Goal: Task Accomplishment & Management: Manage account settings

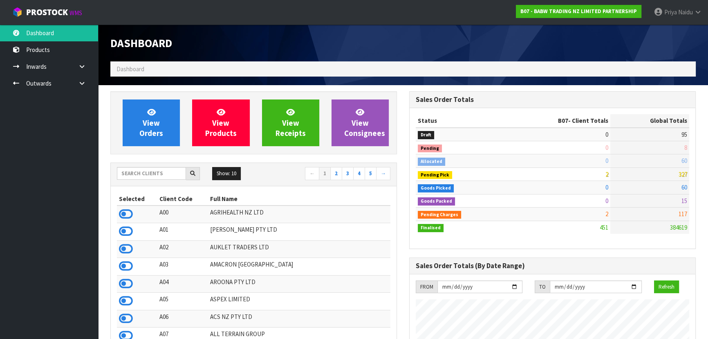
scroll to position [618, 299]
click at [147, 173] on input "text" at bounding box center [151, 173] width 69 height 13
type input "Y01"
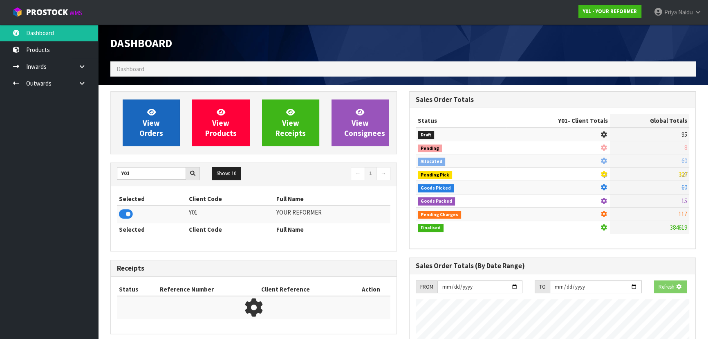
scroll to position [509, 299]
click at [160, 124] on link "View Orders" at bounding box center [151, 122] width 57 height 47
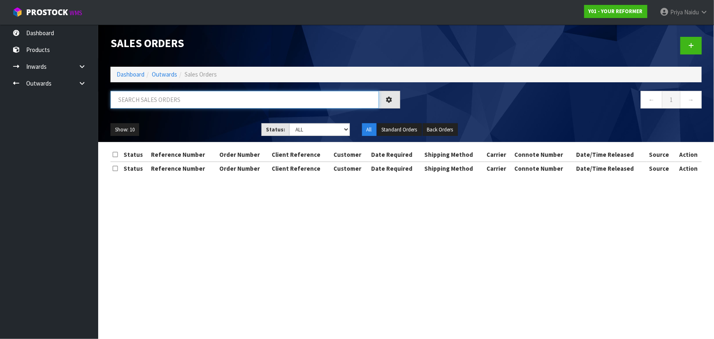
click at [166, 99] on input "text" at bounding box center [244, 100] width 268 height 18
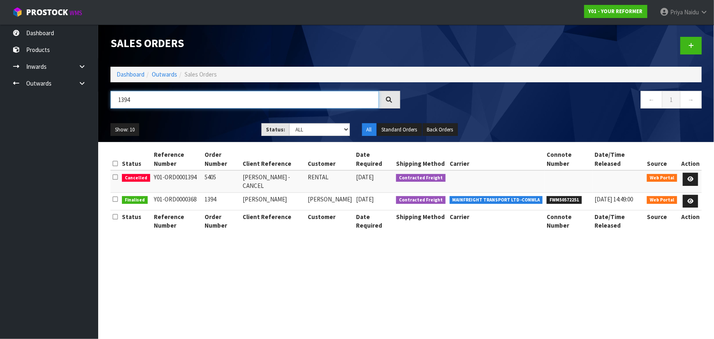
type input "1394"
click at [196, 126] on ul "Show: 10 5 10 25 50" at bounding box center [179, 129] width 139 height 13
click at [690, 179] on icon at bounding box center [690, 178] width 6 height 5
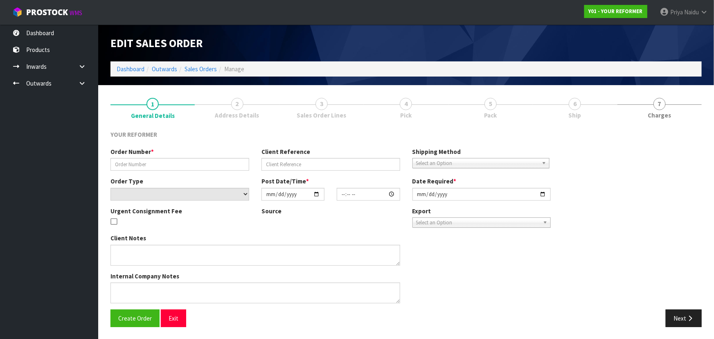
type input "5405"
type input "[PERSON_NAME] - CANCEL"
select select "number:0"
type input "[DATE]"
type input "13:50:00.000"
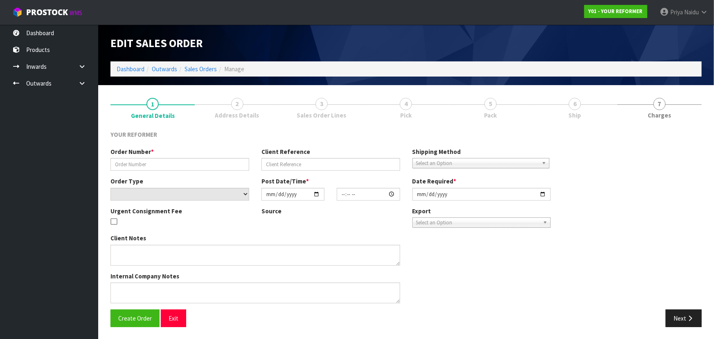
type input "[DATE]"
type textarea "[PERSON_NAME] [STREET_ADDRESS] [PHONE_NUMBER]"
type textarea "CANCELLATION REASON: PLEASE CANCEL THIS ORDER"
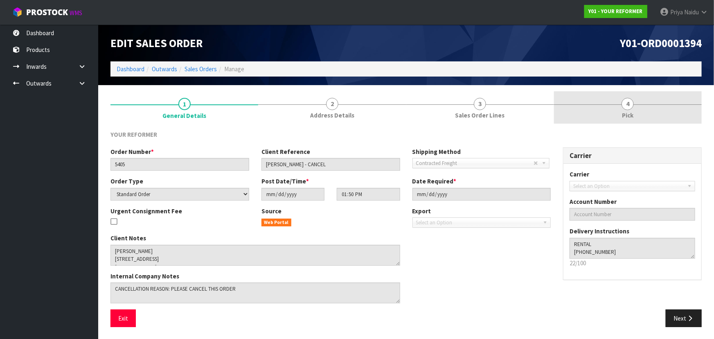
click at [605, 109] on link "4 Pick" at bounding box center [628, 107] width 148 height 32
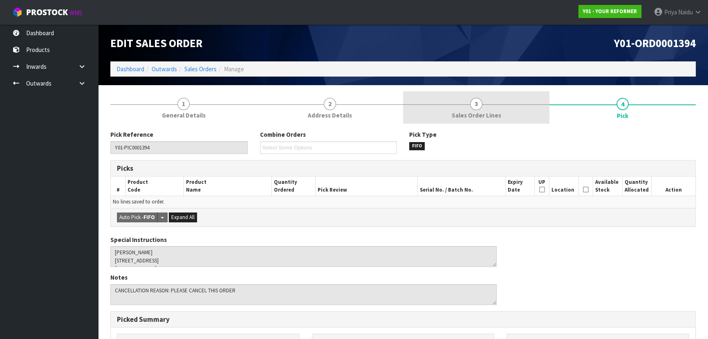
click at [483, 103] on link "3 Sales Order Lines" at bounding box center [476, 107] width 146 height 32
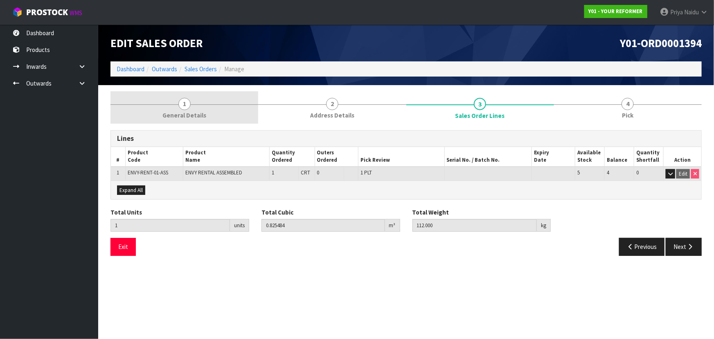
click at [160, 119] on link "1 General Details" at bounding box center [184, 107] width 148 height 32
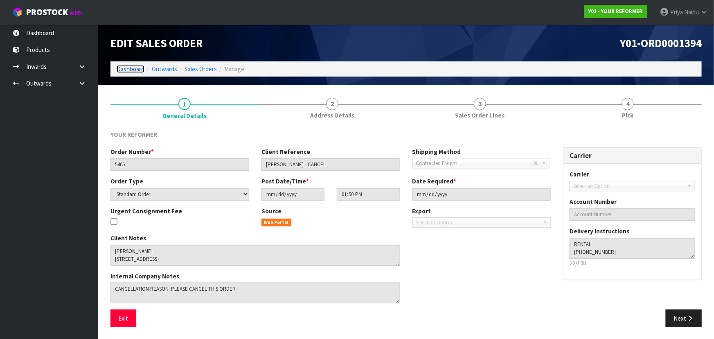
click at [129, 68] on link "Dashboard" at bounding box center [131, 69] width 28 height 8
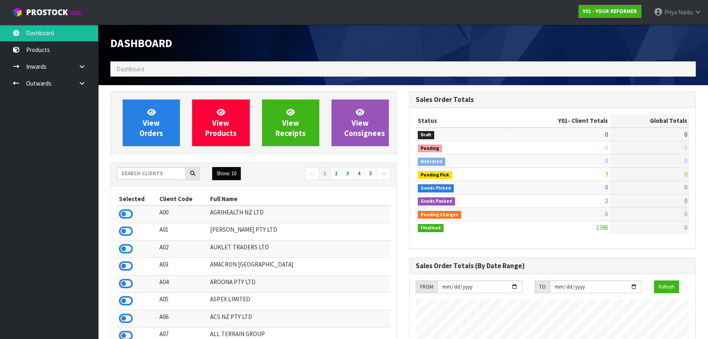
scroll to position [618, 299]
click at [164, 173] on input "text" at bounding box center [151, 173] width 69 height 13
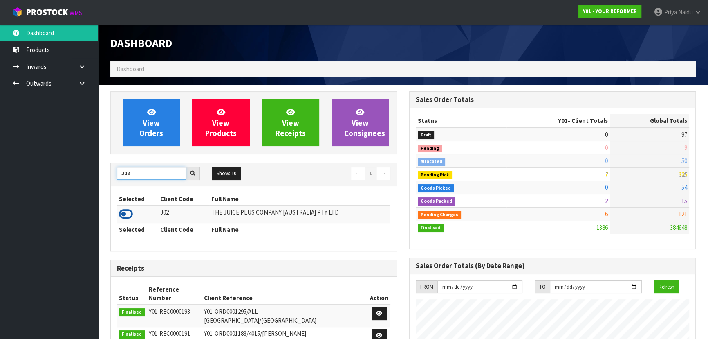
type input "J02"
click at [128, 214] on icon at bounding box center [126, 214] width 14 height 12
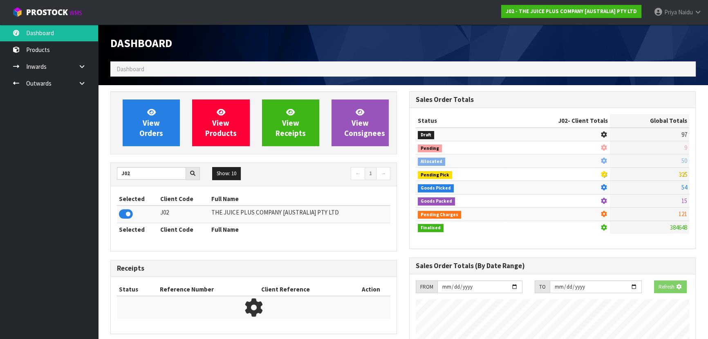
scroll to position [408544, 408754]
click at [160, 139] on link "View Orders" at bounding box center [151, 122] width 57 height 47
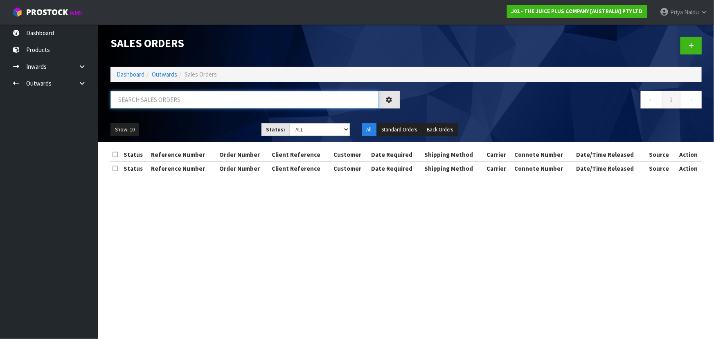
click at [167, 102] on input "text" at bounding box center [244, 100] width 268 height 18
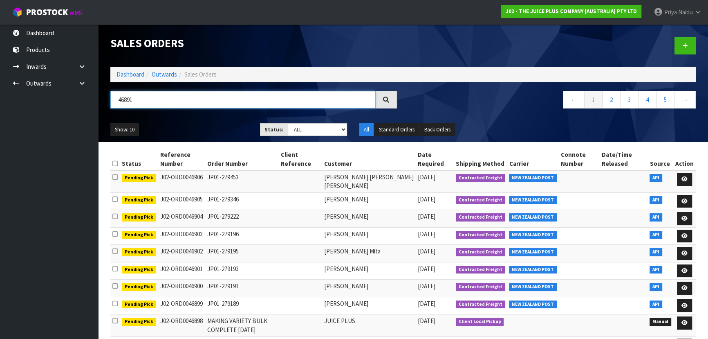
type input "46891"
click at [206, 130] on ul "Show: 10 5 10 25 50" at bounding box center [178, 129] width 137 height 13
drag, startPoint x: 302, startPoint y: 127, endPoint x: 300, endPoint y: 132, distance: 5.5
click at [302, 127] on select "Draft Pending Allocated Pending Pick Goods Picked Goods Packed Pending Charges …" at bounding box center [318, 129] width 60 height 13
select select "string:5"
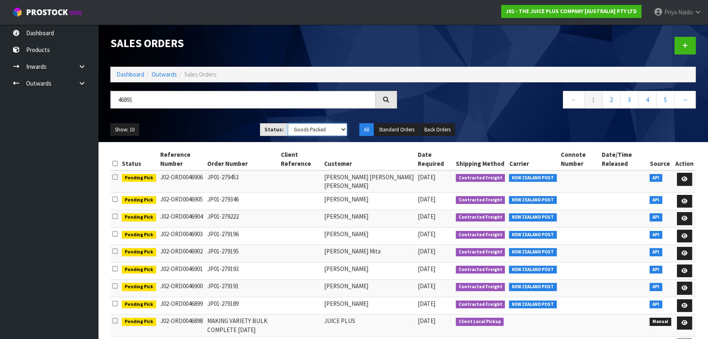
click at [288, 123] on select "Draft Pending Allocated Pending Pick Goods Picked Goods Packed Pending Charges …" at bounding box center [318, 129] width 60 height 13
click at [227, 130] on ul "Show: 10 5 10 25 50" at bounding box center [178, 129] width 137 height 13
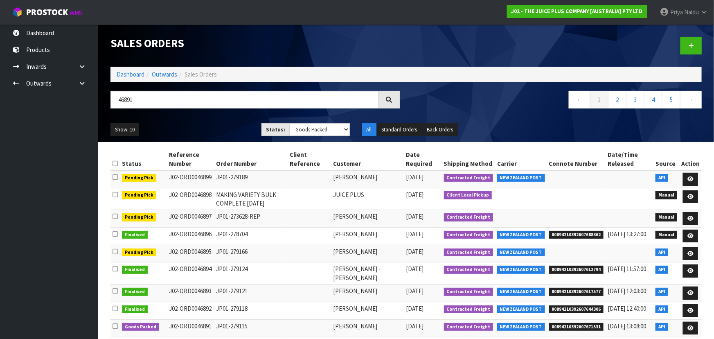
click at [204, 115] on div "46891 ← 1 2 3 4 5 →" at bounding box center [405, 104] width 603 height 26
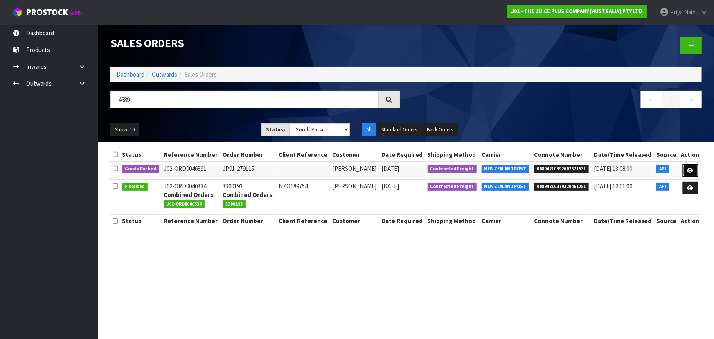
click at [686, 169] on link at bounding box center [690, 170] width 15 height 13
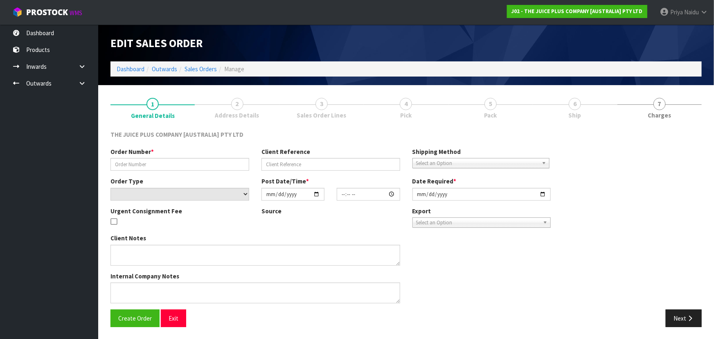
type input "JP01-279115"
select select "number:0"
type input "[DATE]"
type input "04:02:31.000"
type input "[DATE]"
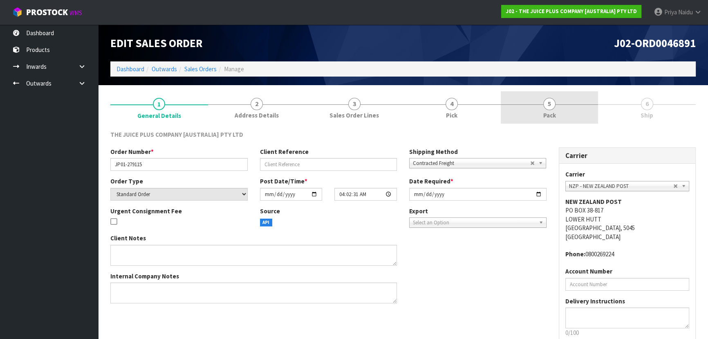
click at [544, 101] on span "5" at bounding box center [550, 104] width 12 height 12
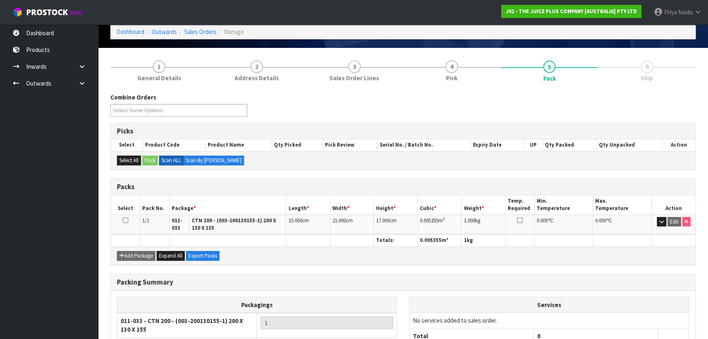
scroll to position [103, 0]
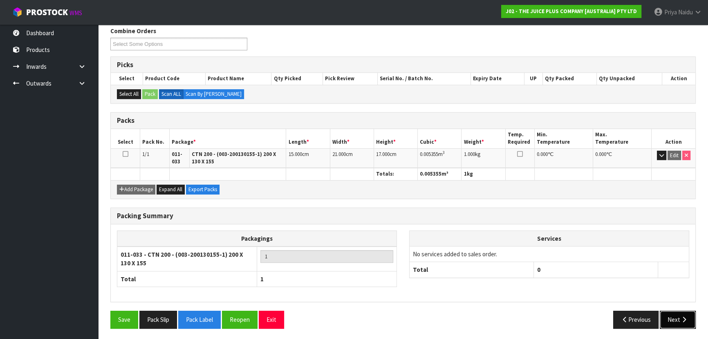
click at [667, 315] on button "Next" at bounding box center [678, 319] width 36 height 18
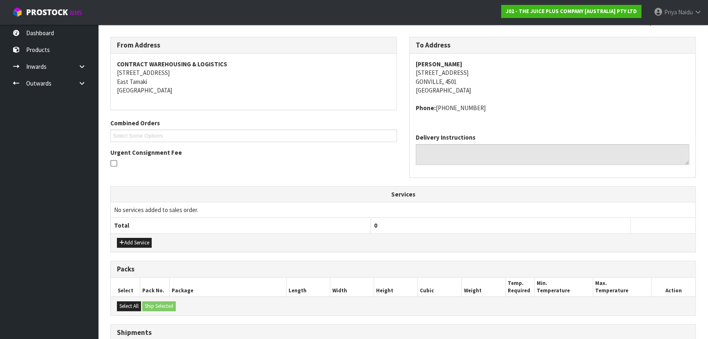
scroll to position [192, 0]
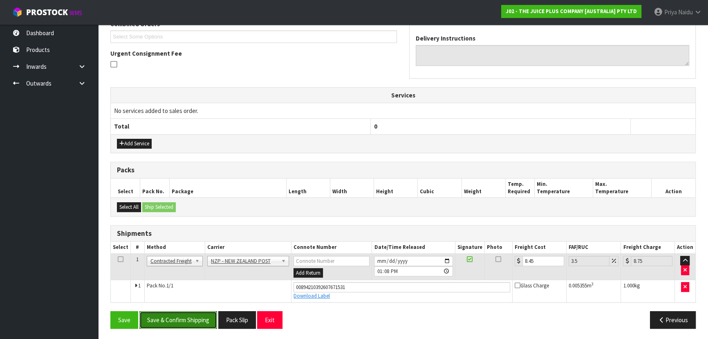
click at [179, 311] on button "Save & Confirm Shipping" at bounding box center [178, 320] width 78 height 18
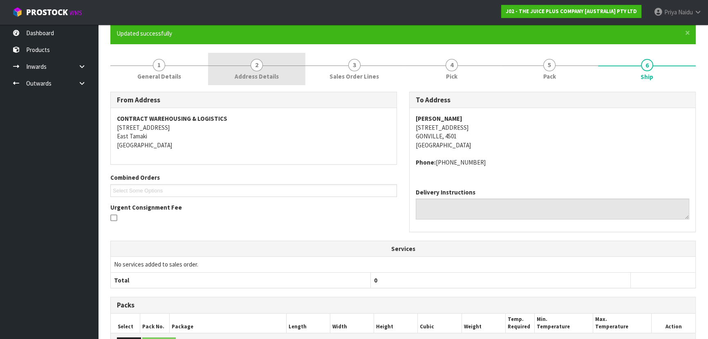
scroll to position [0, 0]
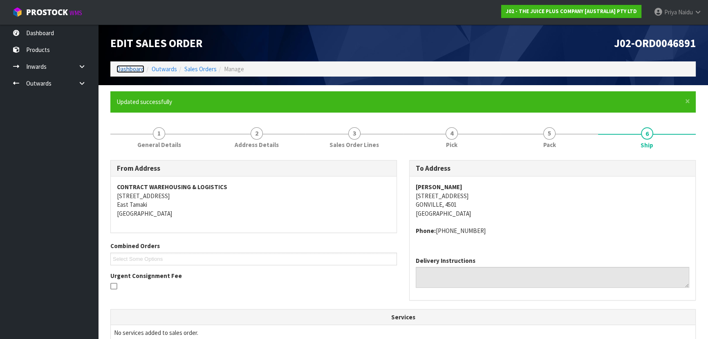
drag, startPoint x: 135, startPoint y: 69, endPoint x: 141, endPoint y: 67, distance: 5.9
click at [135, 69] on link "Dashboard" at bounding box center [131, 69] width 28 height 8
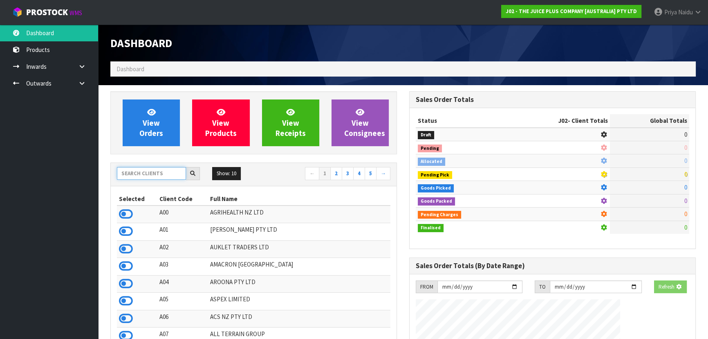
click at [138, 169] on input "text" at bounding box center [151, 173] width 69 height 13
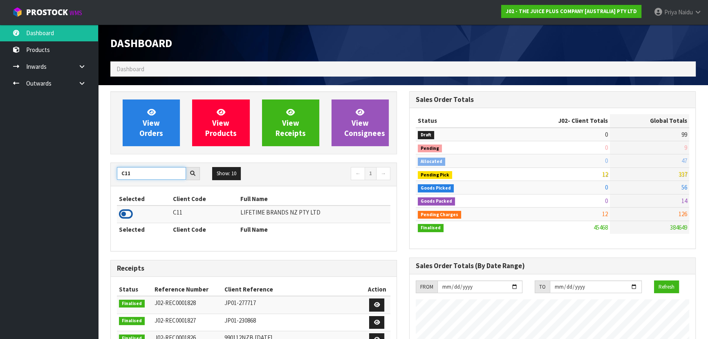
type input "C11"
drag, startPoint x: 127, startPoint y: 214, endPoint x: 135, endPoint y: 209, distance: 9.0
click at [127, 213] on icon at bounding box center [126, 214] width 14 height 12
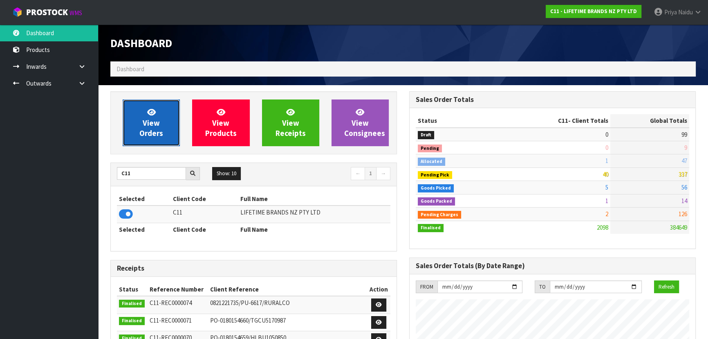
click at [154, 119] on span "View Orders" at bounding box center [151, 122] width 24 height 31
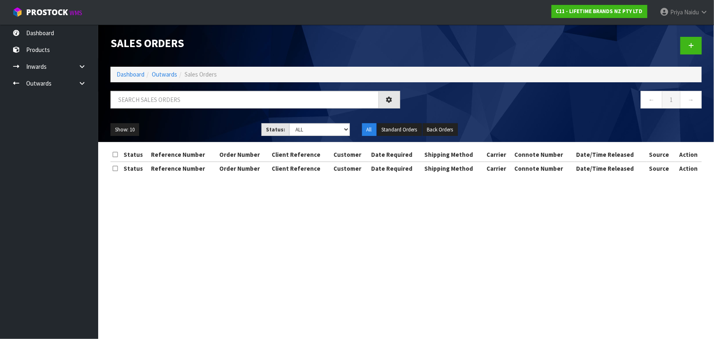
drag, startPoint x: 162, startPoint y: 81, endPoint x: 161, endPoint y: 85, distance: 4.3
click at [162, 83] on div "Sales Orders Dashboard Outwards Sales Orders ← 1 → Show: 10 5 10 25 50 Status: …" at bounding box center [405, 83] width 603 height 117
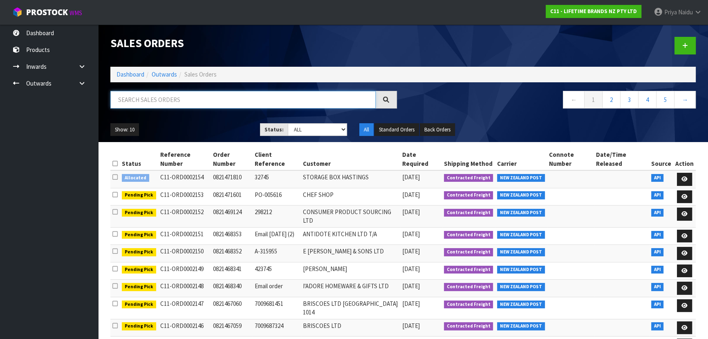
click at [157, 98] on input "text" at bounding box center [242, 100] width 265 height 18
type input "2108"
click at [220, 130] on ul "Show: 10 5 10 25 50" at bounding box center [178, 129] width 137 height 13
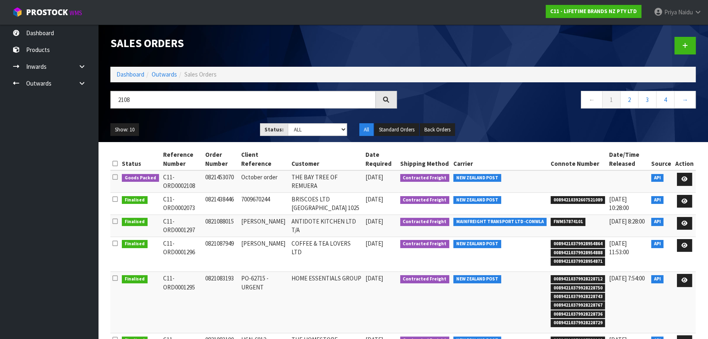
click at [221, 125] on ul "Show: 10 5 10 25 50" at bounding box center [178, 129] width 137 height 13
click at [217, 127] on ul "Show: 10 5 10 25 50" at bounding box center [178, 129] width 137 height 13
click at [213, 128] on ul "Show: 10 5 10 25 50" at bounding box center [178, 129] width 137 height 13
click at [687, 175] on link at bounding box center [684, 179] width 15 height 13
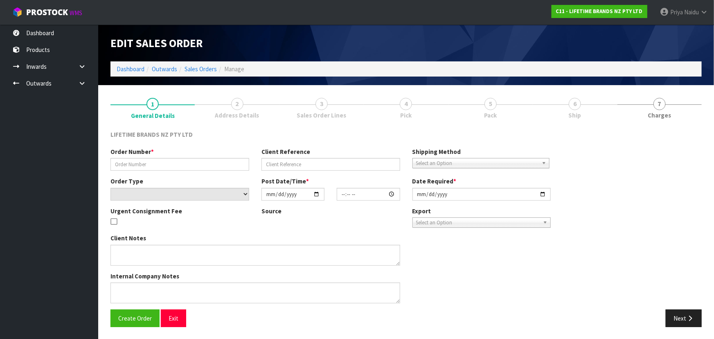
type input "0821453070"
type input "October order"
select select "number:0"
type input "[DATE]"
type input "08:39:28.000"
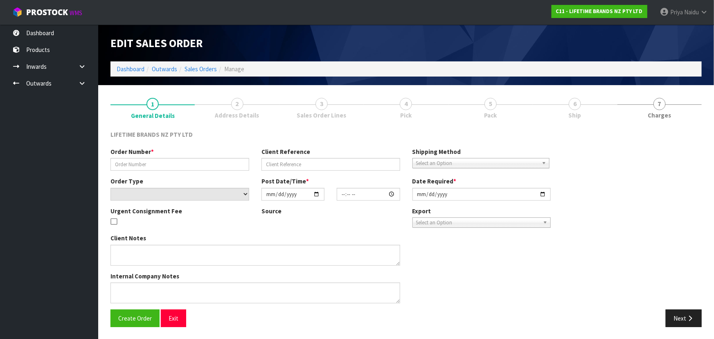
type input "[DATE]"
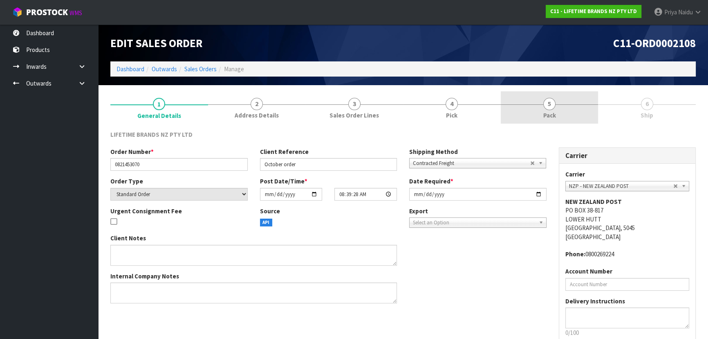
drag, startPoint x: 545, startPoint y: 108, endPoint x: 537, endPoint y: 110, distance: 8.5
click at [544, 108] on link "5 Pack" at bounding box center [550, 107] width 98 height 32
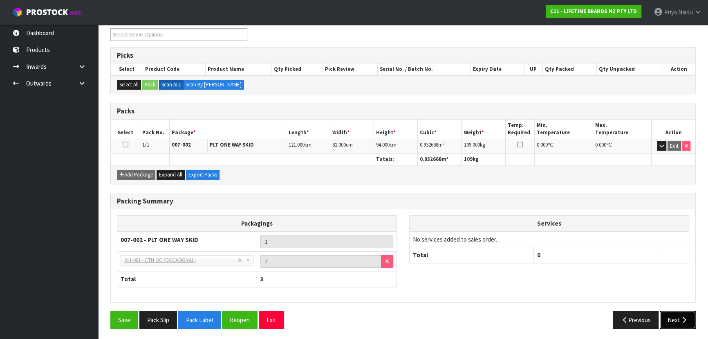
click at [670, 322] on button "Next" at bounding box center [678, 320] width 36 height 18
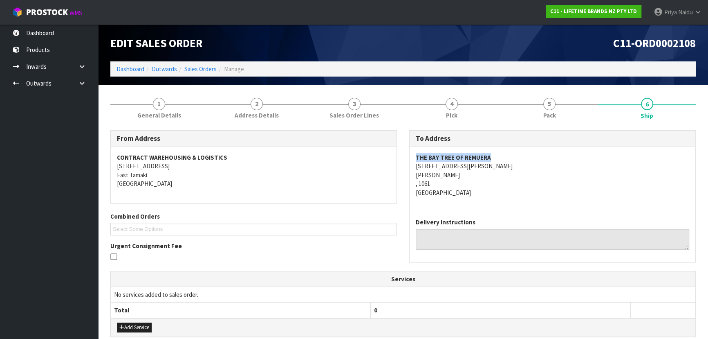
copy strong "THE BAY TREE OF REMUERA"
drag, startPoint x: 416, startPoint y: 159, endPoint x: 508, endPoint y: 153, distance: 93.1
click at [508, 153] on address "THE BAY TREE OF REMUERA [STREET_ADDRESS][PERSON_NAME][PERSON_NAME]" at bounding box center [553, 175] width 274 height 44
copy address "[STREET_ADDRESS][PERSON_NAME][PERSON_NAME]"
drag, startPoint x: 412, startPoint y: 167, endPoint x: 463, endPoint y: 181, distance: 53.9
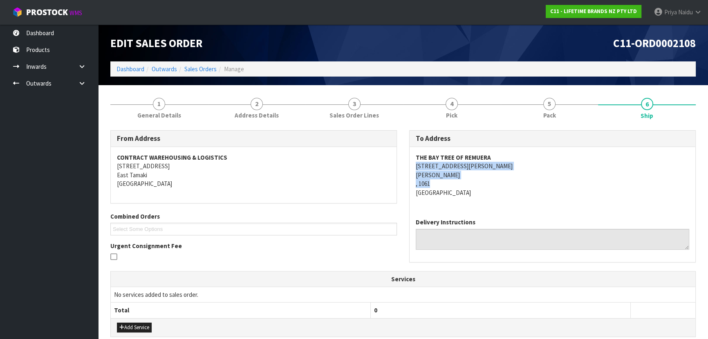
click at [479, 185] on div "THE BAY TREE OF REMUERA [STREET_ADDRESS][PERSON_NAME][PERSON_NAME]" at bounding box center [553, 179] width 286 height 65
click at [449, 167] on address "THE BAY TREE OF REMUERA [STREET_ADDRESS][PERSON_NAME][PERSON_NAME]" at bounding box center [553, 175] width 274 height 44
drag, startPoint x: 449, startPoint y: 167, endPoint x: 470, endPoint y: 171, distance: 21.2
click at [470, 171] on address "THE BAY TREE OF REMUERA [STREET_ADDRESS][PERSON_NAME][PERSON_NAME]" at bounding box center [553, 175] width 274 height 44
click at [450, 165] on address "THE BAY TREE OF REMUERA [STREET_ADDRESS][PERSON_NAME][PERSON_NAME]" at bounding box center [553, 175] width 274 height 44
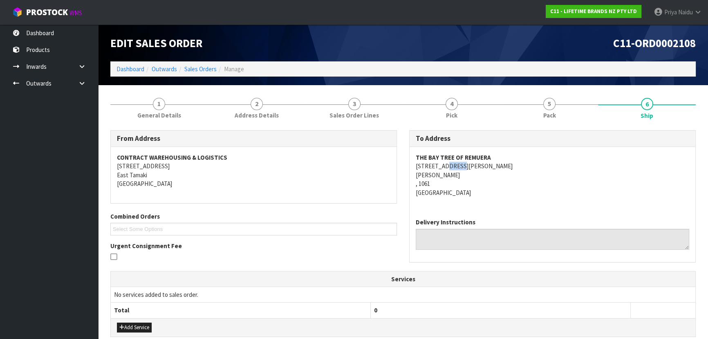
drag, startPoint x: 450, startPoint y: 165, endPoint x: 458, endPoint y: 168, distance: 8.3
click at [458, 168] on address "THE BAY TREE OF REMUERA [STREET_ADDRESS][PERSON_NAME][PERSON_NAME]" at bounding box center [553, 175] width 274 height 44
click at [556, 201] on div "THE BAY TREE OF REMUERA [STREET_ADDRESS][PERSON_NAME][PERSON_NAME]" at bounding box center [553, 179] width 286 height 65
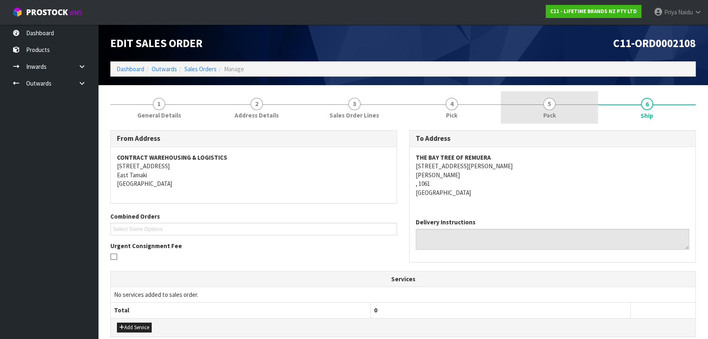
click at [524, 102] on link "5 Pack" at bounding box center [550, 107] width 98 height 32
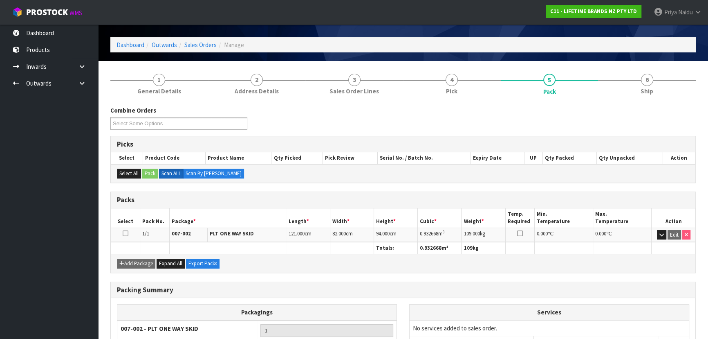
scroll to position [37, 0]
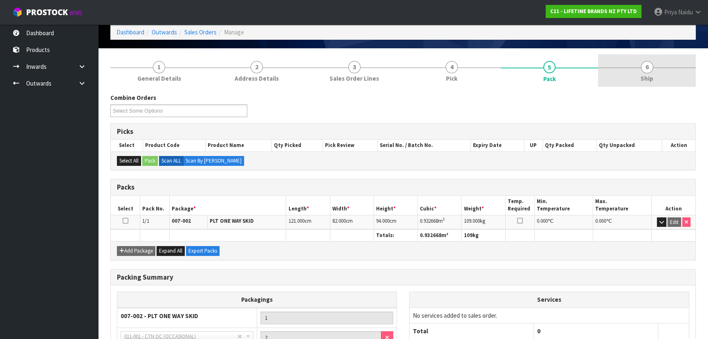
click at [654, 76] on link "6 Ship" at bounding box center [647, 70] width 98 height 32
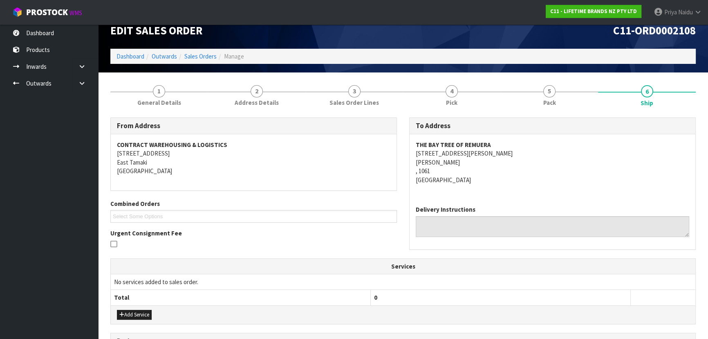
scroll to position [0, 0]
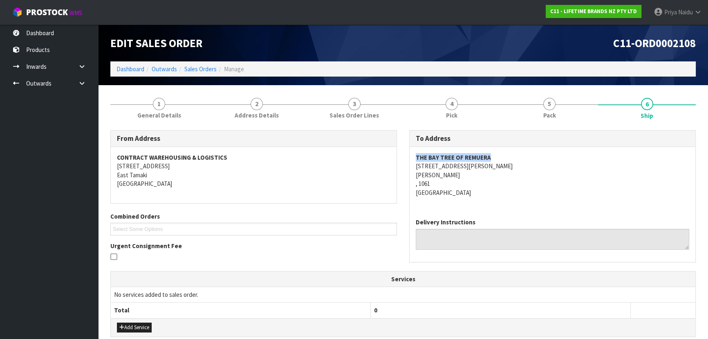
copy strong "THE BAY TREE OF REMUERA"
drag, startPoint x: 415, startPoint y: 156, endPoint x: 497, endPoint y: 155, distance: 81.8
click at [497, 155] on div "THE BAY TREE OF REMUERA [STREET_ADDRESS][PERSON_NAME][PERSON_NAME]" at bounding box center [553, 179] width 286 height 65
copy address "[STREET_ADDRESS][PERSON_NAME]"
drag, startPoint x: 406, startPoint y: 165, endPoint x: 469, endPoint y: 167, distance: 63.4
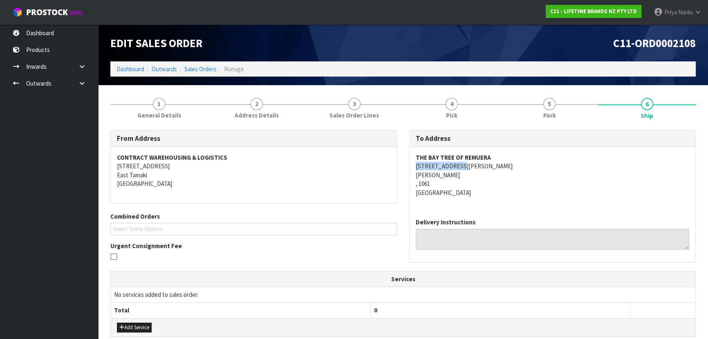
click at [469, 167] on div "To Address THE BAY TREE OF REMUERA [STREET_ADDRESS][PERSON_NAME][PERSON_NAME] D…" at bounding box center [552, 200] width 299 height 140
click at [412, 168] on div "THE BAY TREE OF REMUERA [STREET_ADDRESS][PERSON_NAME][PERSON_NAME]" at bounding box center [553, 179] width 286 height 65
copy address "[STREET_ADDRESS][PERSON_NAME]"
drag, startPoint x: 412, startPoint y: 167, endPoint x: 471, endPoint y: 168, distance: 58.9
click at [471, 168] on div "THE BAY TREE OF REMUERA [STREET_ADDRESS][PERSON_NAME][PERSON_NAME]" at bounding box center [553, 179] width 286 height 65
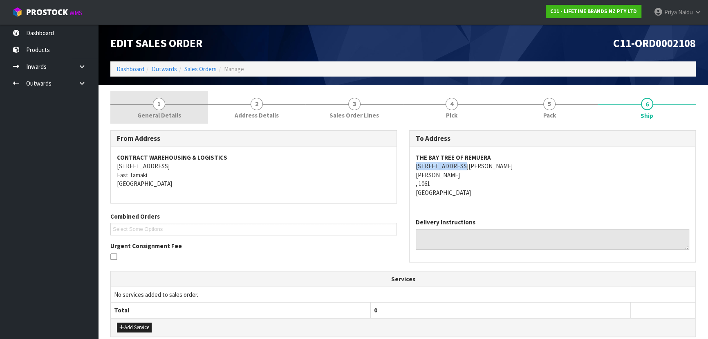
click at [157, 109] on span "1" at bounding box center [159, 104] width 12 height 12
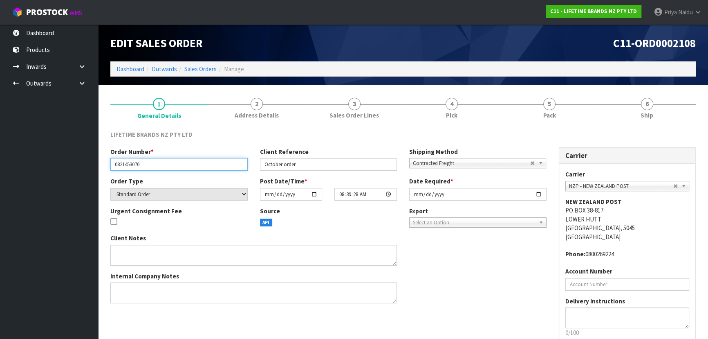
drag, startPoint x: 113, startPoint y: 163, endPoint x: 151, endPoint y: 161, distance: 38.1
click at [151, 161] on input "0821453070" at bounding box center [178, 164] width 137 height 13
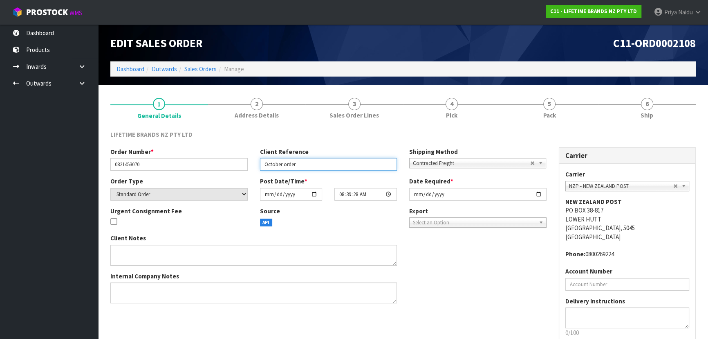
drag, startPoint x: 263, startPoint y: 164, endPoint x: 305, endPoint y: 166, distance: 42.2
click at [305, 166] on input "October order" at bounding box center [328, 164] width 137 height 13
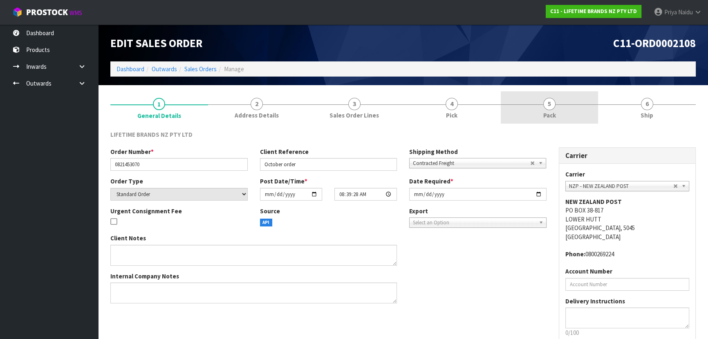
click at [551, 114] on span "Pack" at bounding box center [550, 115] width 13 height 9
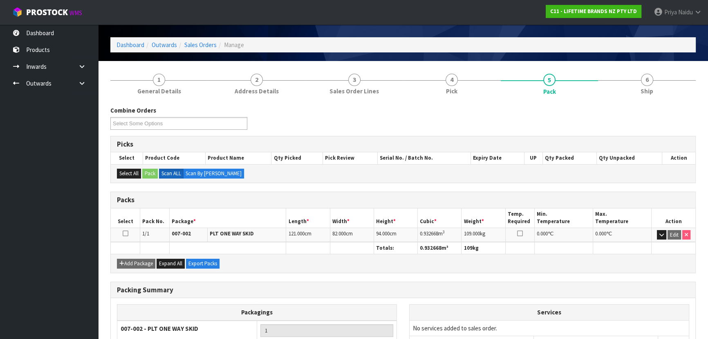
scroll to position [37, 0]
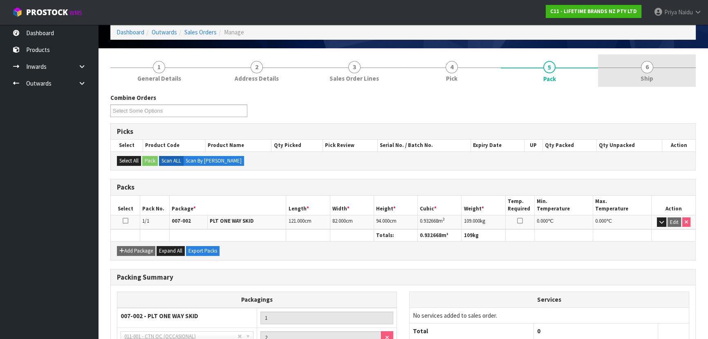
click at [630, 66] on link "6 Ship" at bounding box center [647, 70] width 98 height 32
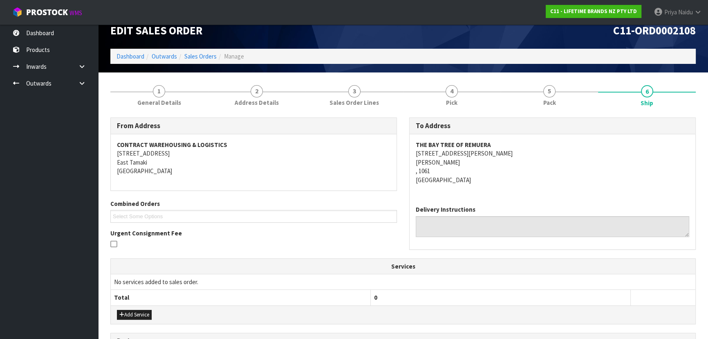
scroll to position [0, 0]
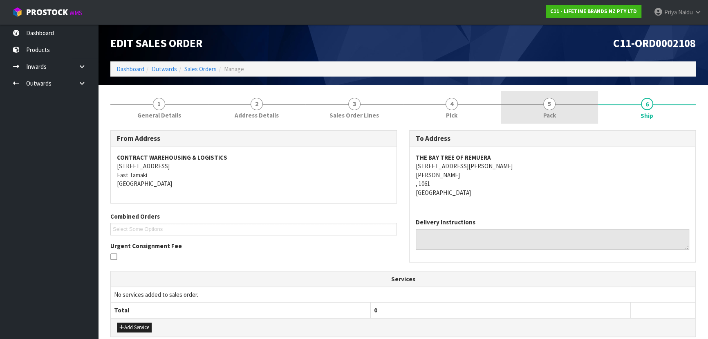
click at [561, 106] on link "5 Pack" at bounding box center [550, 107] width 98 height 32
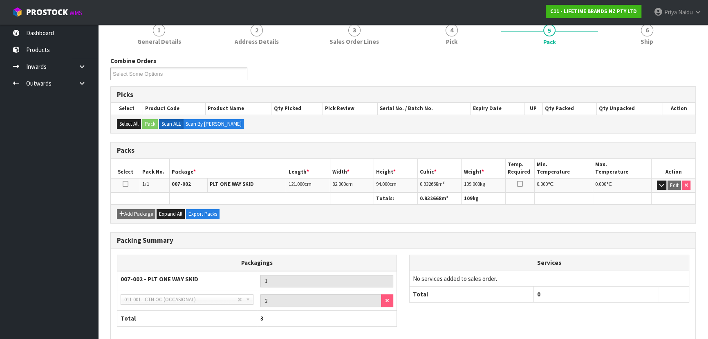
scroll to position [74, 0]
click at [637, 37] on link "6 Ship" at bounding box center [647, 33] width 98 height 32
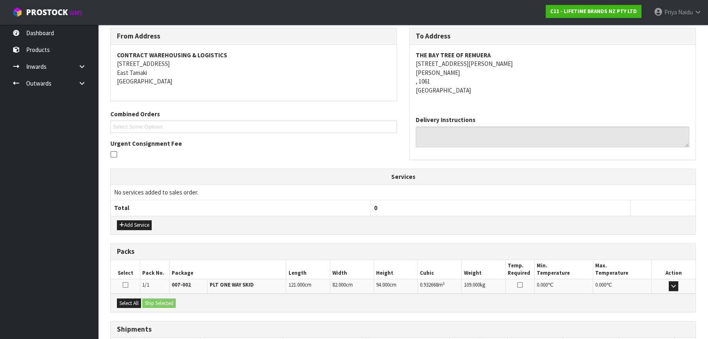
scroll to position [162, 0]
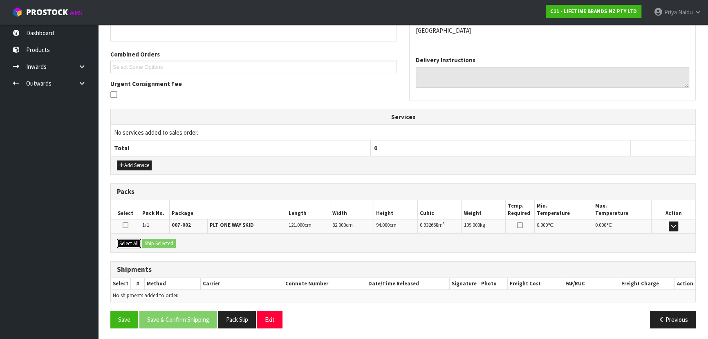
click at [132, 240] on button "Select All" at bounding box center [129, 243] width 24 height 10
click at [165, 241] on button "Ship Selected" at bounding box center [159, 243] width 34 height 10
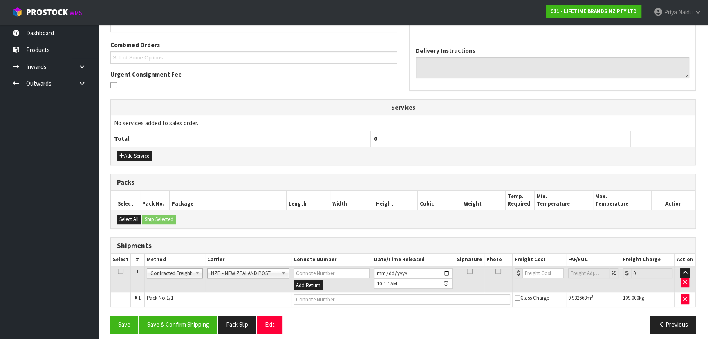
scroll to position [176, 0]
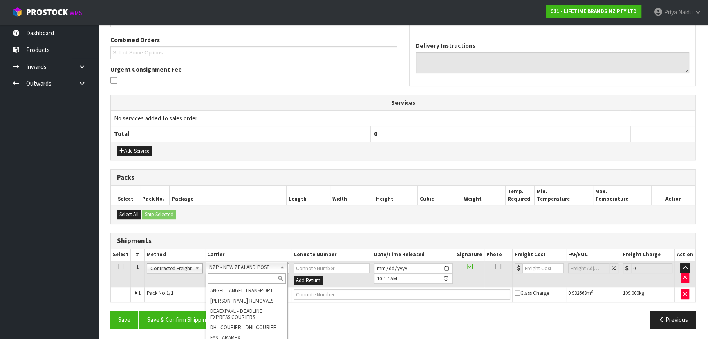
click at [242, 278] on input "text" at bounding box center [247, 278] width 78 height 10
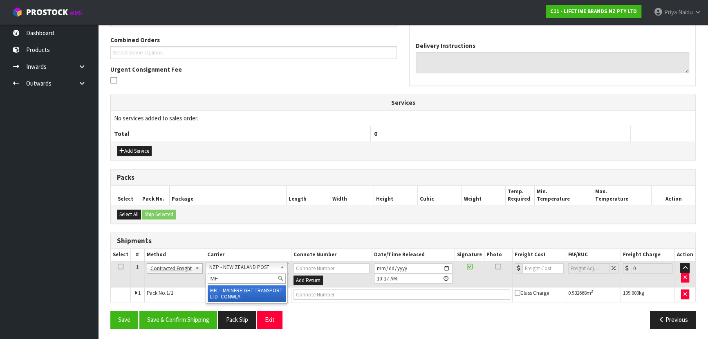
type input "MF"
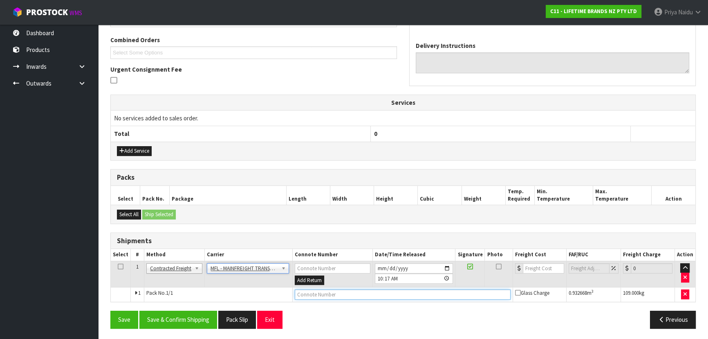
click at [312, 292] on input "text" at bounding box center [403, 294] width 216 height 10
paste input "FWM59006422"
type input "FWM59006422"
click at [535, 268] on input "number" at bounding box center [543, 268] width 41 height 10
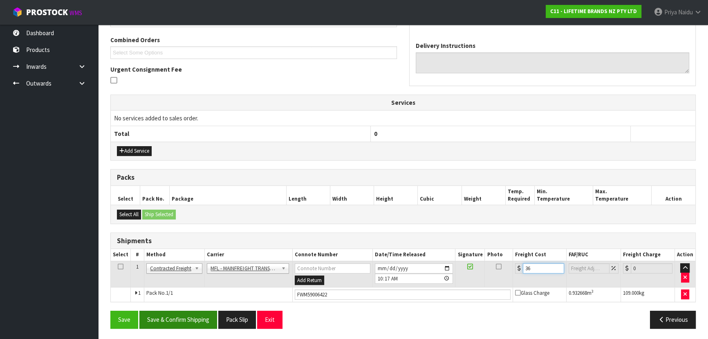
type input "36"
click at [171, 316] on button "Save & Confirm Shipping" at bounding box center [178, 319] width 78 height 18
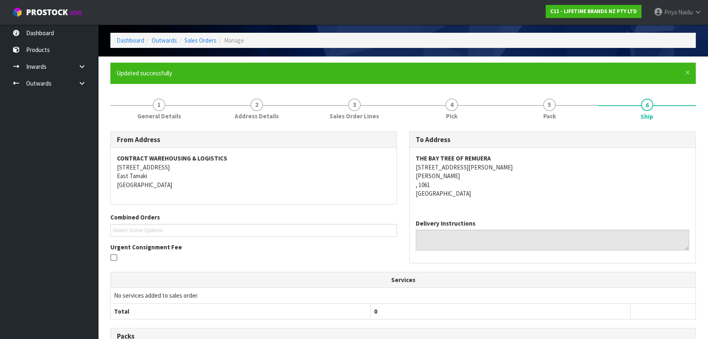
scroll to position [186, 0]
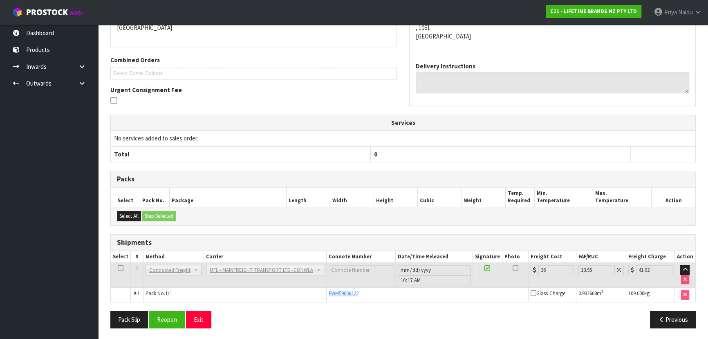
click at [249, 292] on td "Pack No. 1/1" at bounding box center [234, 295] width 183 height 14
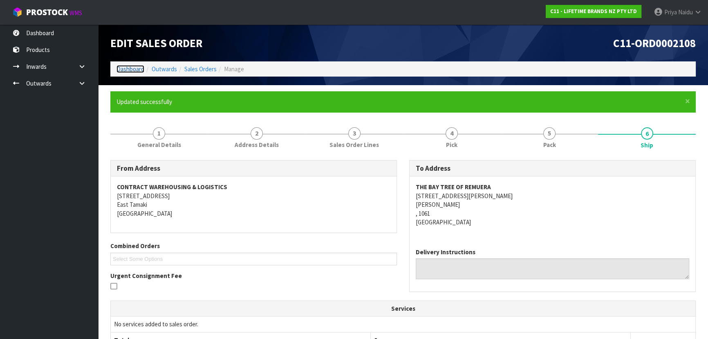
click at [124, 67] on link "Dashboard" at bounding box center [131, 69] width 28 height 8
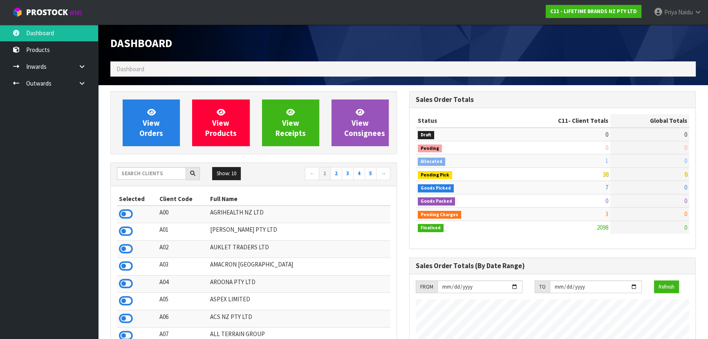
scroll to position [618, 299]
click at [147, 174] on input "text" at bounding box center [151, 173] width 69 height 13
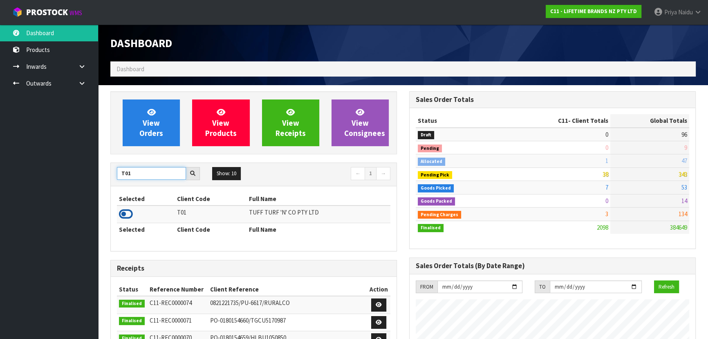
type input "T01"
click at [125, 211] on icon at bounding box center [126, 214] width 14 height 12
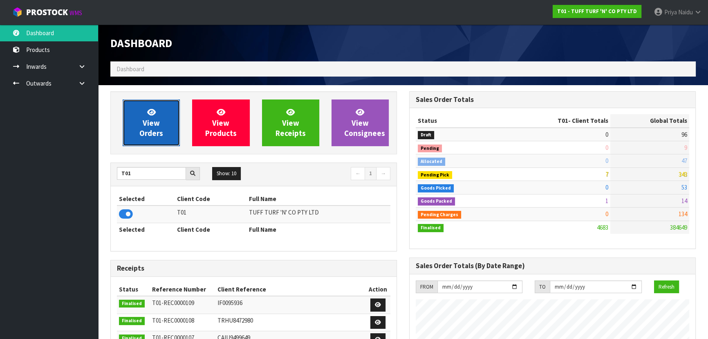
click at [145, 130] on span "View Orders" at bounding box center [151, 122] width 24 height 31
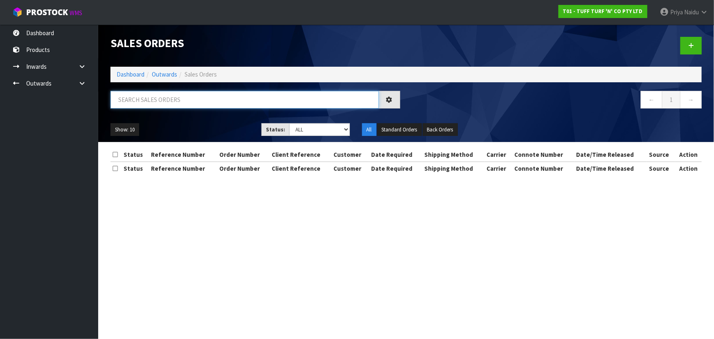
click at [161, 102] on input "text" at bounding box center [244, 100] width 268 height 18
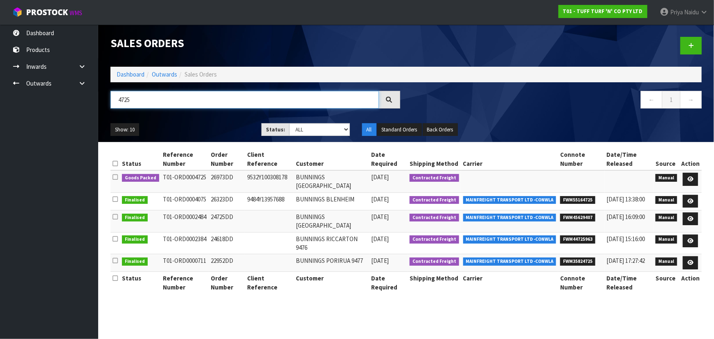
type input "4725"
click at [308, 127] on select "Draft Pending Allocated Pending Pick Goods Picked Goods Packed Pending Charges …" at bounding box center [319, 129] width 61 height 13
select select "string:5"
click at [289, 123] on select "Draft Pending Allocated Pending Pick Goods Picked Goods Packed Pending Charges …" at bounding box center [319, 129] width 61 height 13
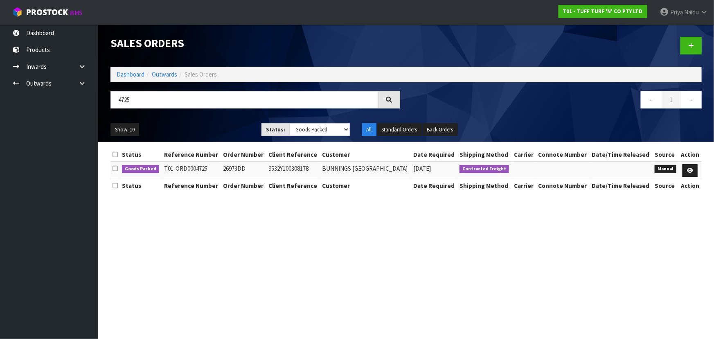
click at [227, 119] on div "Show: 10 5 10 25 50 Status: Draft Pending Allocated Pending Pick Goods Picked G…" at bounding box center [405, 129] width 603 height 25
click at [223, 123] on ul "Show: 10 5 10 25 50" at bounding box center [179, 129] width 139 height 13
click at [692, 173] on icon at bounding box center [690, 170] width 6 height 5
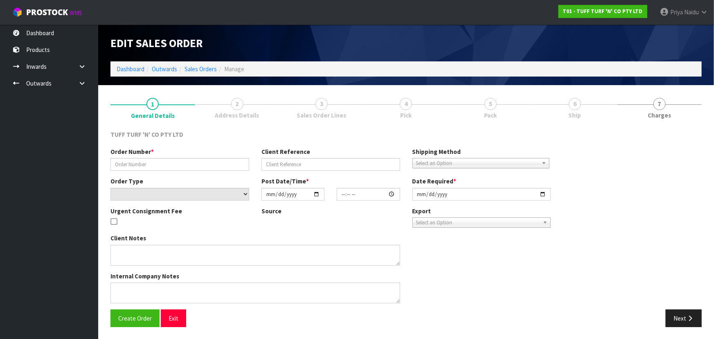
type input "26973DD"
type input "9532Y100308178"
select select "number:0"
type input "[DATE]"
type input "13:58:00.000"
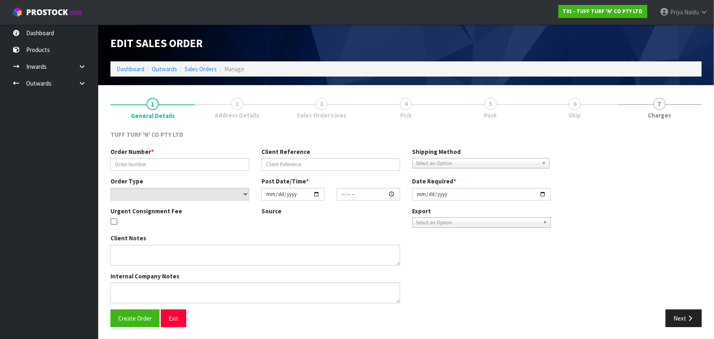
type input "[DATE]"
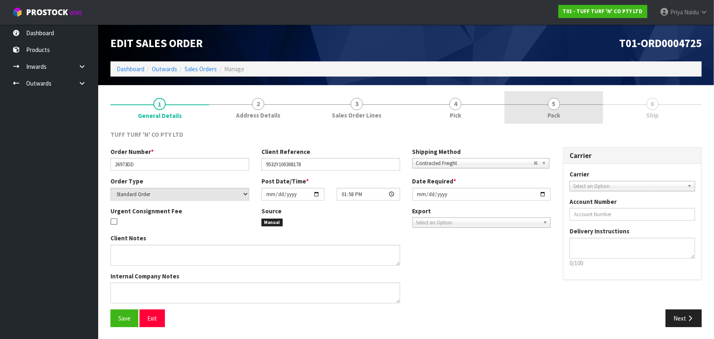
click at [549, 113] on span "Pack" at bounding box center [553, 115] width 13 height 9
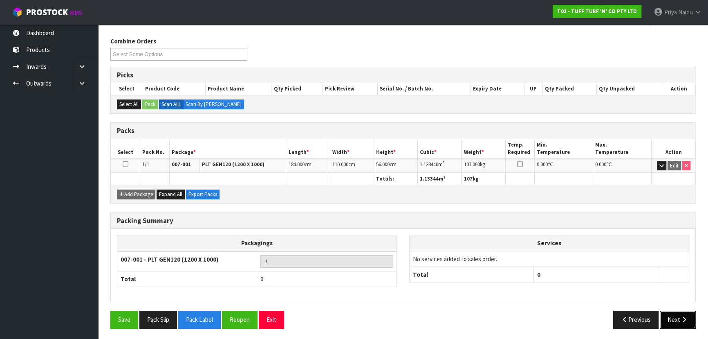
click at [670, 317] on button "Next" at bounding box center [678, 319] width 36 height 18
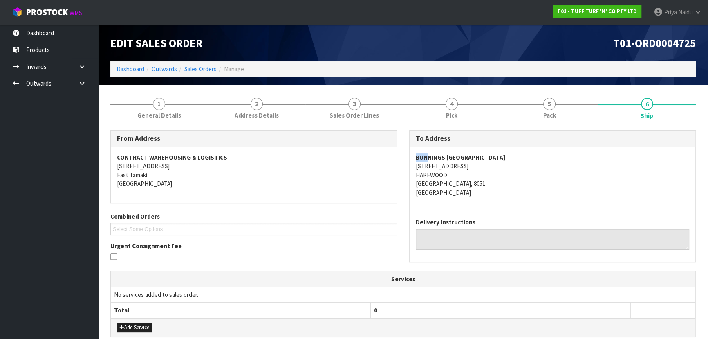
drag, startPoint x: 409, startPoint y: 156, endPoint x: 426, endPoint y: 155, distance: 17.2
click at [426, 155] on div "To Address [GEOGRAPHIC_DATA] [STREET_ADDRESS] Delivery Instructions" at bounding box center [552, 200] width 299 height 140
click at [412, 157] on div "BUNNINGS [GEOGRAPHIC_DATA] [STREET_ADDRESS]" at bounding box center [553, 179] width 286 height 65
drag, startPoint x: 412, startPoint y: 157, endPoint x: 558, endPoint y: 152, distance: 146.5
click at [558, 152] on div "BUNNINGS [GEOGRAPHIC_DATA] [STREET_ADDRESS]" at bounding box center [553, 179] width 286 height 65
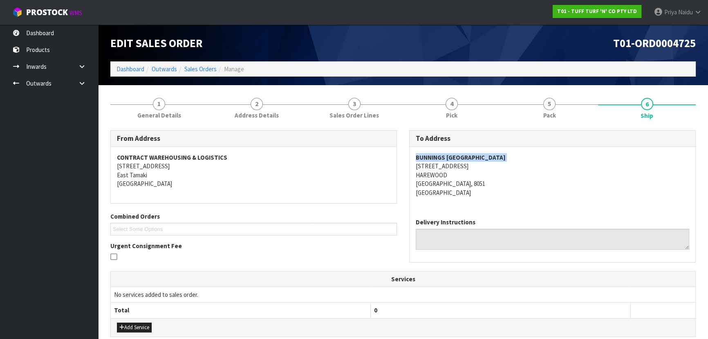
click at [414, 167] on div "BUNNINGS [GEOGRAPHIC_DATA] [STREET_ADDRESS]" at bounding box center [553, 179] width 286 height 65
click at [415, 167] on div "BUNNINGS [GEOGRAPHIC_DATA] [STREET_ADDRESS]" at bounding box center [553, 179] width 286 height 65
copy address "[STREET_ADDRESS]"
drag, startPoint x: 414, startPoint y: 166, endPoint x: 489, endPoint y: 183, distance: 76.9
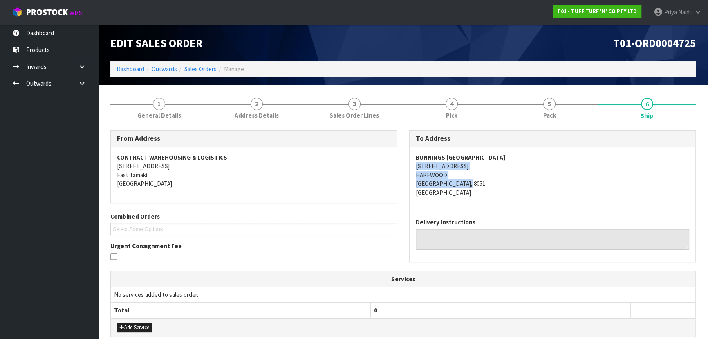
click at [489, 183] on div "BUNNINGS [GEOGRAPHIC_DATA] [STREET_ADDRESS]" at bounding box center [553, 179] width 286 height 65
click at [416, 164] on address "BUNNINGS [GEOGRAPHIC_DATA] [STREET_ADDRESS]" at bounding box center [553, 175] width 274 height 44
drag, startPoint x: 416, startPoint y: 164, endPoint x: 473, endPoint y: 168, distance: 57.0
click at [473, 168] on address "BUNNINGS [GEOGRAPHIC_DATA] [STREET_ADDRESS]" at bounding box center [553, 175] width 274 height 44
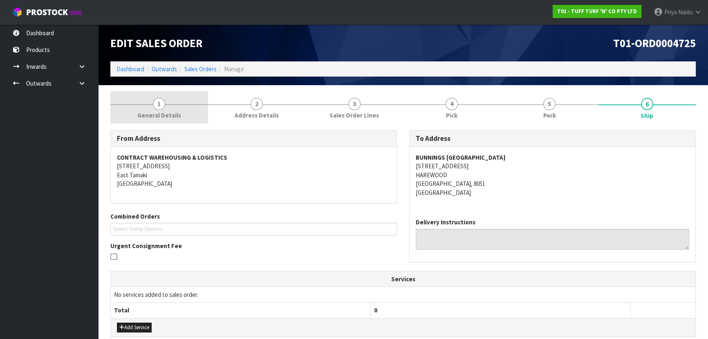
click at [144, 117] on span "General Details" at bounding box center [159, 115] width 44 height 9
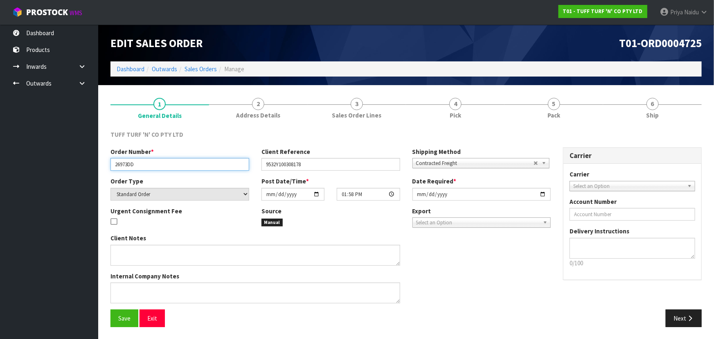
drag, startPoint x: 112, startPoint y: 163, endPoint x: 160, endPoint y: 161, distance: 47.5
click at [160, 161] on input "26973DD" at bounding box center [179, 164] width 139 height 13
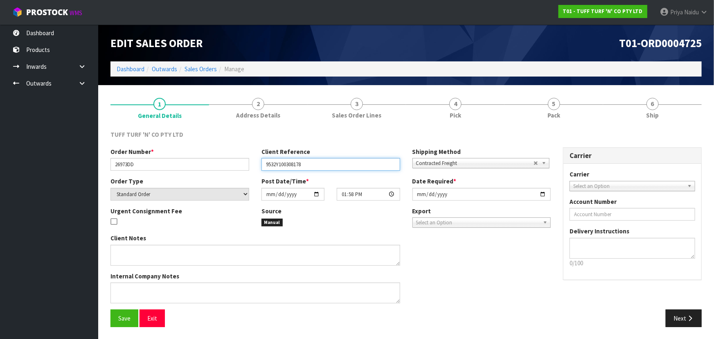
drag, startPoint x: 263, startPoint y: 166, endPoint x: 318, endPoint y: 162, distance: 55.3
click at [318, 162] on input "9532Y100308178" at bounding box center [330, 164] width 139 height 13
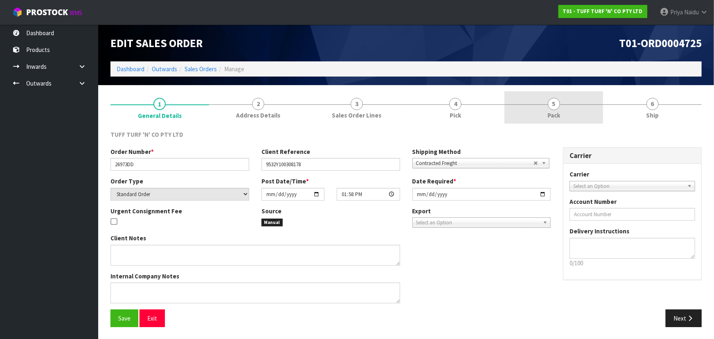
click at [544, 110] on link "5 Pack" at bounding box center [553, 107] width 99 height 32
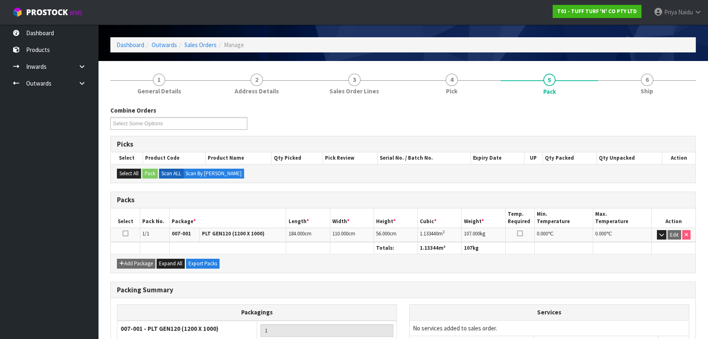
scroll to position [37, 0]
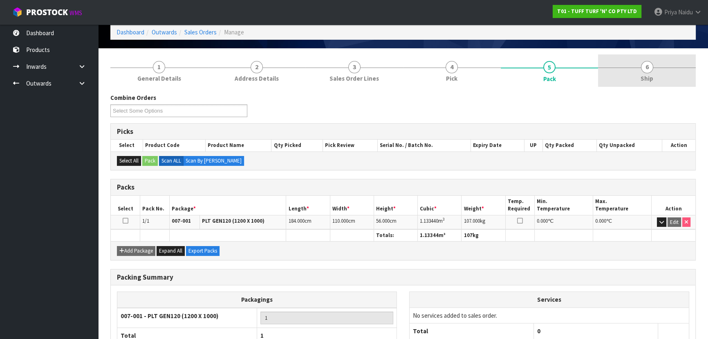
click at [650, 76] on span "Ship" at bounding box center [647, 78] width 13 height 9
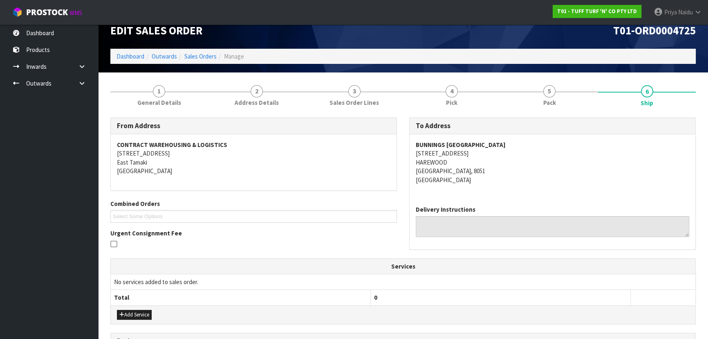
scroll to position [0, 0]
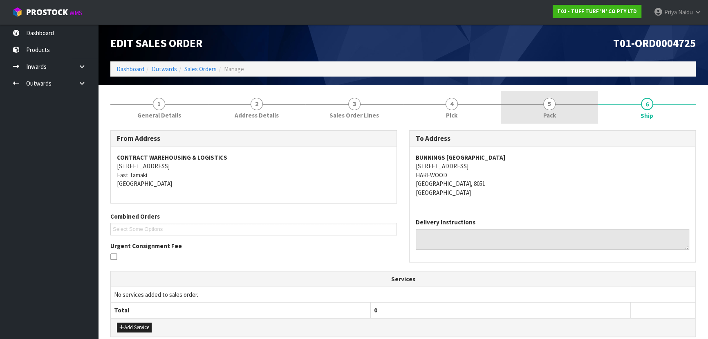
click at [551, 91] on link "5 Pack" at bounding box center [550, 107] width 98 height 32
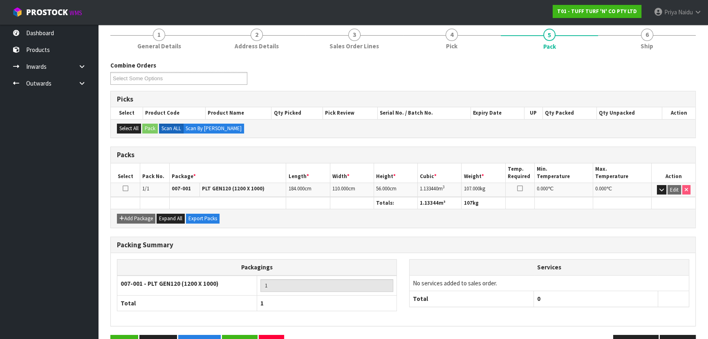
scroll to position [74, 0]
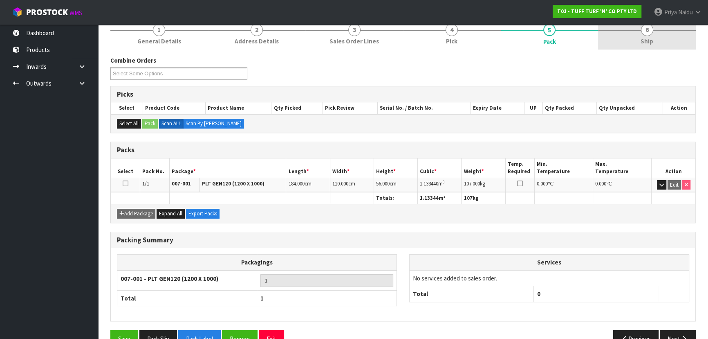
click at [641, 38] on span "Ship" at bounding box center [647, 41] width 13 height 9
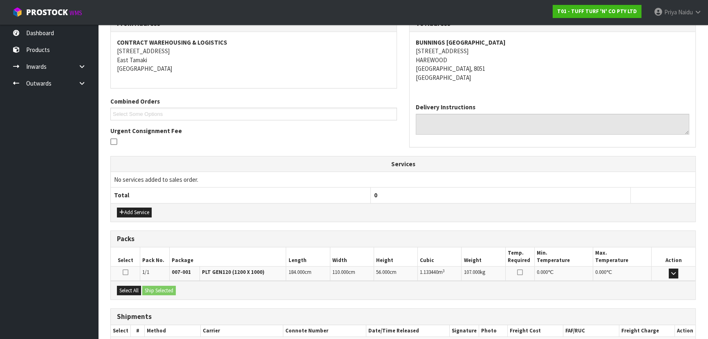
scroll to position [162, 0]
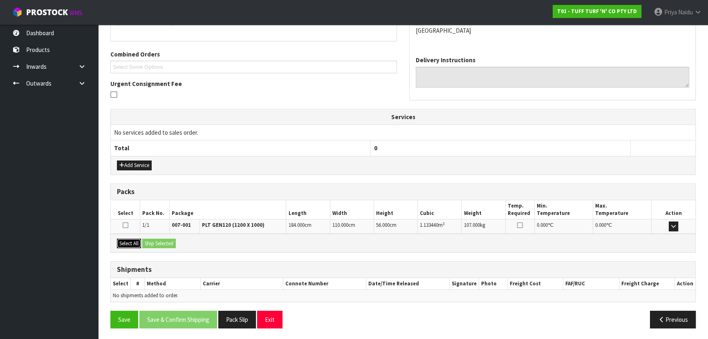
drag, startPoint x: 138, startPoint y: 242, endPoint x: 148, endPoint y: 242, distance: 10.2
click at [138, 242] on button "Select All" at bounding box center [129, 243] width 24 height 10
drag, startPoint x: 162, startPoint y: 243, endPoint x: 170, endPoint y: 243, distance: 8.6
click at [163, 243] on button "Ship Selected" at bounding box center [159, 243] width 34 height 10
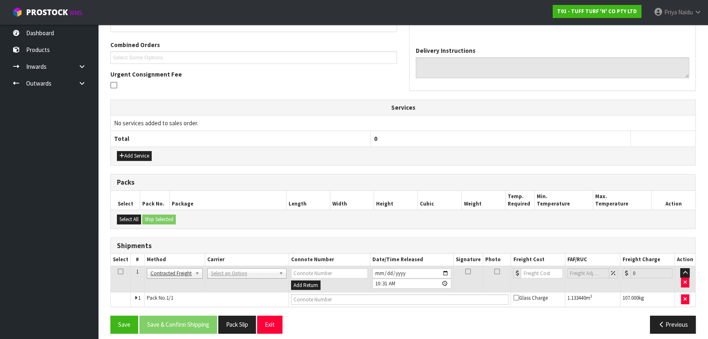
scroll to position [176, 0]
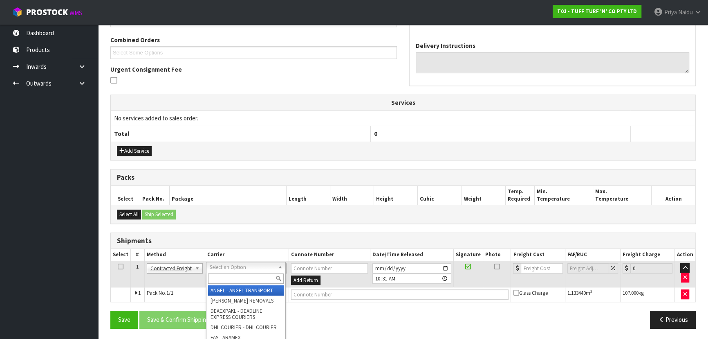
click at [229, 276] on input "text" at bounding box center [246, 278] width 76 height 10
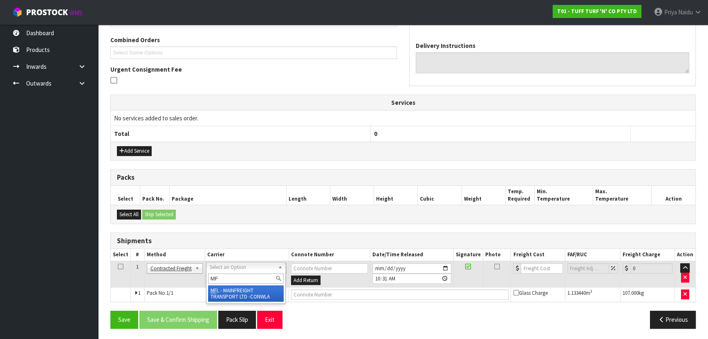
type input "MF"
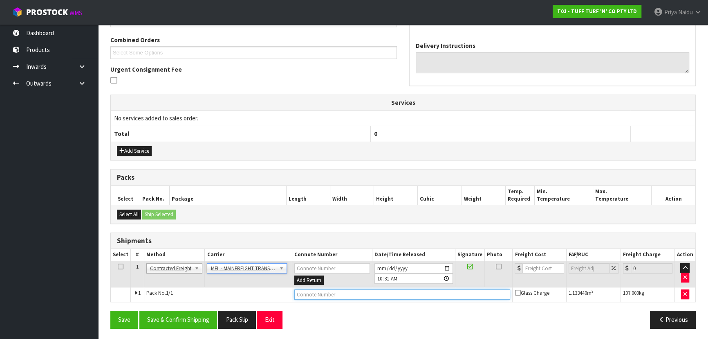
click at [313, 295] on input "text" at bounding box center [403, 294] width 216 height 10
paste input "FWM59007005"
type input "FWM59007005"
click at [537, 265] on input "number" at bounding box center [543, 268] width 41 height 10
type input "174.60"
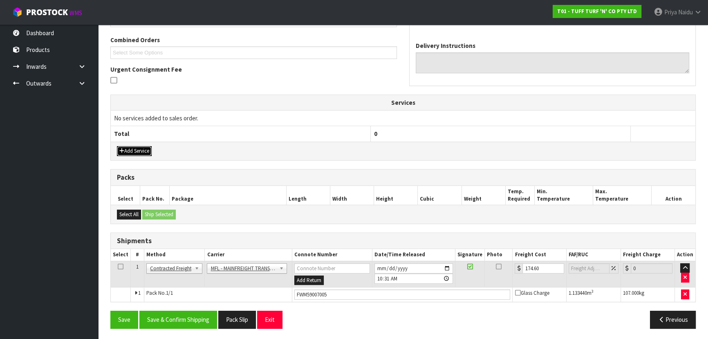
click at [134, 148] on button "Add Service" at bounding box center [134, 151] width 35 height 10
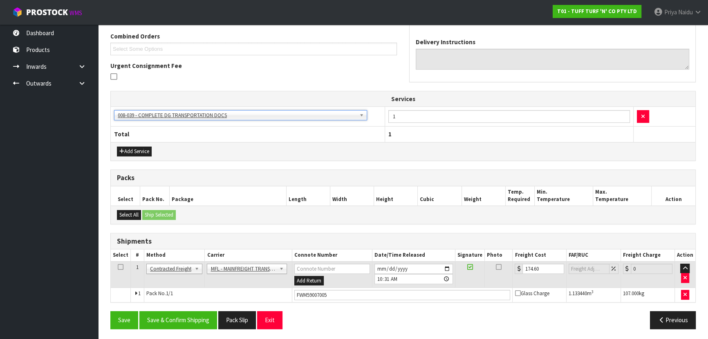
scroll to position [180, 0]
click at [199, 310] on button "Save & Confirm Shipping" at bounding box center [178, 319] width 78 height 18
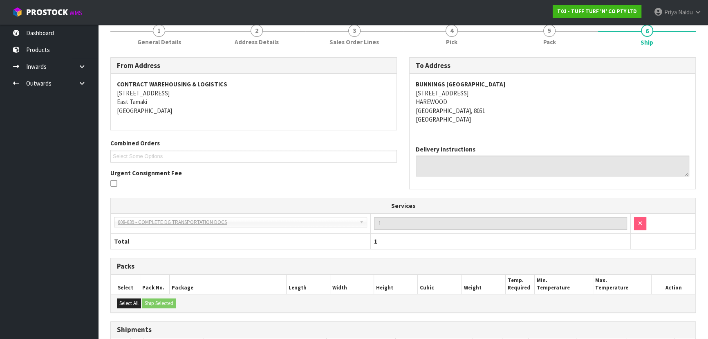
scroll to position [0, 0]
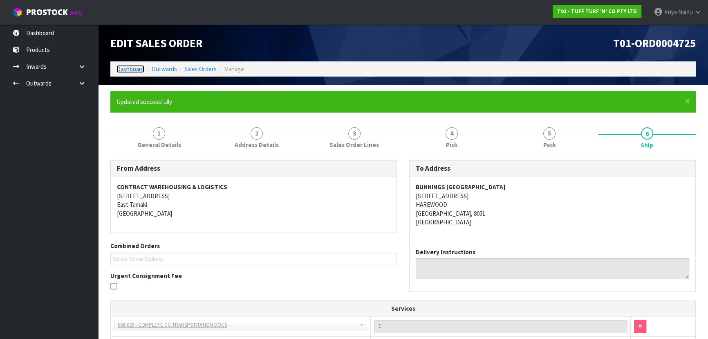
click at [133, 69] on link "Dashboard" at bounding box center [131, 69] width 28 height 8
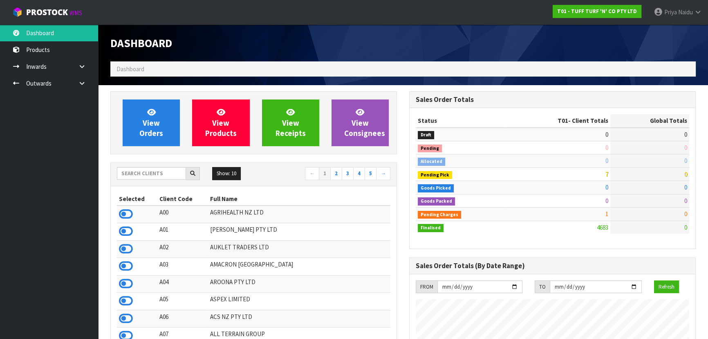
scroll to position [618, 299]
click at [150, 176] on input "text" at bounding box center [151, 173] width 69 height 13
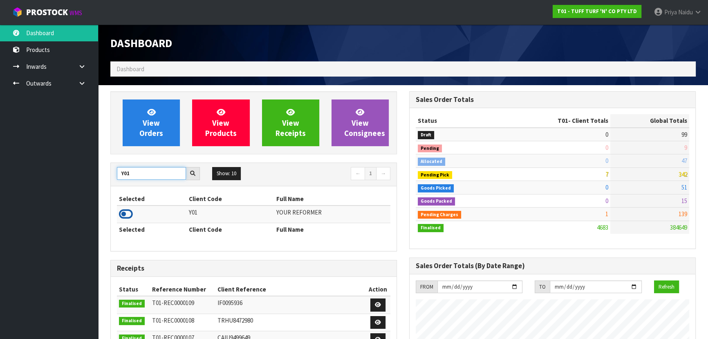
type input "Y01"
drag, startPoint x: 122, startPoint y: 217, endPoint x: 129, endPoint y: 212, distance: 7.9
click at [123, 216] on icon at bounding box center [126, 214] width 14 height 12
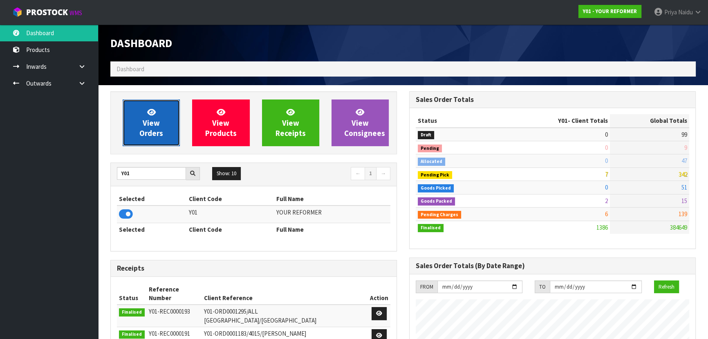
click at [156, 125] on span "View Orders" at bounding box center [151, 122] width 24 height 31
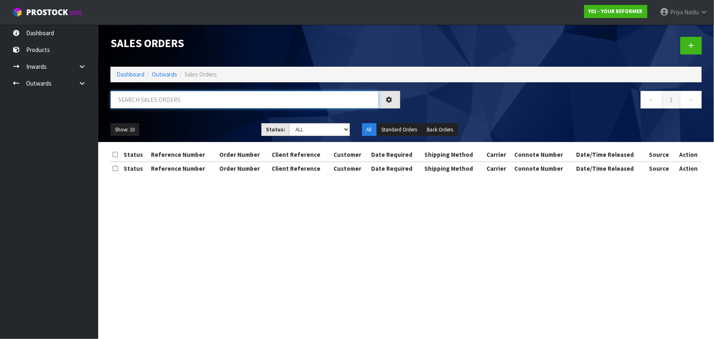
click at [166, 103] on input "text" at bounding box center [244, 100] width 268 height 18
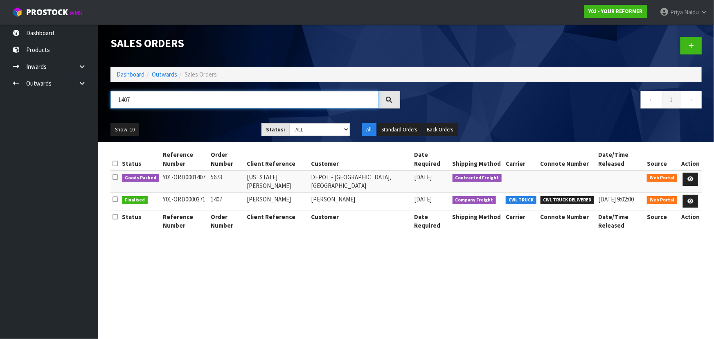
type input "1407"
click at [204, 123] on ul "Show: 10 5 10 25 50" at bounding box center [179, 129] width 139 height 13
click at [207, 125] on ul "Show: 10 5 10 25 50" at bounding box center [179, 129] width 139 height 13
click at [694, 173] on link at bounding box center [690, 179] width 15 height 13
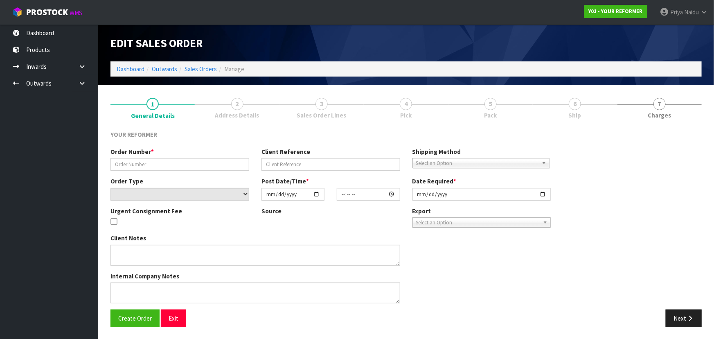
type input "5673"
type input "[US_STATE][PERSON_NAME]"
select select "number:0"
type input "[DATE]"
type input "20:26:00.000"
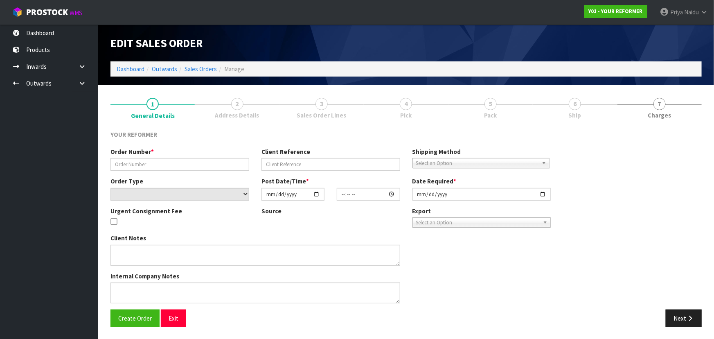
type input "[DATE]"
type textarea "[US_STATE][PERSON_NAME] [STREET_ADDRESS] [PHONE_NUMBER]"
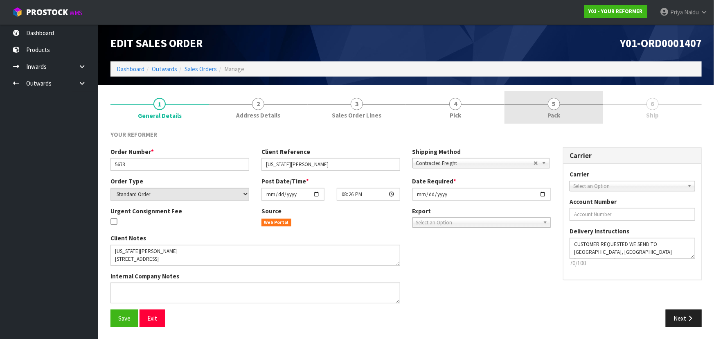
drag, startPoint x: 553, startPoint y: 104, endPoint x: 524, endPoint y: 113, distance: 30.9
click at [553, 104] on span "5" at bounding box center [554, 104] width 12 height 12
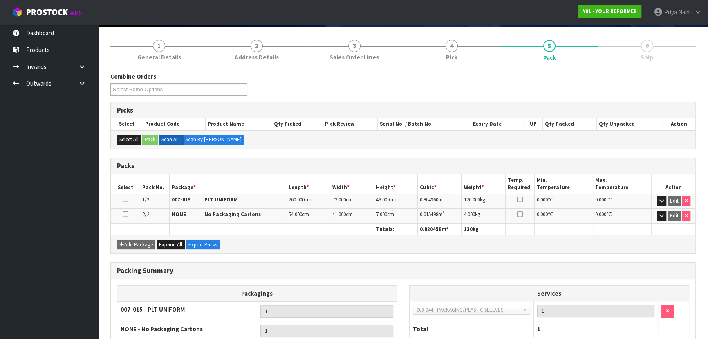
scroll to position [128, 0]
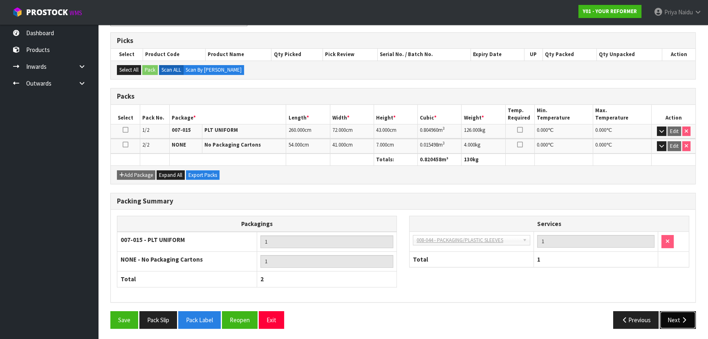
click at [679, 317] on button "Next" at bounding box center [678, 320] width 36 height 18
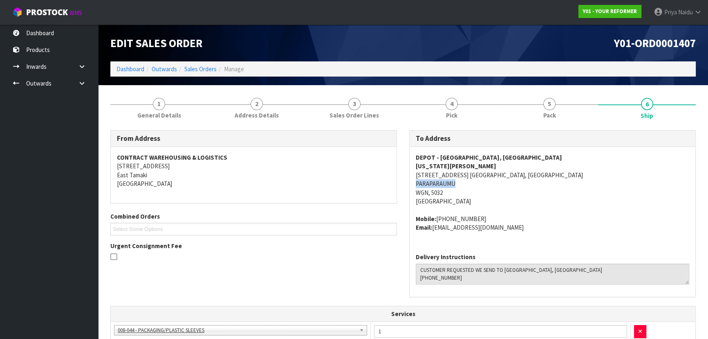
copy address "PARAPARAUMU"
drag, startPoint x: 413, startPoint y: 184, endPoint x: 471, endPoint y: 184, distance: 58.1
click at [471, 184] on div "DEPOT - [GEOGRAPHIC_DATA], [GEOGRAPHIC_DATA] [US_STATE][PERSON_NAME] [STREET_AD…" at bounding box center [553, 196] width 286 height 99
copy address "[STREET_ADDRESS] [GEOGRAPHIC_DATA], [GEOGRAPHIC_DATA]"
drag, startPoint x: 413, startPoint y: 175, endPoint x: 576, endPoint y: 175, distance: 162.8
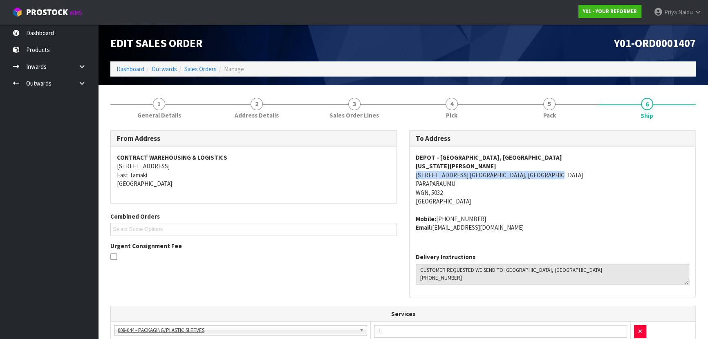
click at [576, 175] on div "DEPOT - [GEOGRAPHIC_DATA], [GEOGRAPHIC_DATA] [US_STATE][PERSON_NAME] [STREET_AD…" at bounding box center [553, 196] width 286 height 99
click at [534, 189] on address "DEPOT - [GEOGRAPHIC_DATA], [GEOGRAPHIC_DATA] [US_STATE][PERSON_NAME] [STREET_AD…" at bounding box center [553, 179] width 274 height 53
copy strong "[US_STATE][PERSON_NAME]"
drag, startPoint x: 411, startPoint y: 164, endPoint x: 468, endPoint y: 165, distance: 56.9
click at [468, 165] on div "DEPOT - [GEOGRAPHIC_DATA], [GEOGRAPHIC_DATA] [US_STATE][PERSON_NAME] [STREET_AD…" at bounding box center [553, 196] width 286 height 99
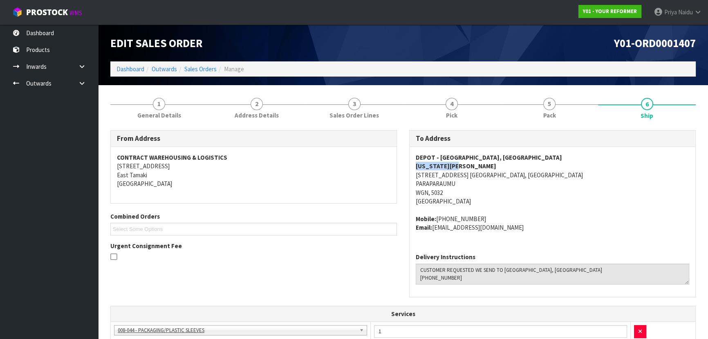
copy address "[PHONE_NUMBER]"
drag, startPoint x: 437, startPoint y: 217, endPoint x: 502, endPoint y: 213, distance: 64.7
click at [502, 213] on span "DEPOT - [GEOGRAPHIC_DATA], [GEOGRAPHIC_DATA] [US_STATE][PERSON_NAME] [STREET_AD…" at bounding box center [553, 192] width 274 height 79
drag, startPoint x: 434, startPoint y: 229, endPoint x: 523, endPoint y: 234, distance: 89.7
click at [523, 234] on div "DEPOT - [GEOGRAPHIC_DATA], [GEOGRAPHIC_DATA] [US_STATE][PERSON_NAME] [STREET_AD…" at bounding box center [553, 196] width 286 height 99
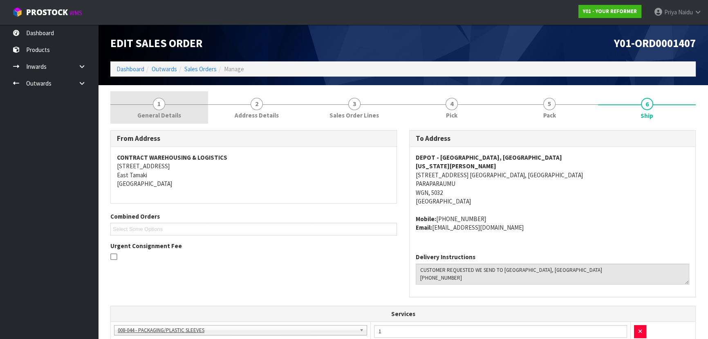
drag, startPoint x: 172, startPoint y: 90, endPoint x: 168, endPoint y: 97, distance: 7.5
click at [168, 97] on section "1 General Details 2 Address Details 3 Sales Order Lines 4 Pick 5 Pack 6 Ship Fr…" at bounding box center [403, 320] width 610 height 471
click at [168, 106] on link "1 General Details" at bounding box center [159, 107] width 98 height 32
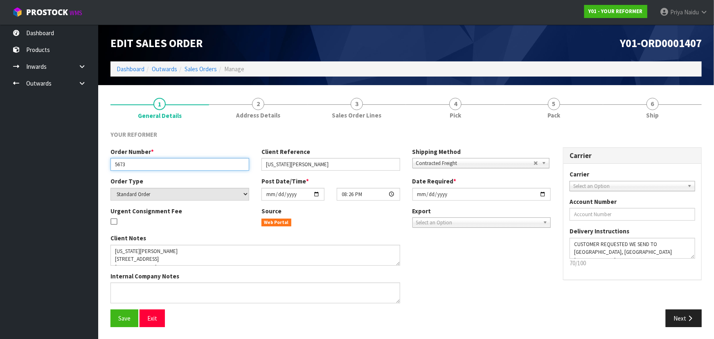
drag, startPoint x: 113, startPoint y: 162, endPoint x: 140, endPoint y: 162, distance: 27.4
click at [140, 162] on input "5673" at bounding box center [179, 164] width 139 height 13
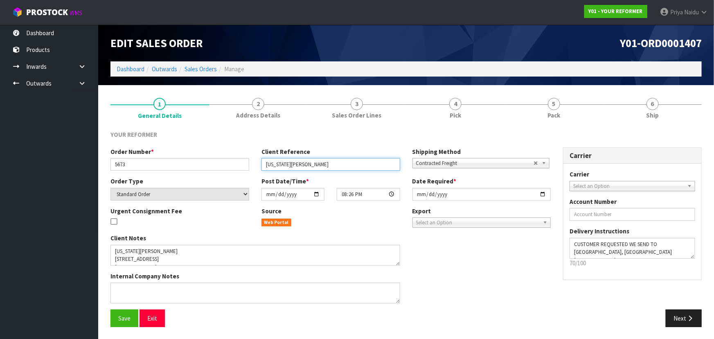
drag, startPoint x: 263, startPoint y: 164, endPoint x: 306, endPoint y: 164, distance: 43.0
click at [313, 163] on input "[US_STATE][PERSON_NAME]" at bounding box center [330, 164] width 139 height 13
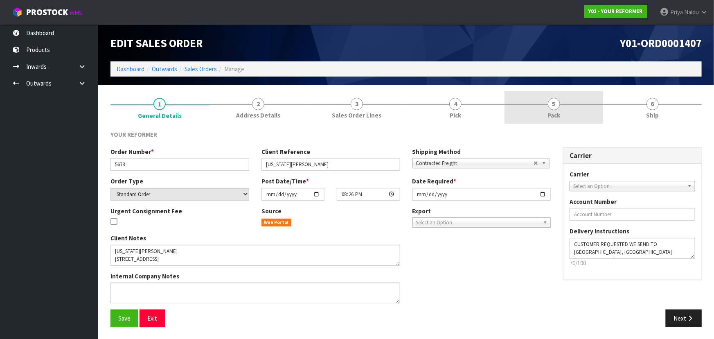
drag, startPoint x: 526, startPoint y: 102, endPoint x: 521, endPoint y: 112, distance: 11.2
click at [526, 102] on link "5 Pack" at bounding box center [553, 107] width 99 height 32
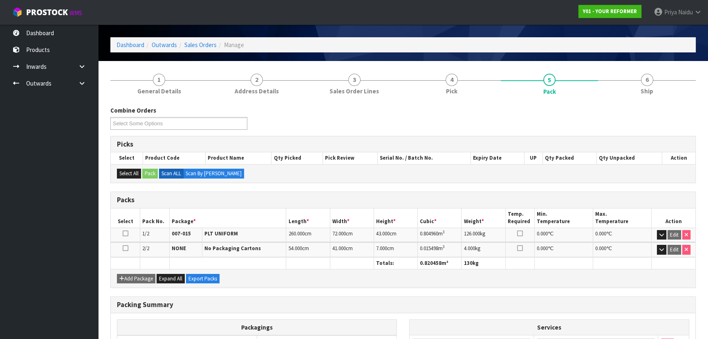
scroll to position [37, 0]
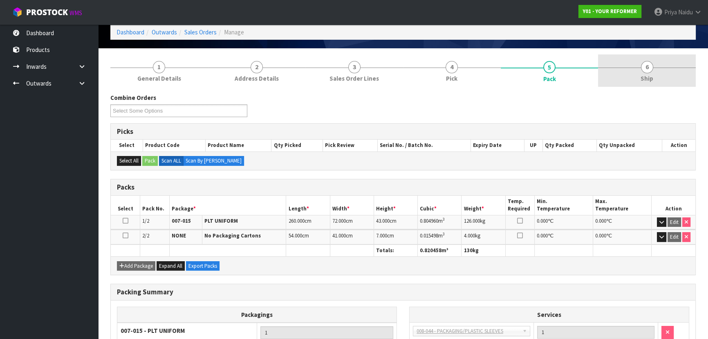
click at [650, 78] on span "Ship" at bounding box center [647, 78] width 13 height 9
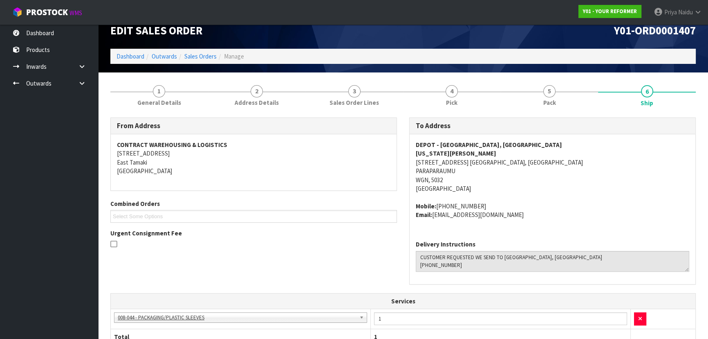
scroll to position [0, 0]
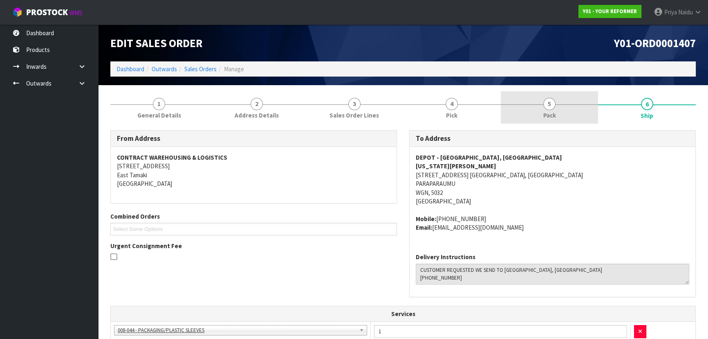
click at [527, 97] on link "5 Pack" at bounding box center [550, 107] width 98 height 32
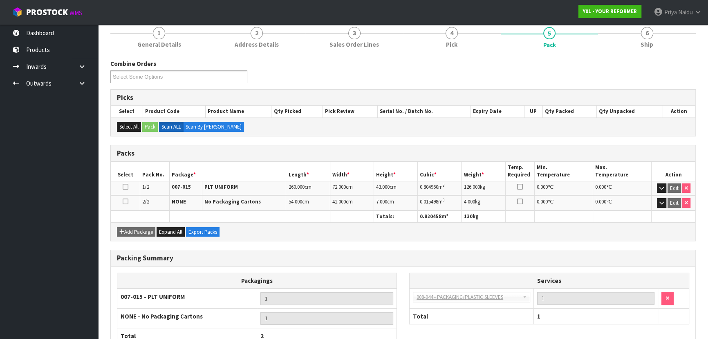
scroll to position [74, 0]
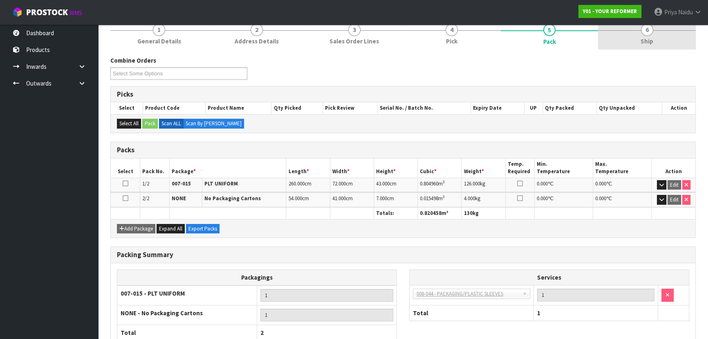
click at [657, 42] on link "6 Ship" at bounding box center [647, 33] width 98 height 32
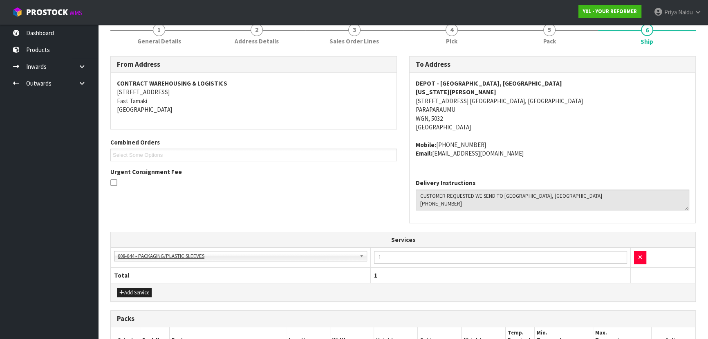
scroll to position [0, 0]
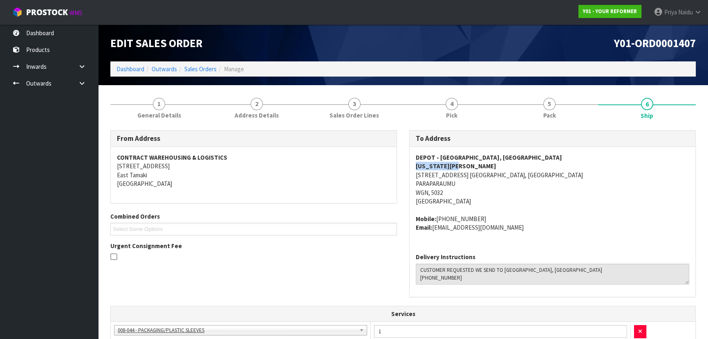
drag, startPoint x: 409, startPoint y: 164, endPoint x: 478, endPoint y: 162, distance: 69.6
click at [478, 162] on div "To Address DEPOT - [GEOGRAPHIC_DATA], [GEOGRAPHIC_DATA] [US_STATE][PERSON_NAME]…" at bounding box center [552, 217] width 299 height 175
drag, startPoint x: 408, startPoint y: 218, endPoint x: 510, endPoint y: 230, distance: 102.9
click at [510, 230] on div "To Address DEPOT - [GEOGRAPHIC_DATA], [GEOGRAPHIC_DATA] [US_STATE][PERSON_NAME]…" at bounding box center [552, 217] width 299 height 175
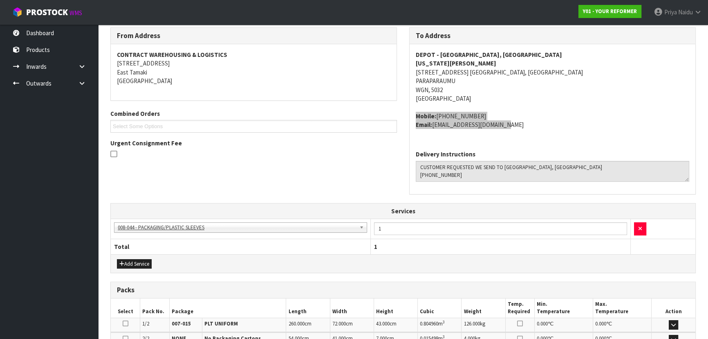
scroll to position [216, 0]
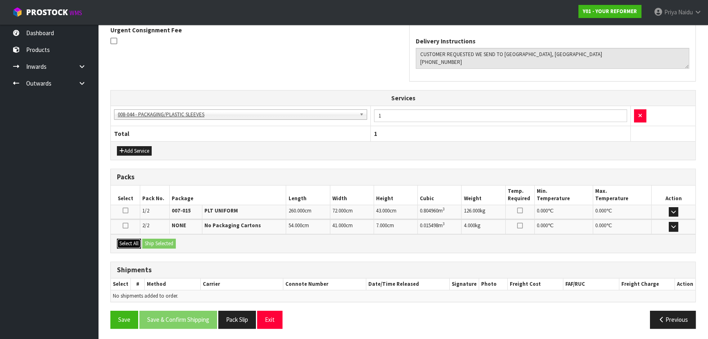
drag, startPoint x: 130, startPoint y: 243, endPoint x: 159, endPoint y: 243, distance: 28.2
click at [132, 243] on button "Select All" at bounding box center [129, 243] width 24 height 10
click at [159, 243] on button "Ship Selected" at bounding box center [159, 243] width 34 height 10
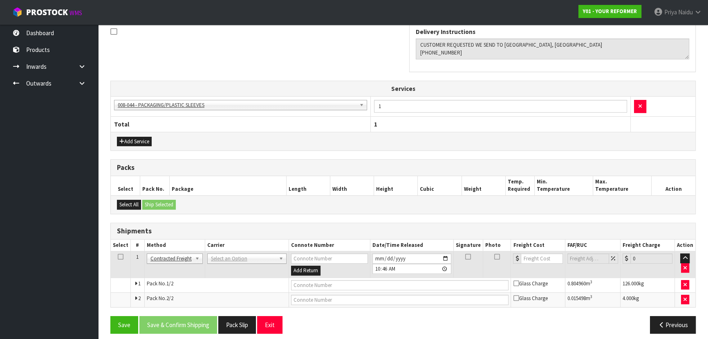
scroll to position [230, 0]
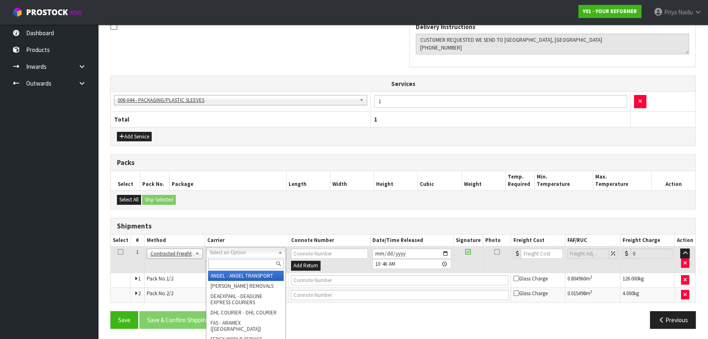
click at [225, 262] on input "text" at bounding box center [246, 264] width 76 height 10
type input "N"
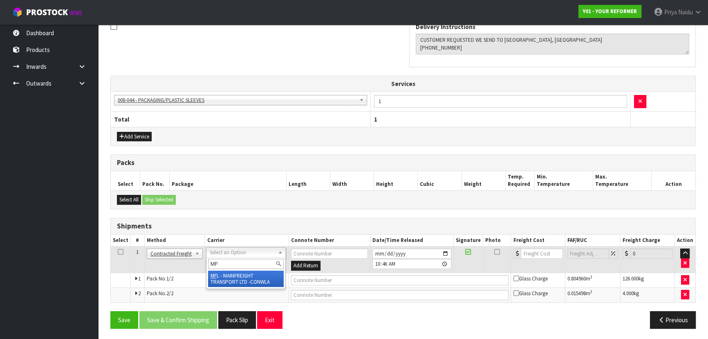
type input "MF"
drag, startPoint x: 251, startPoint y: 279, endPoint x: 264, endPoint y: 278, distance: 13.1
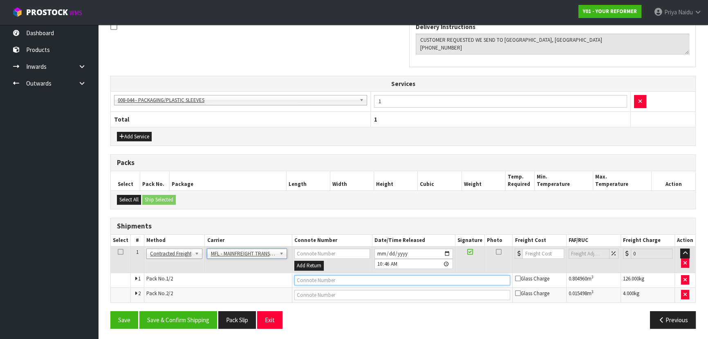
click at [313, 282] on input "text" at bounding box center [403, 280] width 216 height 10
paste input "FWM59007595"
type input "FWM59007595"
click at [542, 253] on input "number" at bounding box center [543, 253] width 41 height 10
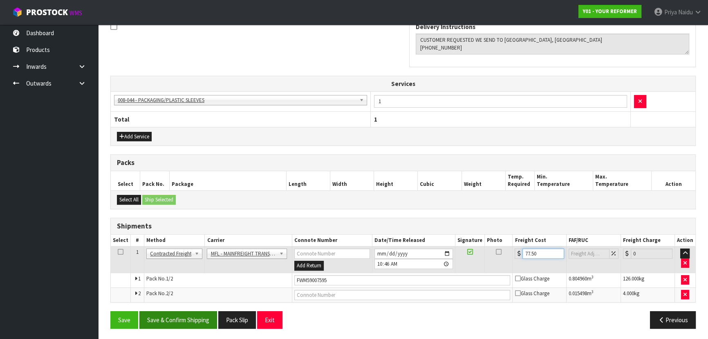
type input "77.50"
click at [172, 313] on button "Save & Confirm Shipping" at bounding box center [178, 320] width 78 height 18
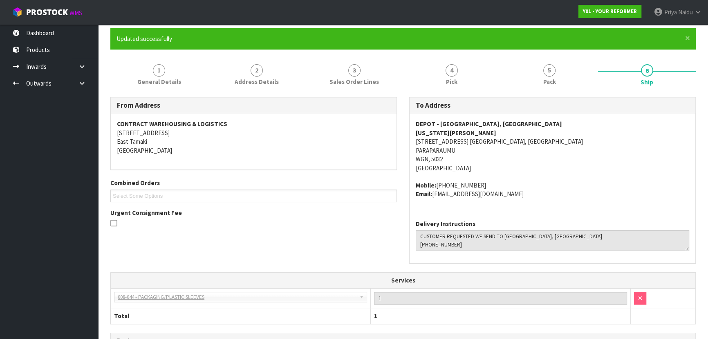
scroll to position [0, 0]
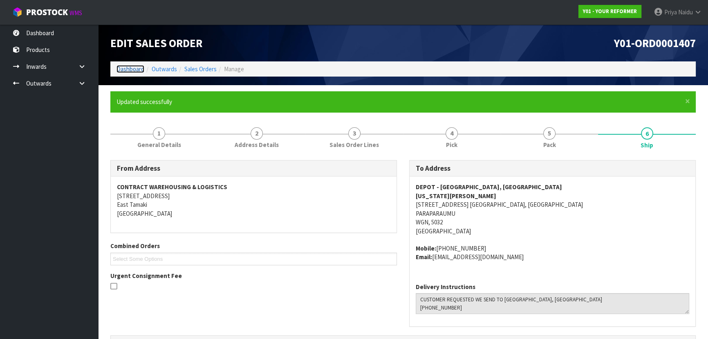
click at [133, 72] on link "Dashboard" at bounding box center [131, 69] width 28 height 8
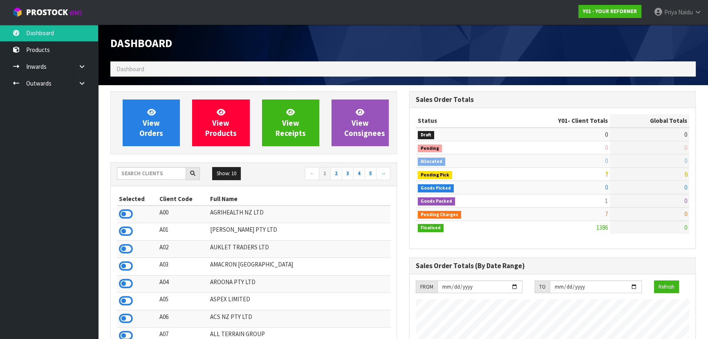
scroll to position [618, 299]
drag, startPoint x: 135, startPoint y: 171, endPoint x: 149, endPoint y: 163, distance: 16.5
click at [135, 171] on input "text" at bounding box center [151, 173] width 69 height 13
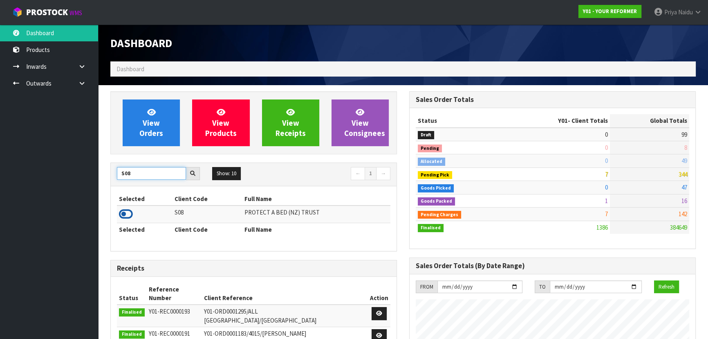
type input "S08"
click at [124, 216] on icon at bounding box center [126, 214] width 14 height 12
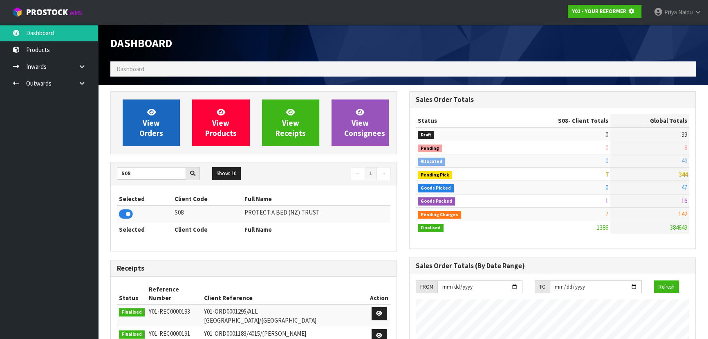
scroll to position [408544, 408754]
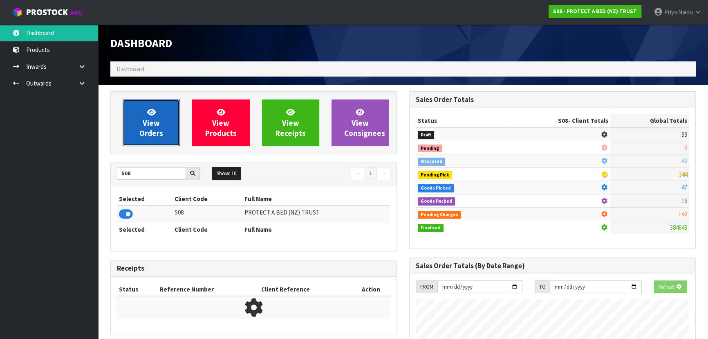
click at [160, 110] on link "View Orders" at bounding box center [151, 122] width 57 height 47
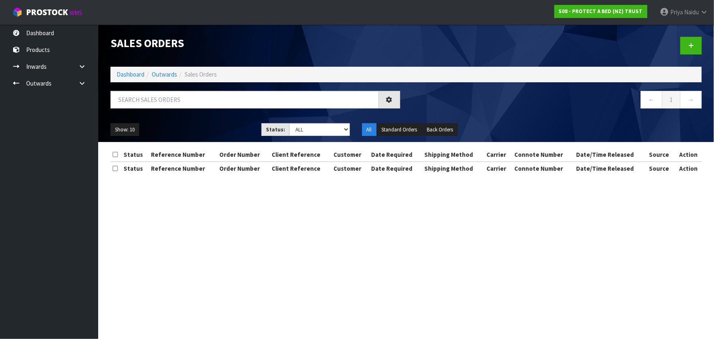
drag, startPoint x: 170, startPoint y: 90, endPoint x: 172, endPoint y: 97, distance: 7.9
click at [172, 97] on div "Sales Orders Dashboard Outwards Sales Orders ← 1 → Show: 10 5 10 25 50 Status: …" at bounding box center [405, 83] width 603 height 117
click at [174, 103] on input "text" at bounding box center [244, 100] width 268 height 18
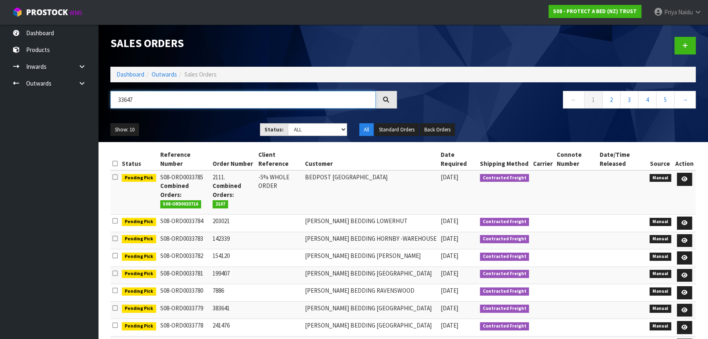
type input "33647"
click at [293, 128] on select "Draft Pending Allocated Pending Pick Goods Picked Goods Packed Pending Charges …" at bounding box center [318, 129] width 60 height 13
select select "string:5"
click at [288, 123] on select "Draft Pending Allocated Pending Pick Goods Picked Goods Packed Pending Charges …" at bounding box center [318, 129] width 60 height 13
click at [216, 120] on div "Show: 10 5 10 25 50 Status: Draft Pending Allocated Pending Pick Goods Picked G…" at bounding box center [403, 129] width 598 height 25
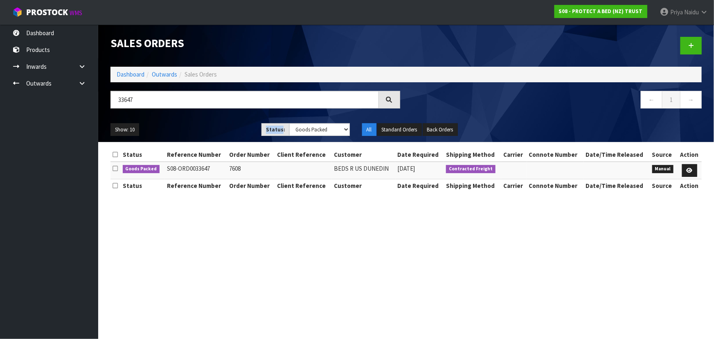
click at [216, 120] on div "Show: 10 5 10 25 50 Status: Draft Pending Allocated Pending Pick Goods Picked G…" at bounding box center [405, 129] width 603 height 25
click at [212, 123] on div "Show: 10 5 10 25 50 Status: Draft Pending Allocated Pending Pick Goods Picked G…" at bounding box center [405, 129] width 603 height 25
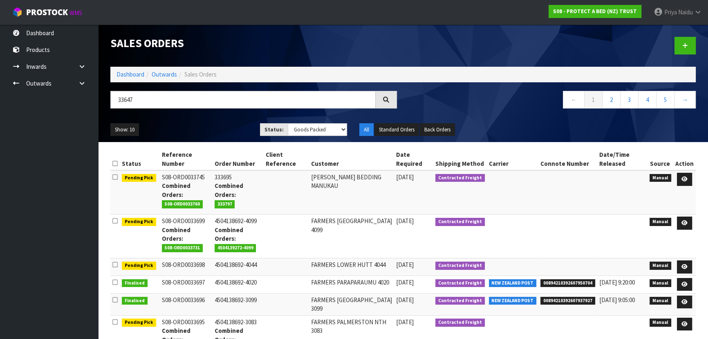
click at [218, 124] on ul "Show: 10 5 10 25 50" at bounding box center [178, 129] width 137 height 13
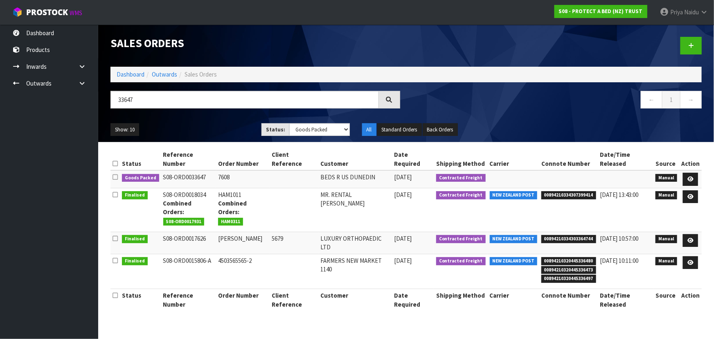
click at [218, 124] on ul "Show: 10 5 10 25 50" at bounding box center [179, 129] width 139 height 13
click at [688, 176] on icon at bounding box center [690, 178] width 6 height 5
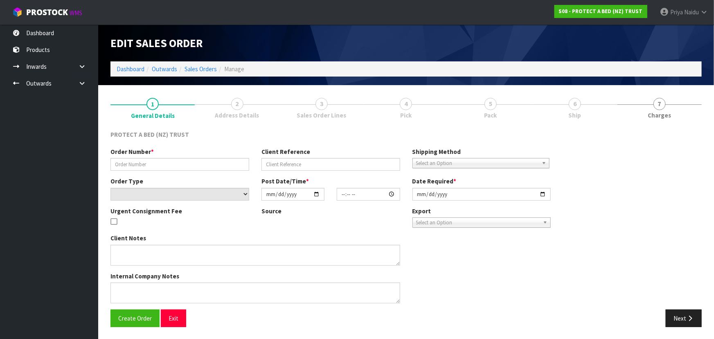
click at [555, 102] on link "6 Ship" at bounding box center [575, 107] width 84 height 32
type input "7608"
select select "number:0"
type input "[DATE]"
type input "11:28:00.000"
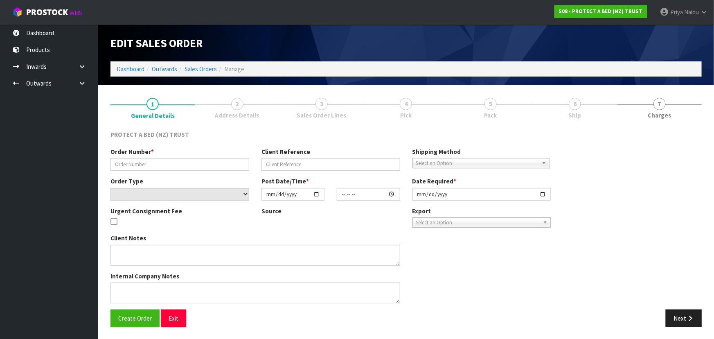
type input "[DATE]"
type textarea "TO THE ORDER ATTACHED BELOW FOR BEDS-R-US DUNEDIN PLEASE ADD THE FOLLOWING AT N…"
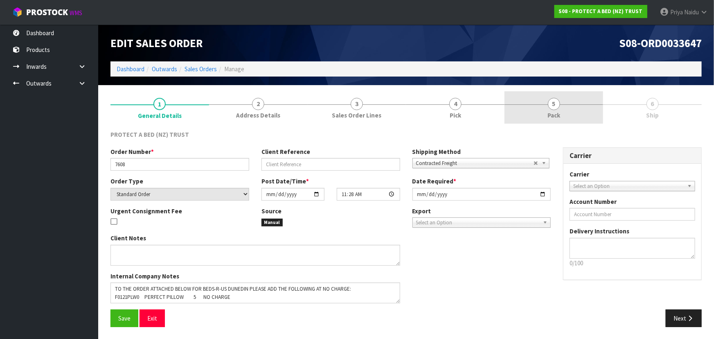
click at [555, 102] on span "5" at bounding box center [554, 104] width 12 height 12
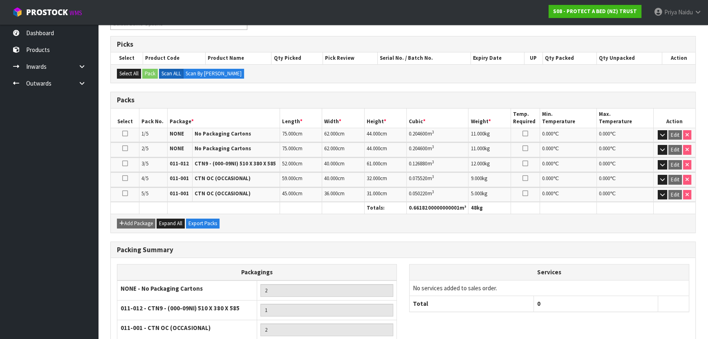
scroll to position [192, 0]
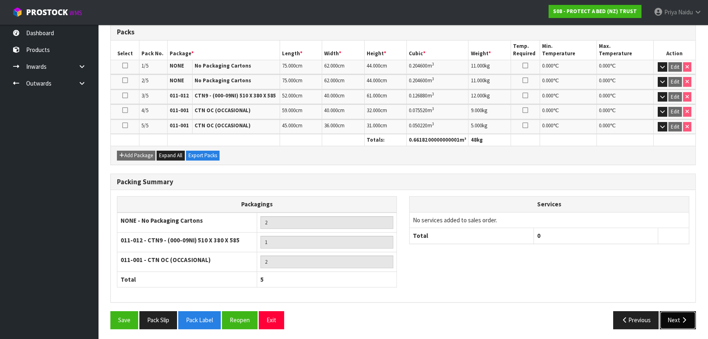
click at [668, 316] on button "Next" at bounding box center [678, 320] width 36 height 18
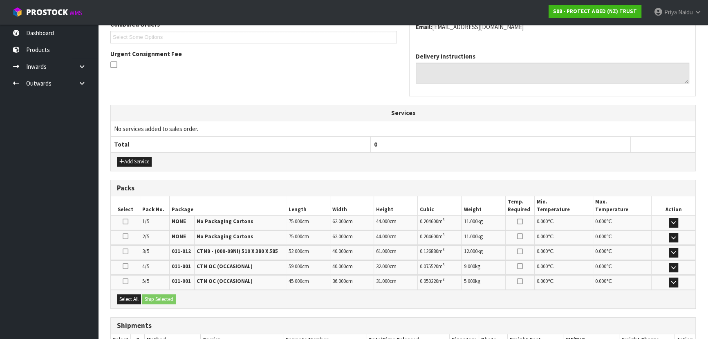
scroll to position [0, 0]
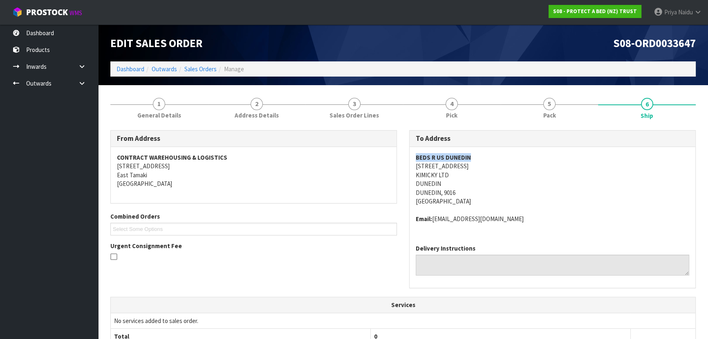
drag, startPoint x: 410, startPoint y: 155, endPoint x: 486, endPoint y: 160, distance: 76.2
click at [486, 160] on div "BEDS R US DUNEDIN [STREET_ADDRESS] Email: [EMAIL_ADDRESS][DOMAIN_NAME]" at bounding box center [553, 192] width 286 height 91
click at [411, 155] on div "BEDS R US DUNEDIN [STREET_ADDRESS] Email: [EMAIL_ADDRESS][DOMAIN_NAME]" at bounding box center [553, 192] width 286 height 91
drag, startPoint x: 412, startPoint y: 155, endPoint x: 474, endPoint y: 157, distance: 62.2
click at [474, 157] on div "BEDS R US DUNEDIN [STREET_ADDRESS] Email: [EMAIL_ADDRESS][DOMAIN_NAME]" at bounding box center [553, 192] width 286 height 91
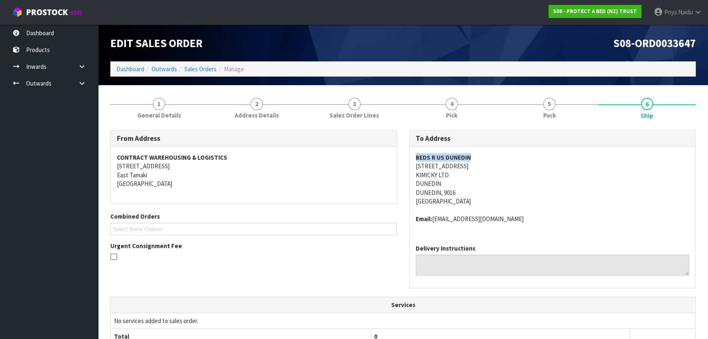
drag, startPoint x: 413, startPoint y: 165, endPoint x: 483, endPoint y: 164, distance: 70.0
click at [483, 164] on div "BEDS R US DUNEDIN [STREET_ADDRESS] Email: [EMAIL_ADDRESS][DOMAIN_NAME]" at bounding box center [553, 192] width 286 height 91
click at [415, 177] on div "BEDS R US DUNEDIN [STREET_ADDRESS] Email: [EMAIL_ADDRESS][DOMAIN_NAME]" at bounding box center [553, 192] width 286 height 91
drag, startPoint x: 414, startPoint y: 174, endPoint x: 456, endPoint y: 176, distance: 42.6
click at [456, 176] on div "BEDS R US DUNEDIN [STREET_ADDRESS] Email: [EMAIL_ADDRESS][DOMAIN_NAME]" at bounding box center [553, 192] width 286 height 91
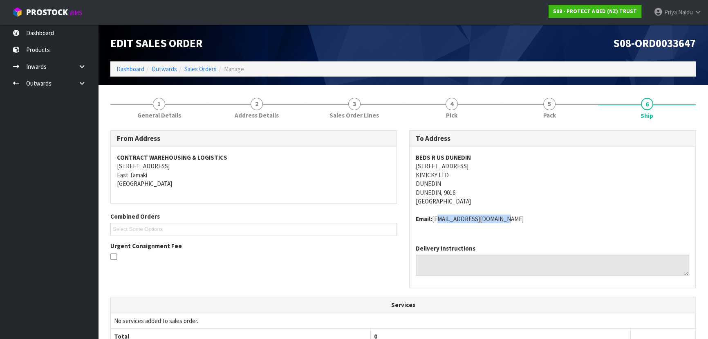
drag, startPoint x: 435, startPoint y: 216, endPoint x: 515, endPoint y: 218, distance: 79.8
click at [515, 218] on address "Email: [EMAIL_ADDRESS][DOMAIN_NAME]" at bounding box center [553, 218] width 274 height 9
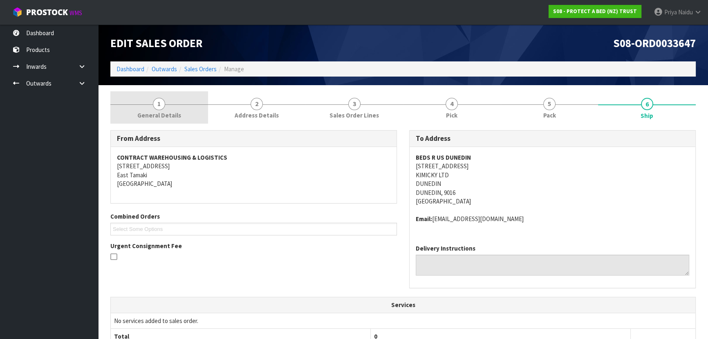
click at [159, 99] on span "1" at bounding box center [159, 104] width 12 height 12
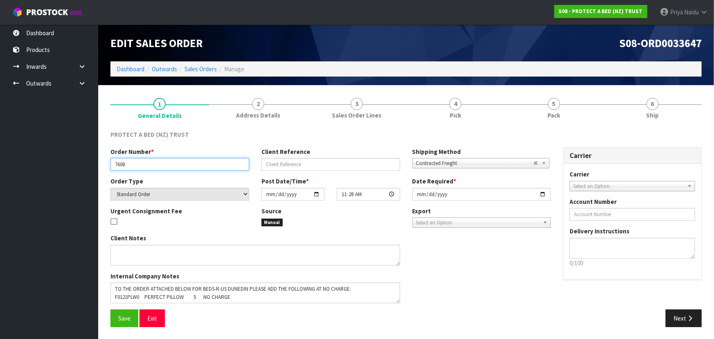
drag, startPoint x: 114, startPoint y: 164, endPoint x: 140, endPoint y: 163, distance: 25.8
click at [140, 163] on input "7608" at bounding box center [179, 164] width 139 height 13
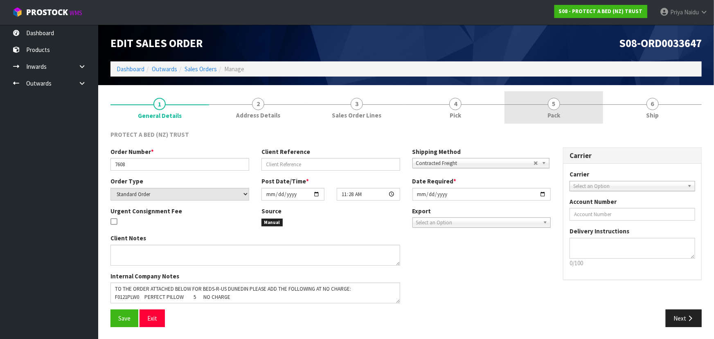
drag, startPoint x: 573, startPoint y: 123, endPoint x: 562, endPoint y: 122, distance: 11.1
click at [574, 123] on link "5 Pack" at bounding box center [553, 107] width 99 height 32
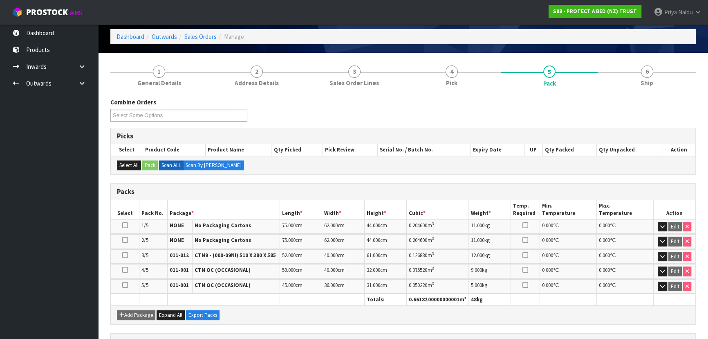
scroll to position [74, 0]
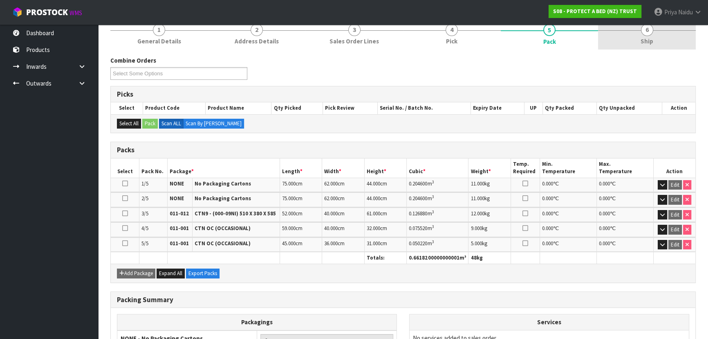
click at [643, 29] on span "6" at bounding box center [647, 30] width 12 height 12
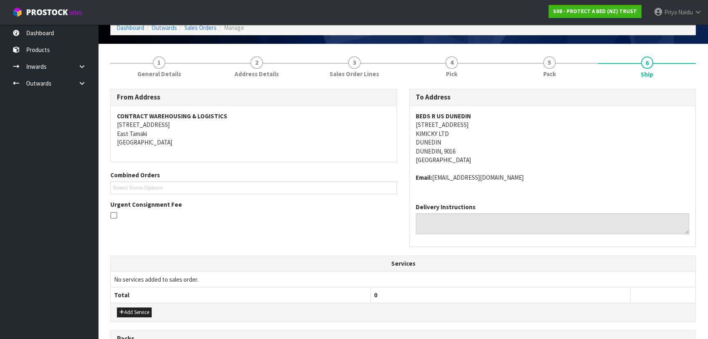
scroll to position [0, 0]
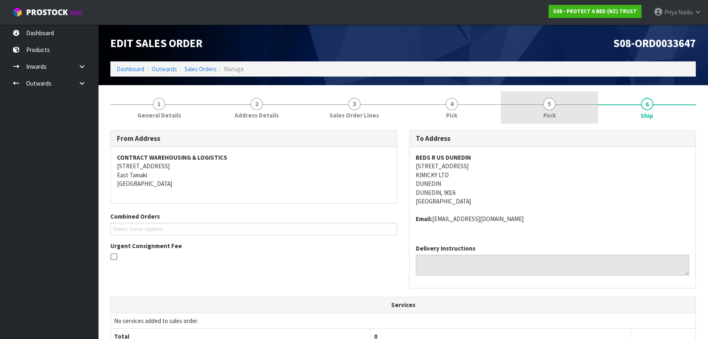
click at [536, 107] on link "5 Pack" at bounding box center [550, 107] width 98 height 32
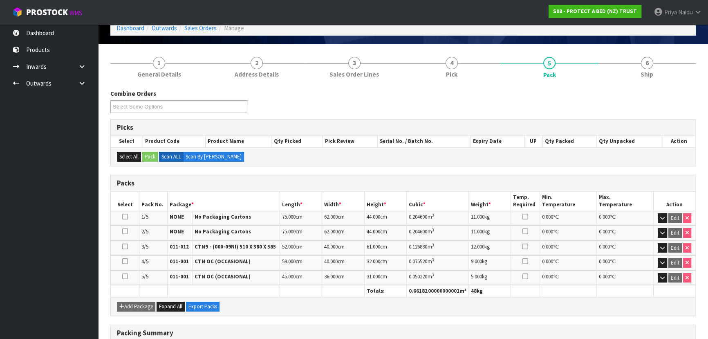
scroll to position [74, 0]
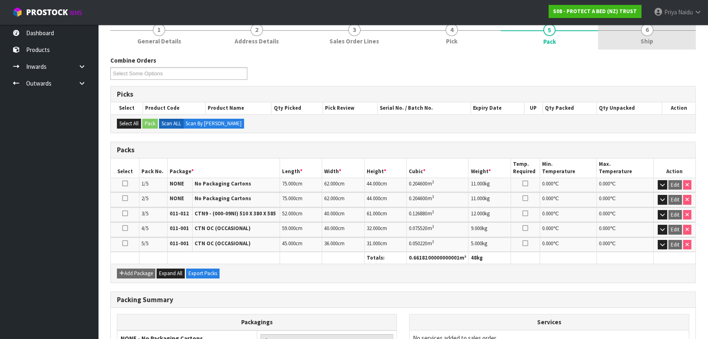
click at [650, 40] on span "Ship" at bounding box center [647, 41] width 13 height 9
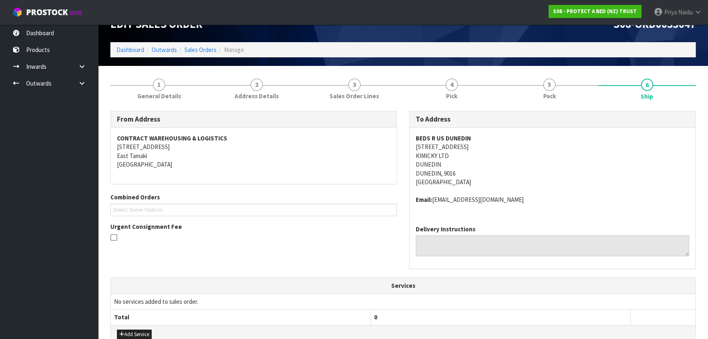
scroll to position [37, 0]
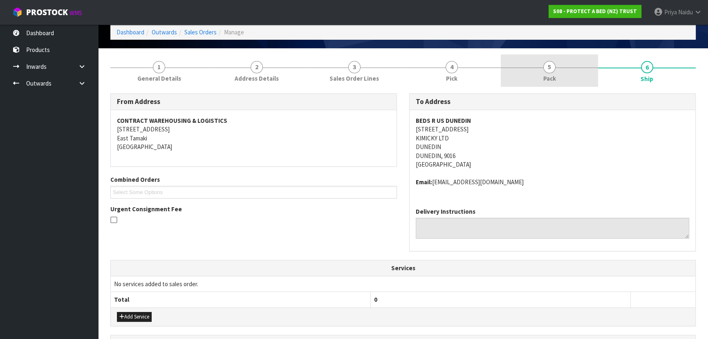
click at [538, 80] on link "5 Pack" at bounding box center [550, 70] width 98 height 32
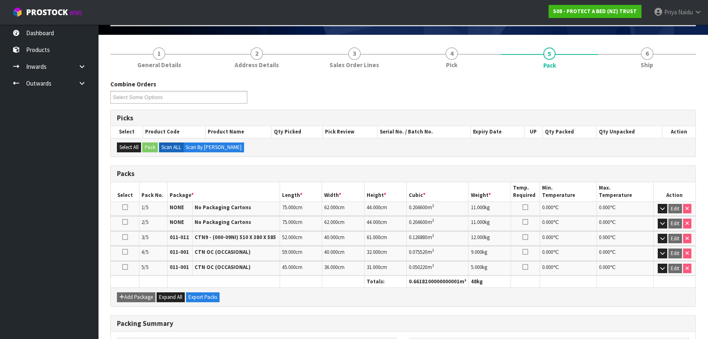
scroll to position [74, 0]
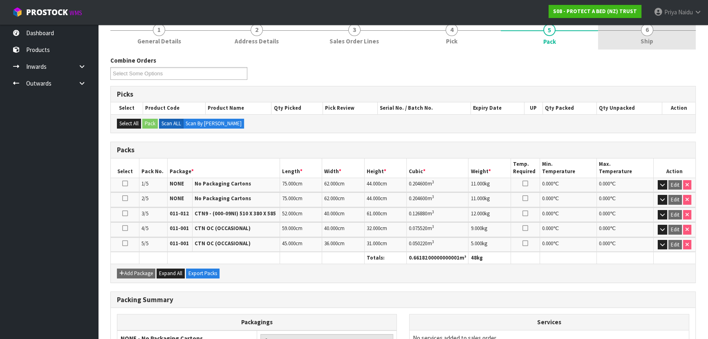
click at [672, 38] on link "6 Ship" at bounding box center [647, 33] width 98 height 32
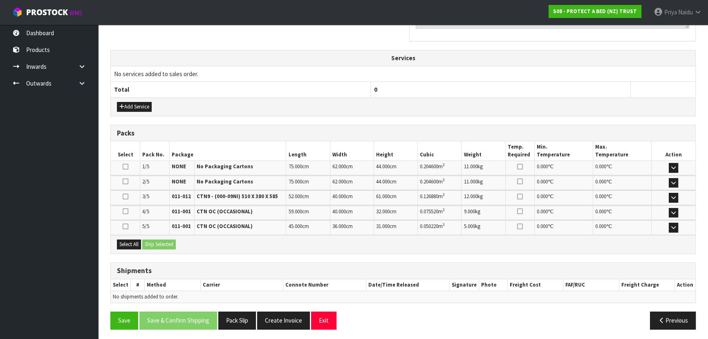
scroll to position [247, 0]
click at [135, 239] on button "Select All" at bounding box center [129, 244] width 24 height 10
click at [155, 241] on button "Ship Selected" at bounding box center [159, 244] width 34 height 10
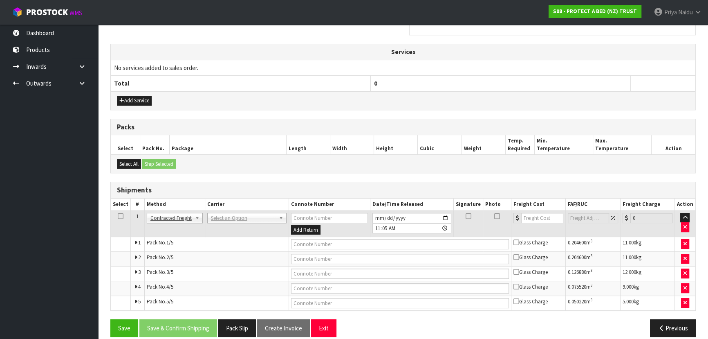
scroll to position [261, 0]
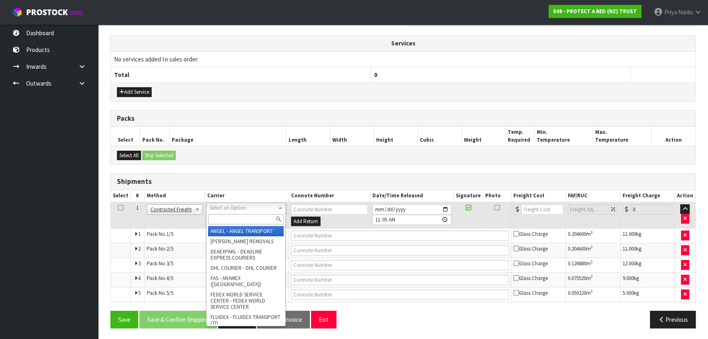
click at [233, 221] on input "text" at bounding box center [246, 219] width 76 height 10
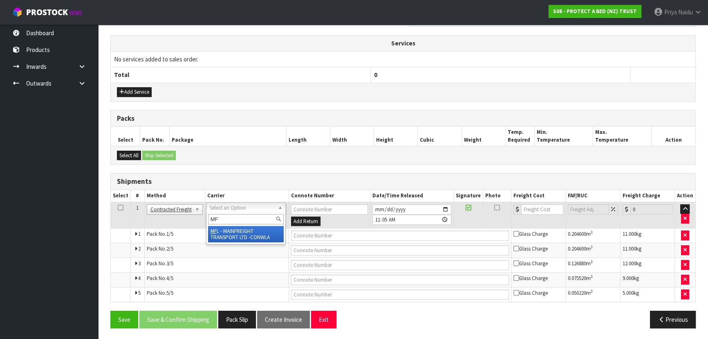
type input "MF"
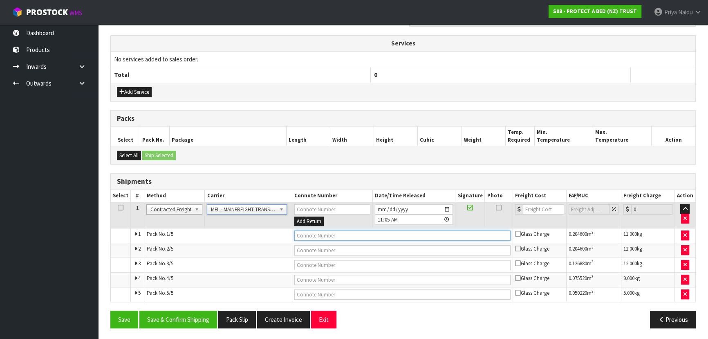
click at [347, 234] on input "text" at bounding box center [403, 235] width 216 height 10
paste input "FWM59008390"
type input "FWM59008390"
click at [533, 207] on input "number" at bounding box center [543, 209] width 41 height 10
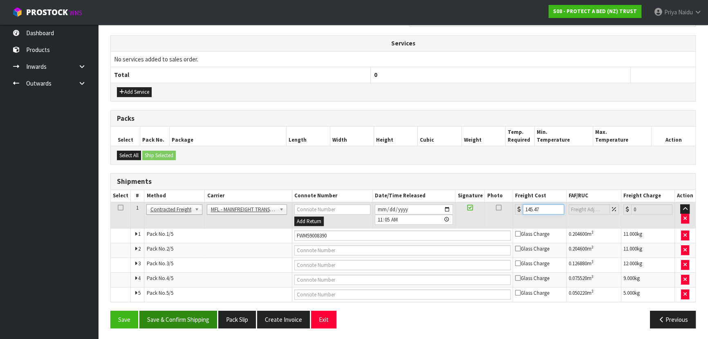
type input "145.47"
click at [198, 315] on button "Save & Confirm Shipping" at bounding box center [178, 319] width 78 height 18
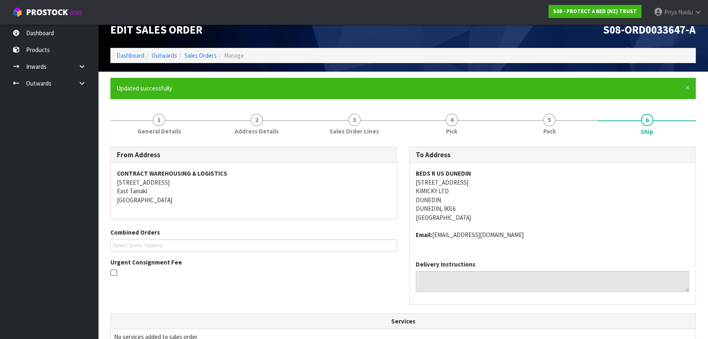
scroll to position [0, 0]
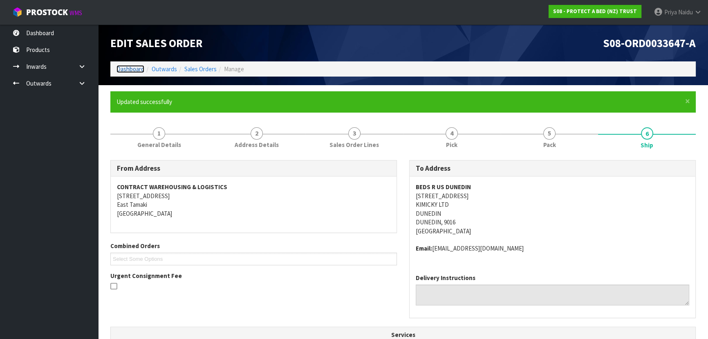
click at [127, 69] on link "Dashboard" at bounding box center [131, 69] width 28 height 8
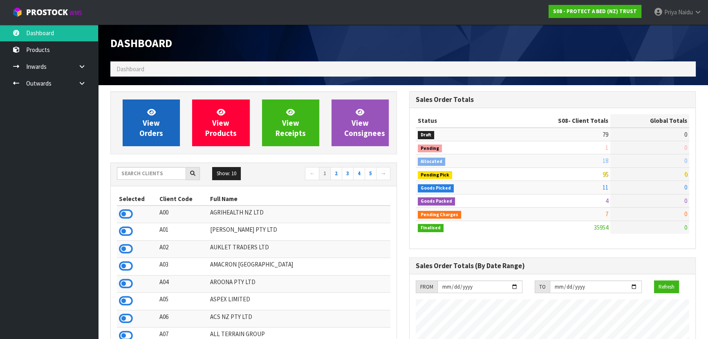
scroll to position [618, 299]
click at [151, 119] on span "View Orders" at bounding box center [151, 122] width 24 height 31
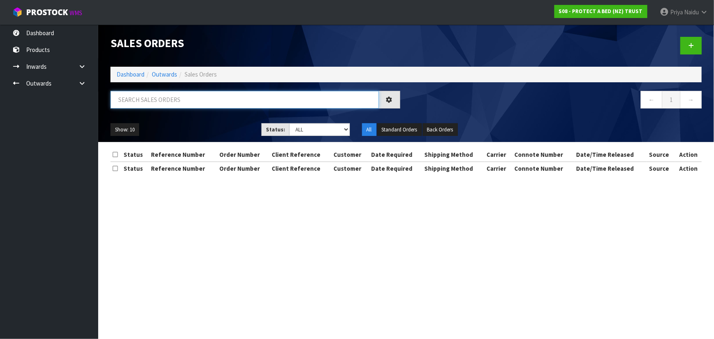
click at [157, 103] on input "text" at bounding box center [244, 100] width 268 height 18
type input "33644"
click at [304, 128] on select "Draft Pending Allocated Pending Pick Goods Picked Goods Packed Pending Charges …" at bounding box center [319, 129] width 61 height 13
select select "string:5"
click at [289, 123] on select "Draft Pending Allocated Pending Pick Goods Picked Goods Packed Pending Charges …" at bounding box center [319, 129] width 61 height 13
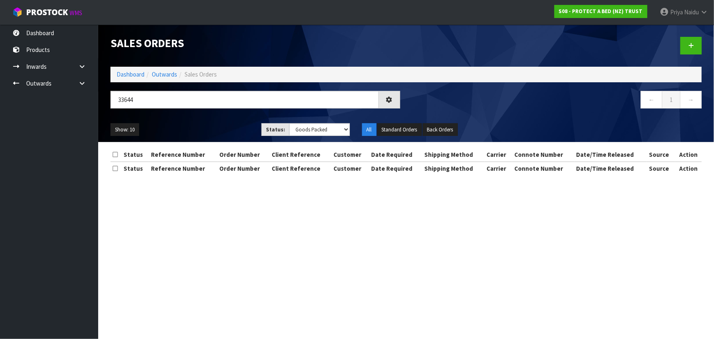
click at [226, 120] on div "Show: 10 5 10 25 50 Status: Draft Pending Allocated Pending Pick Goods Picked G…" at bounding box center [405, 129] width 603 height 25
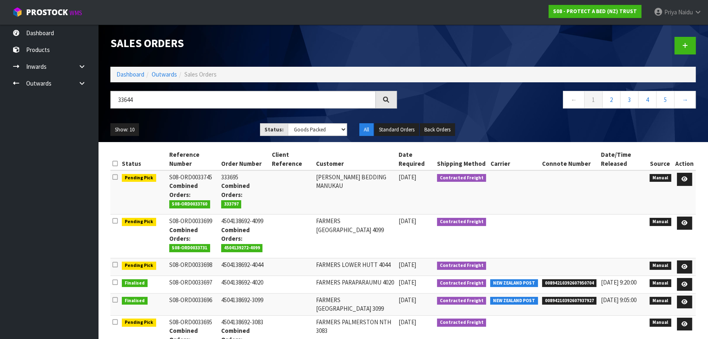
click at [217, 121] on div "Show: 10 5 10 25 50 Status: Draft Pending Allocated Pending Pick Goods Picked G…" at bounding box center [403, 129] width 598 height 25
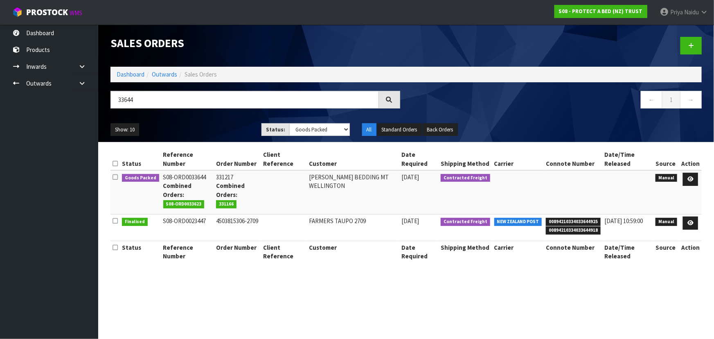
click at [245, 290] on section "Sales Orders Dashboard Outwards Sales Orders 33644 ← 1 → Show: 10 5 10 25 50 St…" at bounding box center [357, 169] width 714 height 339
click at [283, 288] on section "Sales Orders Dashboard Outwards Sales Orders 33644 ← 1 → Show: 10 5 10 25 50 St…" at bounding box center [357, 169] width 714 height 339
click at [312, 283] on section "Sales Orders Dashboard Outwards Sales Orders 33644 ← 1 → Show: 10 5 10 25 50 St…" at bounding box center [357, 169] width 714 height 339
click at [301, 273] on section "Status Reference Number Order Number Client Reference Customer Date Required Sh…" at bounding box center [406, 209] width 616 height 135
click at [300, 273] on section "Status Reference Number Order Number Client Reference Customer Date Required Sh…" at bounding box center [406, 209] width 616 height 135
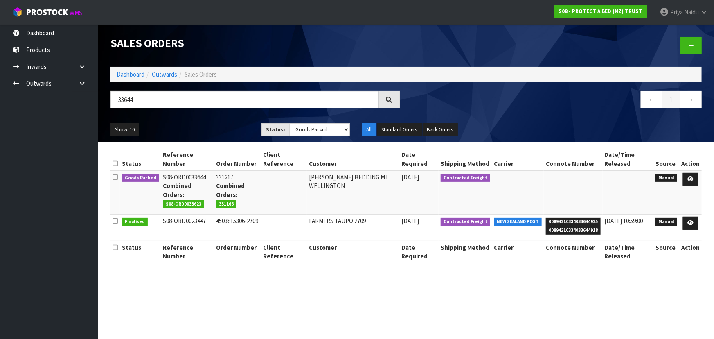
drag, startPoint x: 300, startPoint y: 272, endPoint x: 281, endPoint y: 274, distance: 19.0
click at [281, 276] on section "Status Reference Number Order Number Client Reference Customer Date Required Sh…" at bounding box center [406, 209] width 616 height 135
click at [304, 276] on section "Status Reference Number Order Number Client Reference Customer Date Required Sh…" at bounding box center [406, 209] width 616 height 135
click at [298, 274] on section "Status Reference Number Order Number Client Reference Customer Date Required Sh…" at bounding box center [406, 209] width 616 height 135
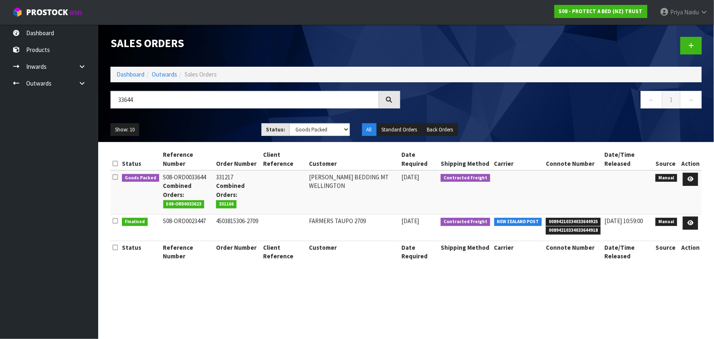
click at [298, 273] on section "Status Reference Number Order Number Client Reference Customer Date Required Sh…" at bounding box center [406, 209] width 616 height 135
click at [304, 277] on section "Status Reference Number Order Number Client Reference Customer Date Required Sh…" at bounding box center [406, 209] width 616 height 135
click at [297, 275] on section "Status Reference Number Order Number Client Reference Customer Date Required Sh…" at bounding box center [406, 209] width 616 height 135
click at [693, 180] on icon at bounding box center [690, 178] width 6 height 5
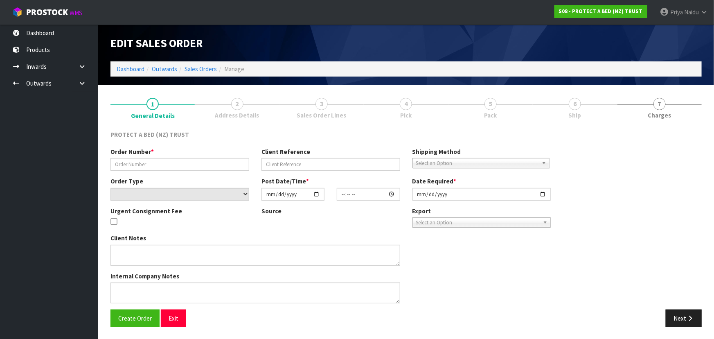
type input "331217"
select select "number:0"
type input "[DATE]"
type input "09:44:00.000"
type input "[DATE]"
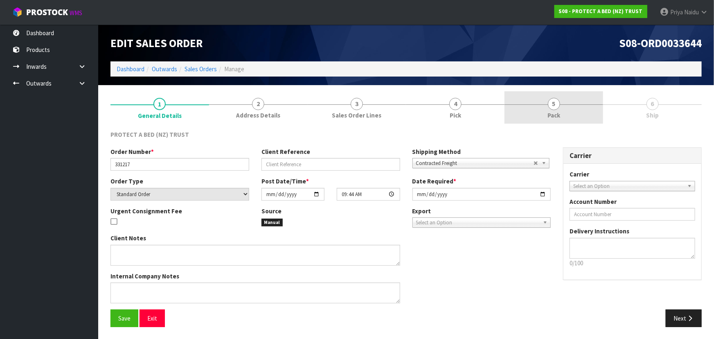
click at [548, 113] on span "Pack" at bounding box center [553, 115] width 13 height 9
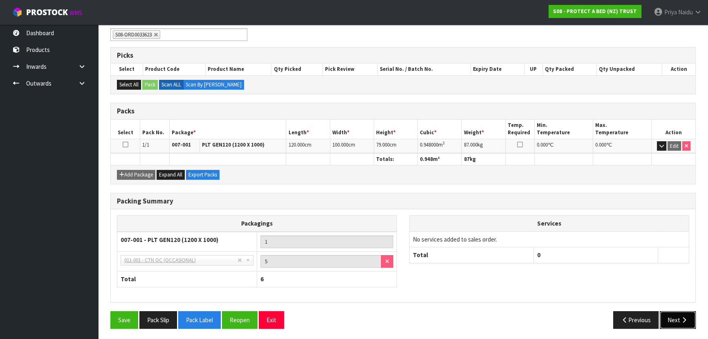
click at [672, 311] on button "Next" at bounding box center [678, 320] width 36 height 18
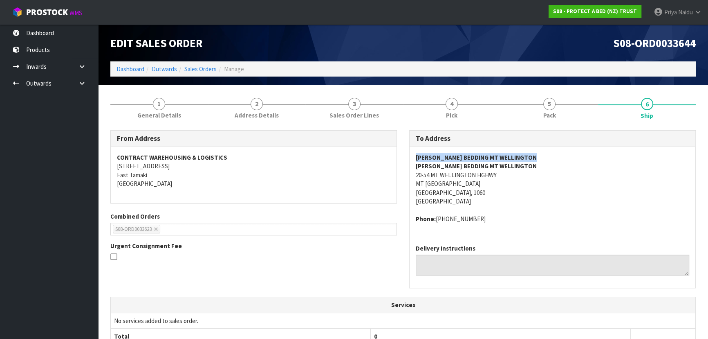
drag, startPoint x: 414, startPoint y: 158, endPoint x: 439, endPoint y: 178, distance: 31.8
click at [553, 152] on div "[PERSON_NAME] BEDDING MT [PERSON_NAME] BEDDING MT [GEOGRAPHIC_DATA] [STREET_ADD…" at bounding box center [553, 192] width 286 height 91
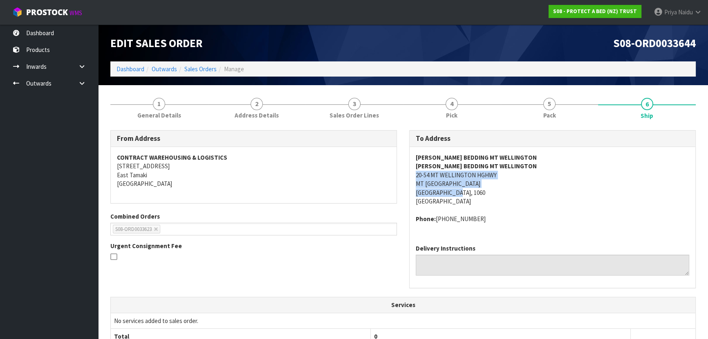
drag, startPoint x: 412, startPoint y: 175, endPoint x: 470, endPoint y: 212, distance: 69.6
click at [519, 195] on div "[PERSON_NAME] BEDDING MT [PERSON_NAME] BEDDING MT [GEOGRAPHIC_DATA] [STREET_ADD…" at bounding box center [553, 192] width 286 height 91
click at [515, 200] on address "[PERSON_NAME] BEDDING MT [PERSON_NAME] BEDDING MT [GEOGRAPHIC_DATA] 20-54 MT WE…" at bounding box center [553, 179] width 274 height 53
drag, startPoint x: 413, startPoint y: 173, endPoint x: 518, endPoint y: 177, distance: 105.2
click at [518, 177] on div "[PERSON_NAME] BEDDING MT [PERSON_NAME] BEDDING MT [GEOGRAPHIC_DATA] [STREET_ADD…" at bounding box center [553, 192] width 286 height 91
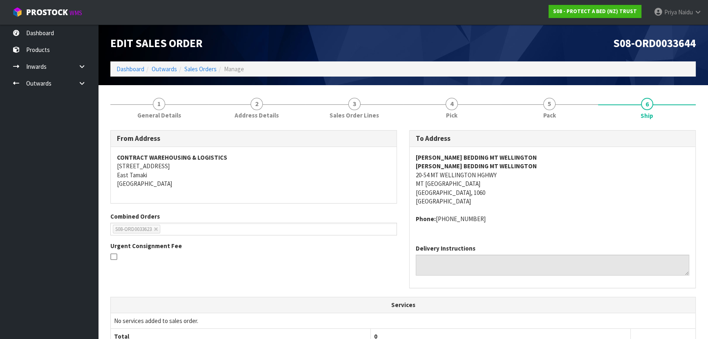
click at [558, 219] on address "Phone: [PHONE_NUMBER]" at bounding box center [553, 218] width 274 height 9
drag, startPoint x: 436, startPoint y: 219, endPoint x: 492, endPoint y: 226, distance: 56.8
click at [499, 222] on address "Phone: [PHONE_NUMBER]" at bounding box center [553, 218] width 274 height 9
click at [146, 98] on link "1 General Details" at bounding box center [159, 107] width 98 height 32
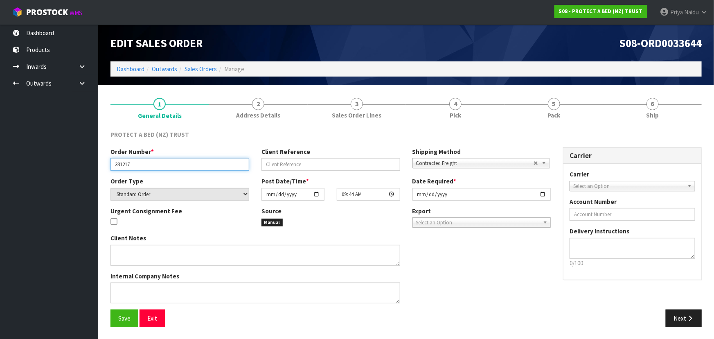
drag, startPoint x: 115, startPoint y: 164, endPoint x: 153, endPoint y: 163, distance: 38.9
click at [153, 163] on input "331217" at bounding box center [179, 164] width 139 height 13
drag, startPoint x: 558, startPoint y: 118, endPoint x: 554, endPoint y: 125, distance: 7.9
click at [558, 118] on span "Pack" at bounding box center [553, 115] width 13 height 9
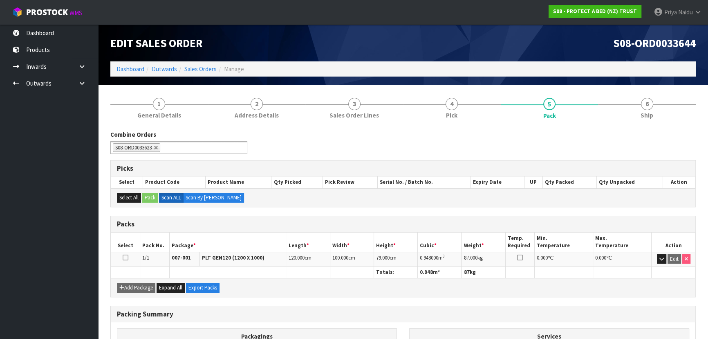
scroll to position [74, 0]
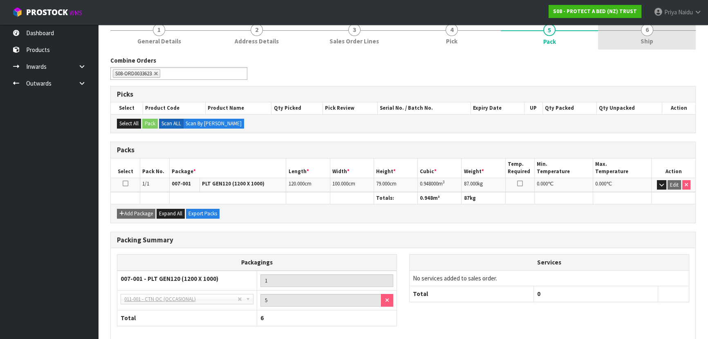
click at [646, 46] on link "6 Ship" at bounding box center [647, 33] width 98 height 32
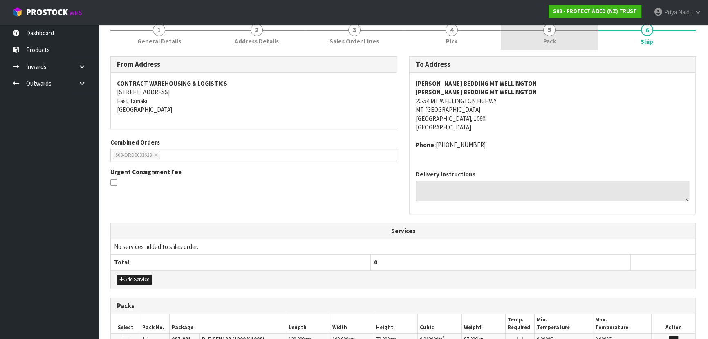
click at [557, 40] on link "5 Pack" at bounding box center [550, 33] width 98 height 32
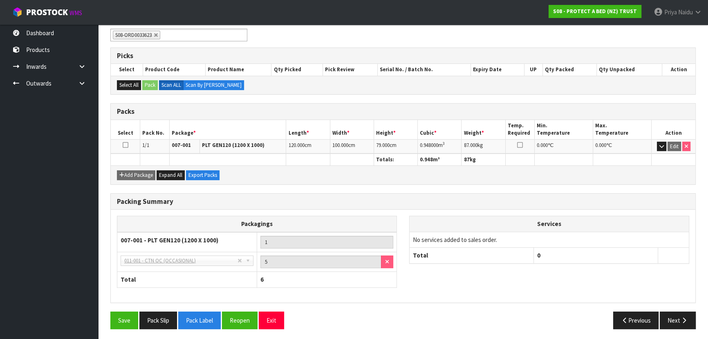
scroll to position [113, 0]
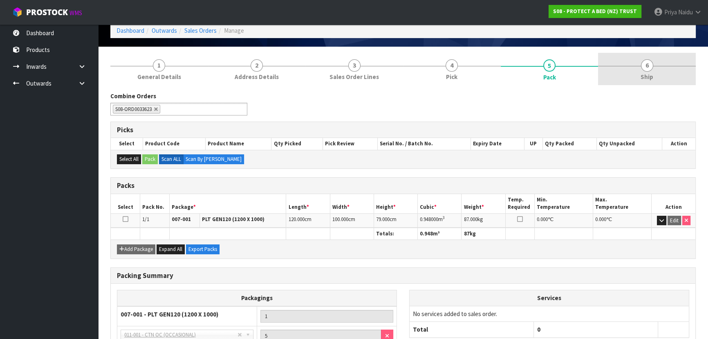
click at [654, 71] on link "6 Ship" at bounding box center [647, 69] width 98 height 32
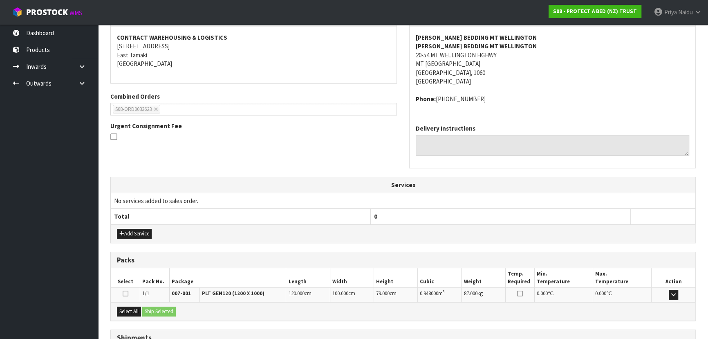
scroll to position [188, 0]
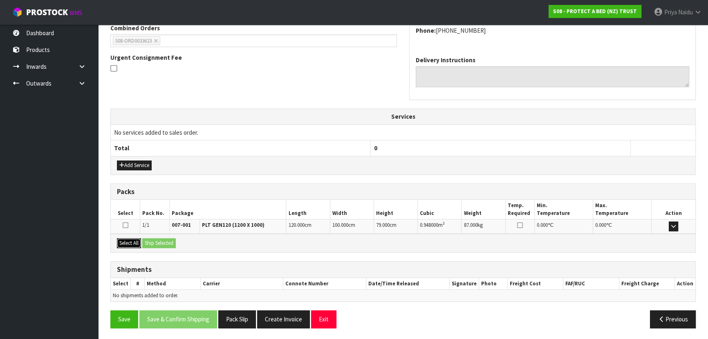
click at [139, 241] on button "Select All" at bounding box center [129, 243] width 24 height 10
drag, startPoint x: 154, startPoint y: 241, endPoint x: 186, endPoint y: 243, distance: 31.9
click at [155, 241] on button "Ship Selected" at bounding box center [159, 243] width 34 height 10
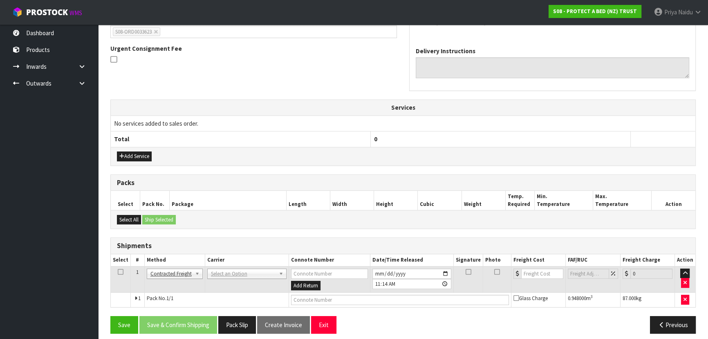
scroll to position [202, 0]
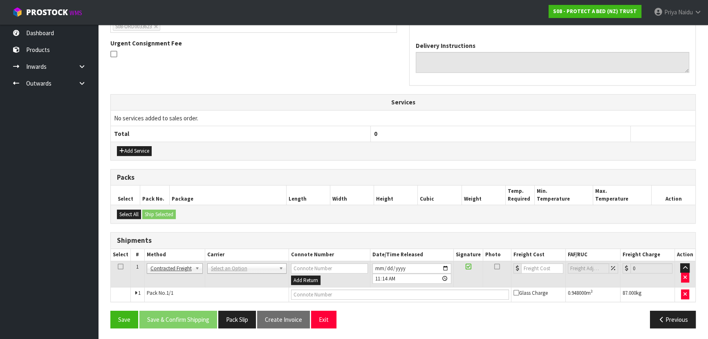
drag, startPoint x: 238, startPoint y: 265, endPoint x: 234, endPoint y: 275, distance: 10.7
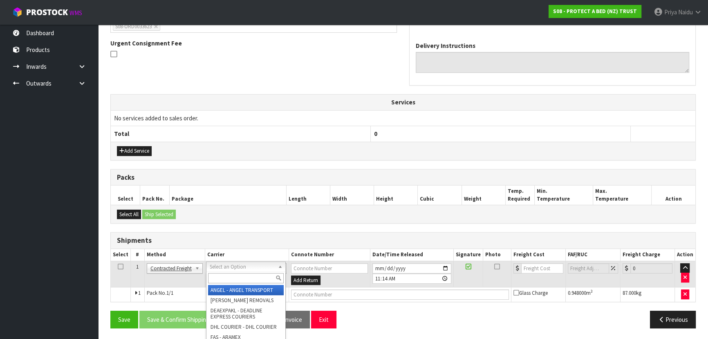
click at [233, 279] on input "text" at bounding box center [246, 278] width 76 height 10
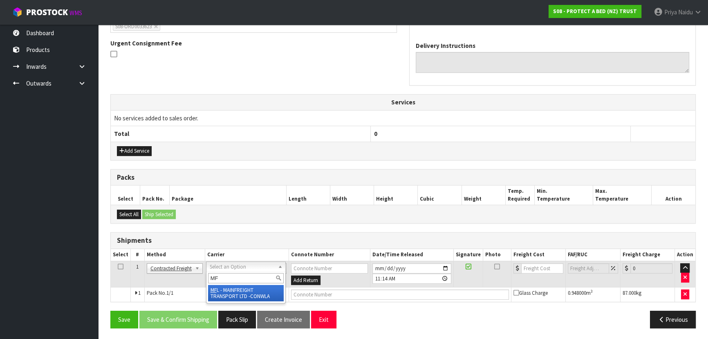
type input "MF"
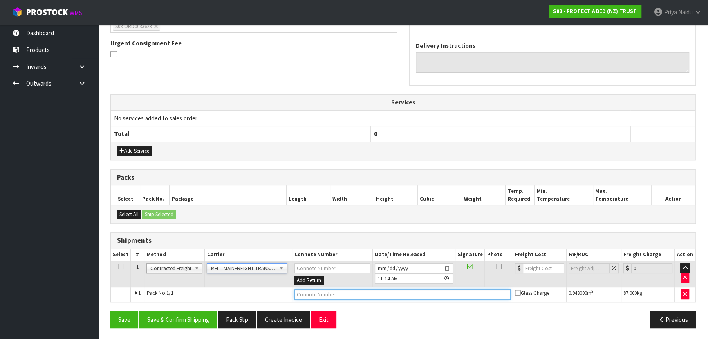
click at [319, 294] on input "text" at bounding box center [403, 294] width 216 height 10
paste input "FWM59008715"
type input "FWM59008715"
click at [529, 268] on input "number" at bounding box center [543, 268] width 41 height 10
type input "36"
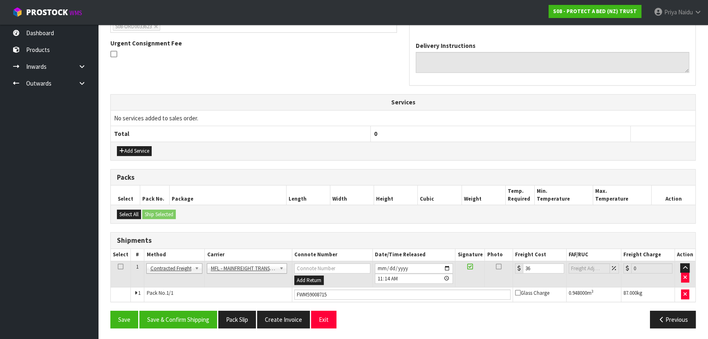
click at [160, 307] on div "From Address CONTRACT WAREHOUSING & LOGISTICS [STREET_ADDRESS] Combined Orders …" at bounding box center [403, 131] width 586 height 407
click at [168, 314] on button "Save & Confirm Shipping" at bounding box center [178, 319] width 78 height 18
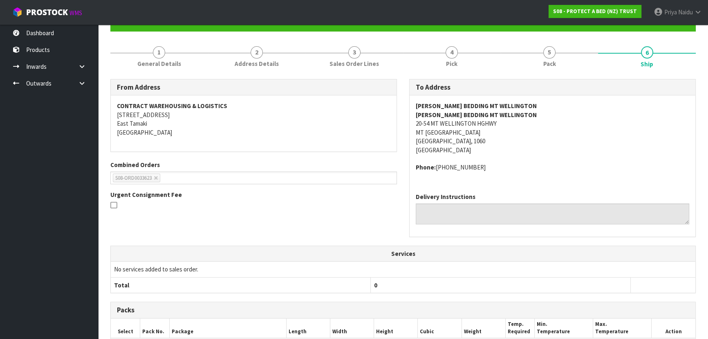
scroll to position [0, 0]
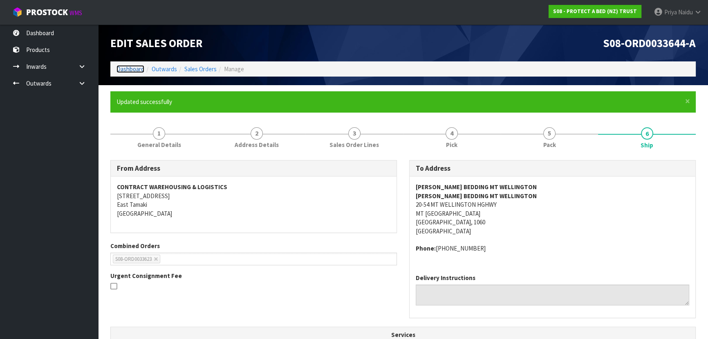
click at [126, 70] on link "Dashboard" at bounding box center [131, 69] width 28 height 8
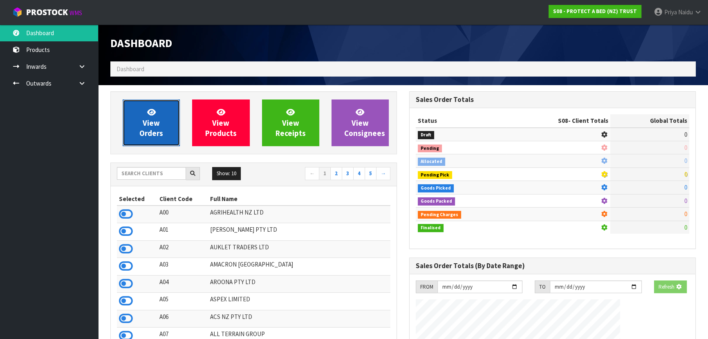
click at [139, 134] on link "View Orders" at bounding box center [151, 122] width 57 height 47
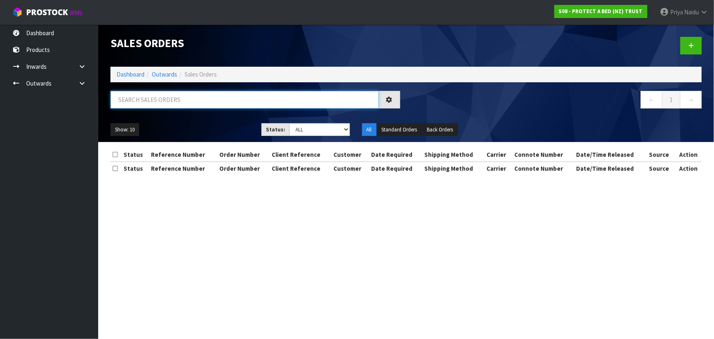
click at [170, 102] on input "text" at bounding box center [244, 100] width 268 height 18
type input "33623"
drag, startPoint x: 301, startPoint y: 127, endPoint x: 303, endPoint y: 135, distance: 7.5
click at [301, 127] on select "Draft Pending Allocated Pending Pick Goods Picked Goods Packed Pending Charges …" at bounding box center [319, 129] width 61 height 13
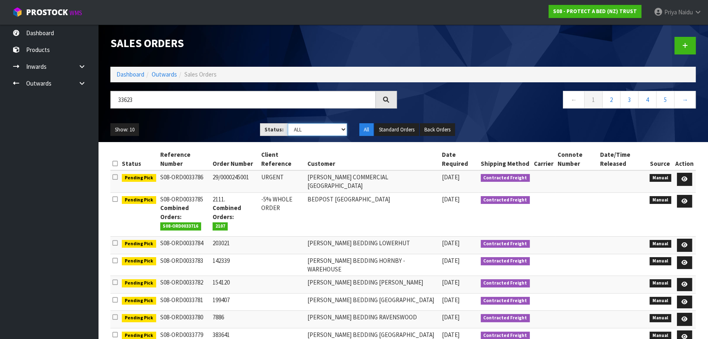
select select "string:5"
click at [288, 123] on select "Draft Pending Allocated Pending Pick Goods Picked Goods Packed Pending Charges …" at bounding box center [318, 129] width 60 height 13
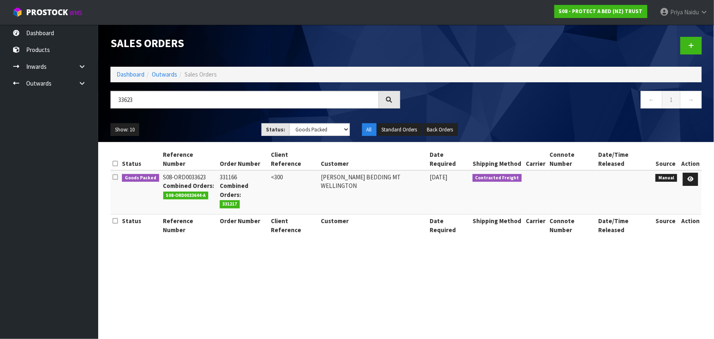
click at [229, 125] on ul "Show: 10 5 10 25 50" at bounding box center [179, 129] width 139 height 13
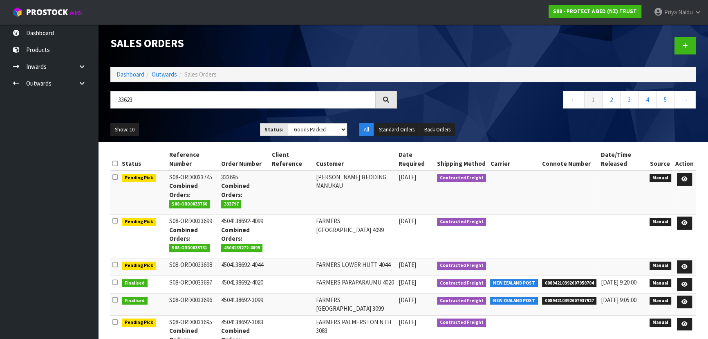
click at [234, 124] on ul "Show: 10 5 10 25 50" at bounding box center [178, 129] width 137 height 13
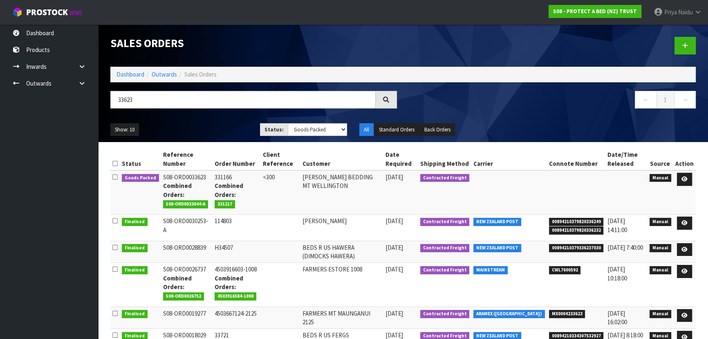
click at [213, 119] on div "Show: 10 5 10 25 50 Status: Draft Pending Allocated Pending Pick Goods Picked G…" at bounding box center [403, 129] width 598 height 25
click at [203, 125] on ul "Show: 10 5 10 25 50" at bounding box center [178, 129] width 137 height 13
click at [198, 128] on ul "Show: 10 5 10 25 50" at bounding box center [178, 129] width 137 height 13
click at [683, 174] on link at bounding box center [684, 179] width 15 height 13
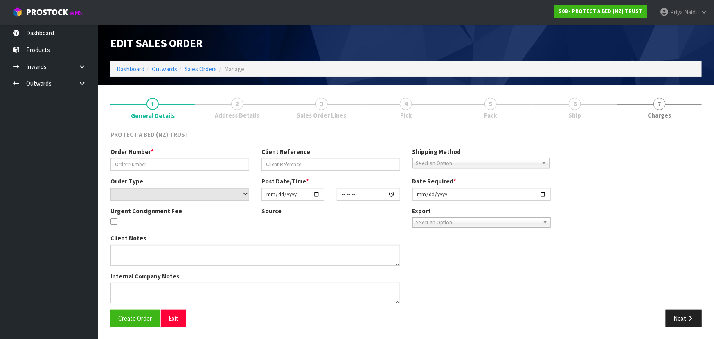
type input "331166"
type input "<300"
select select "number:0"
type input "[DATE]"
type input "09:25:00.000"
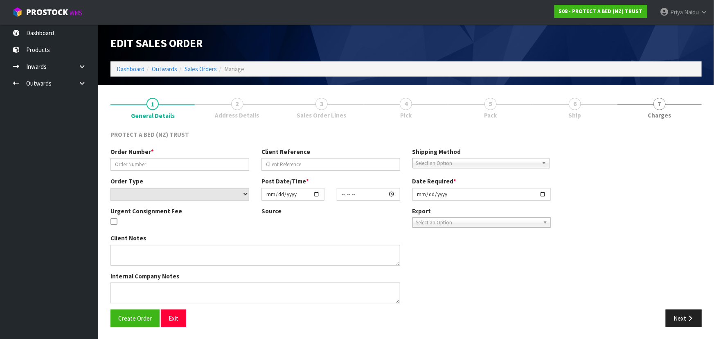
type input "[DATE]"
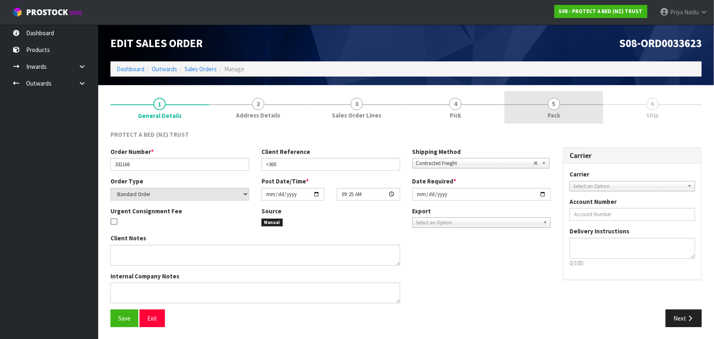
click at [549, 111] on span "Pack" at bounding box center [553, 115] width 13 height 9
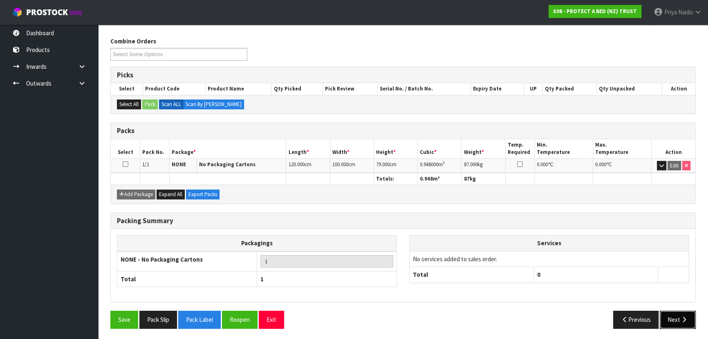
click at [670, 315] on button "Next" at bounding box center [678, 319] width 36 height 18
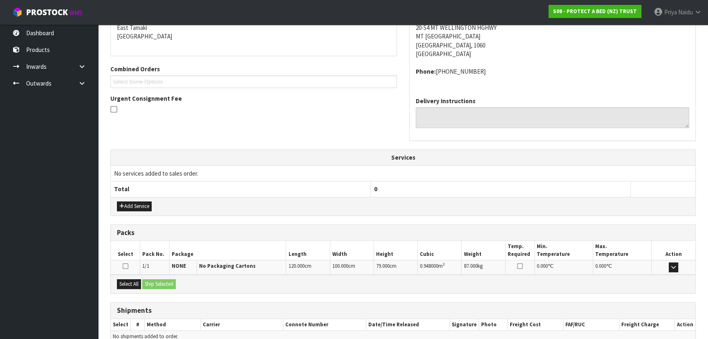
scroll to position [188, 0]
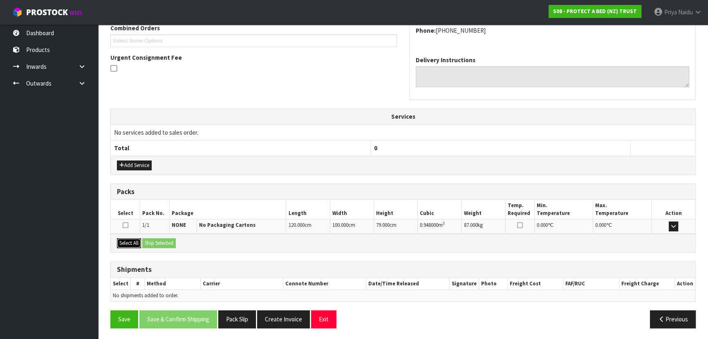
drag, startPoint x: 135, startPoint y: 242, endPoint x: 149, endPoint y: 245, distance: 14.3
click at [135, 242] on button "Select All" at bounding box center [129, 243] width 24 height 10
drag, startPoint x: 149, startPoint y: 245, endPoint x: 160, endPoint y: 242, distance: 11.8
click at [149, 245] on button "Ship Selected" at bounding box center [159, 243] width 34 height 10
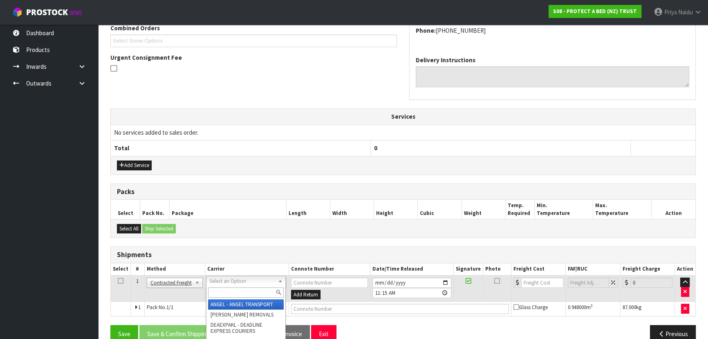
click at [225, 291] on input "text" at bounding box center [246, 292] width 76 height 10
type input "MF"
drag, startPoint x: 254, startPoint y: 309, endPoint x: 271, endPoint y: 312, distance: 17.9
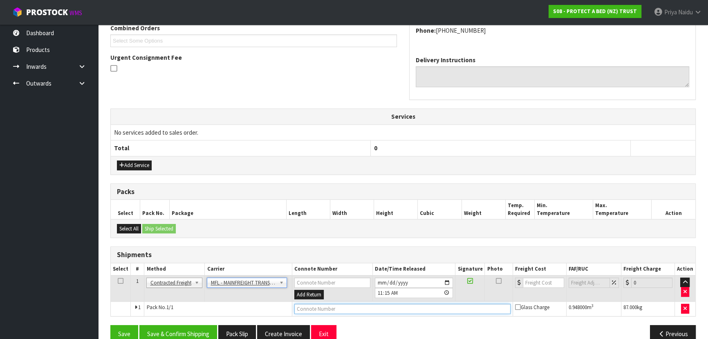
click at [315, 306] on input "text" at bounding box center [403, 309] width 216 height 10
paste input "FWM59008715"
type input "FWM59008715"
click at [533, 280] on input "number" at bounding box center [543, 282] width 41 height 10
click at [176, 331] on button "Save & Confirm Shipping" at bounding box center [178, 334] width 78 height 18
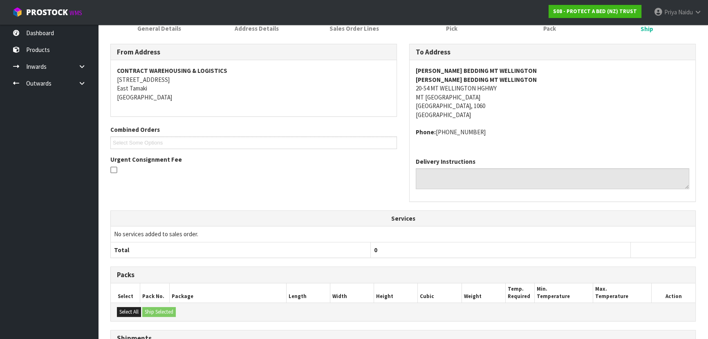
scroll to position [0, 0]
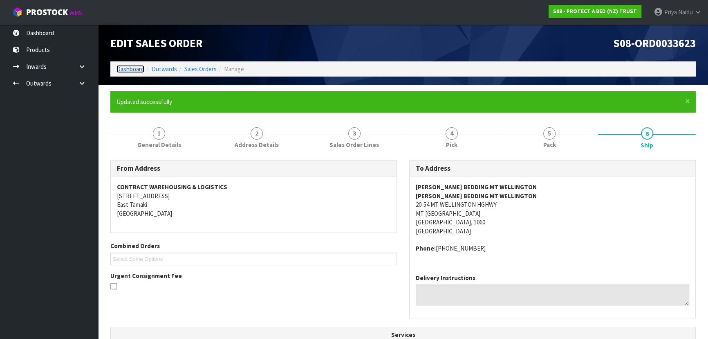
click at [122, 70] on link "Dashboard" at bounding box center [131, 69] width 28 height 8
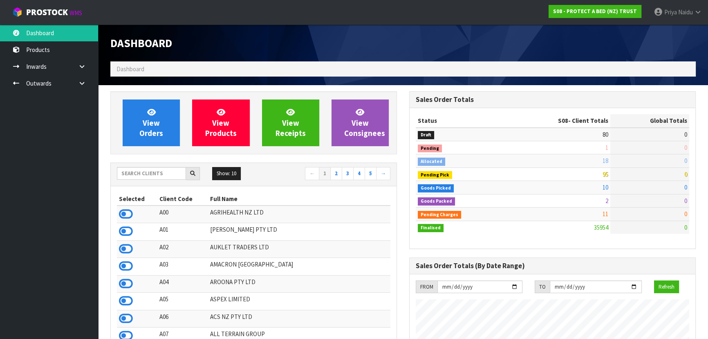
scroll to position [618, 299]
click at [161, 174] on input "text" at bounding box center [151, 173] width 69 height 13
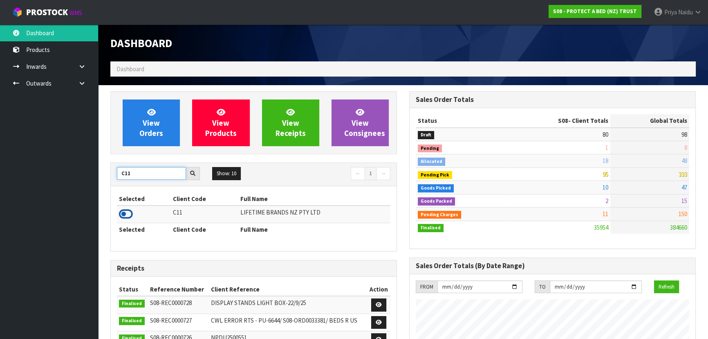
type input "C11"
click at [130, 217] on icon at bounding box center [126, 214] width 14 height 12
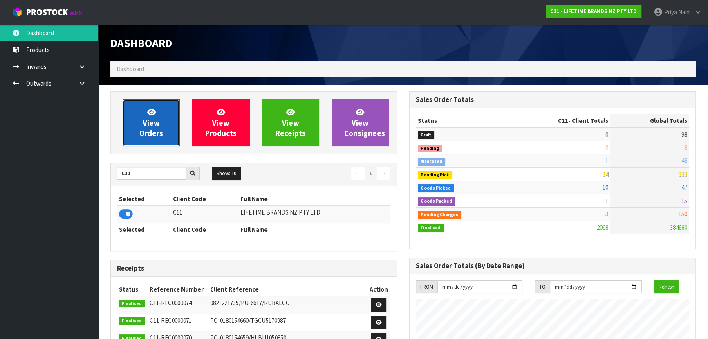
click at [145, 124] on span "View Orders" at bounding box center [151, 122] width 24 height 31
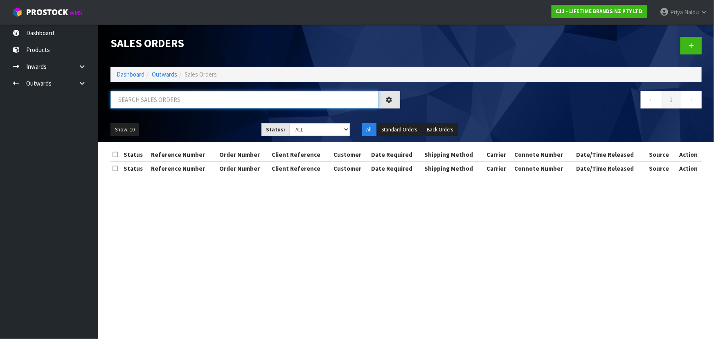
click at [155, 98] on input "text" at bounding box center [244, 100] width 268 height 18
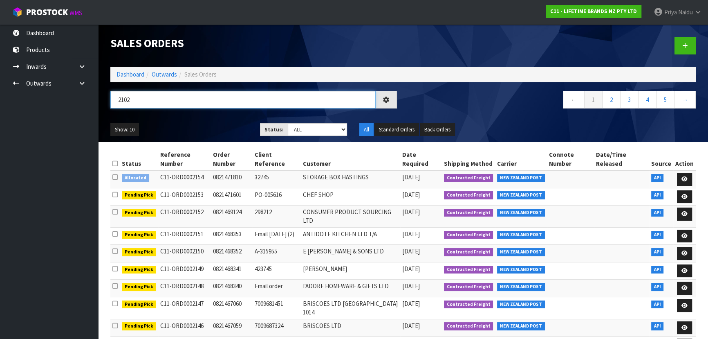
type input "2102"
click at [298, 122] on div "Show: 10 5 10 25 50 Status: Draft Pending Allocated Pending Pick Goods Picked G…" at bounding box center [403, 129] width 598 height 25
click at [297, 133] on select "Draft Pending Allocated Pending Pick Goods Picked Goods Packed Pending Charges …" at bounding box center [318, 129] width 60 height 13
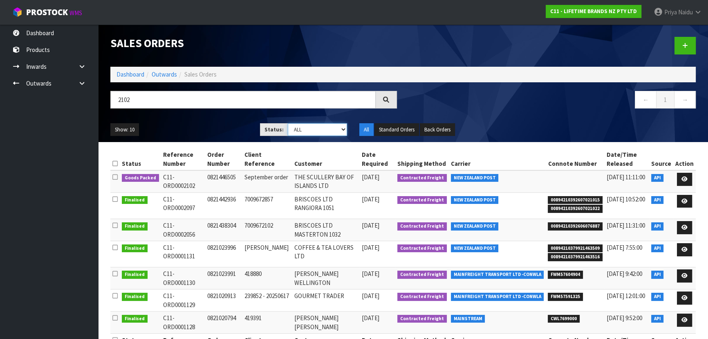
select select "string:5"
click at [288, 123] on select "Draft Pending Allocated Pending Pick Goods Picked Goods Packed Pending Charges …" at bounding box center [318, 129] width 60 height 13
click at [223, 144] on section "Status Reference Number Order Number Client Reference Customer Date Required Sh…" at bounding box center [403, 256] width 610 height 228
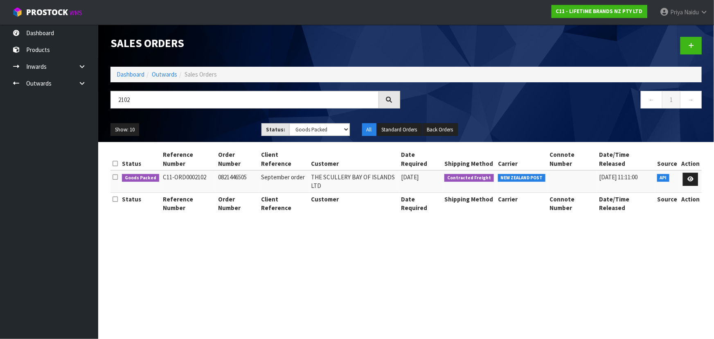
click at [225, 131] on ul "Show: 10 5 10 25 50" at bounding box center [179, 129] width 139 height 13
click at [224, 128] on ul "Show: 10 5 10 25 50" at bounding box center [179, 129] width 139 height 13
click at [224, 126] on ul "Show: 10 5 10 25 50" at bounding box center [179, 129] width 139 height 13
click at [213, 127] on ul "Show: 10 5 10 25 50" at bounding box center [179, 129] width 139 height 13
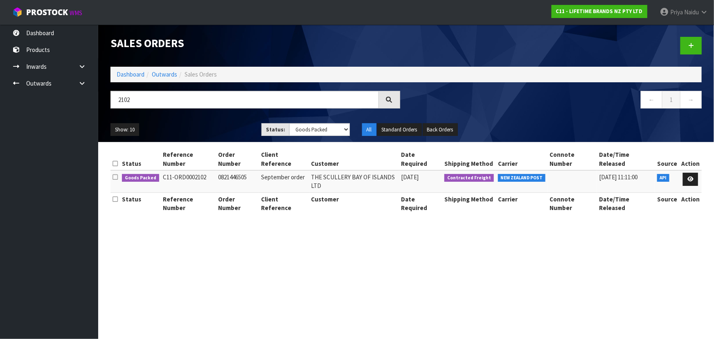
click at [212, 127] on ul "Show: 10 5 10 25 50" at bounding box center [179, 129] width 139 height 13
click at [687, 173] on link at bounding box center [690, 179] width 15 height 13
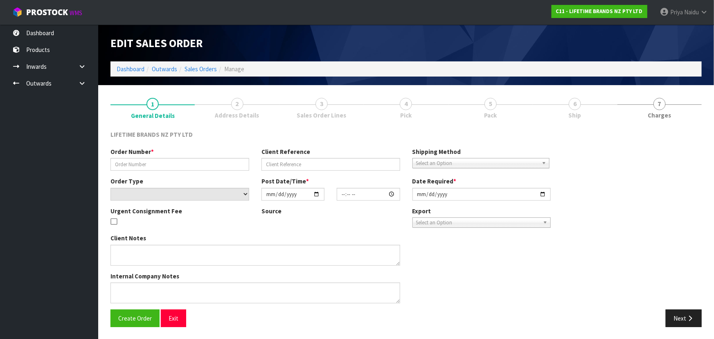
type input "0821446505"
type input "September order"
select select "number:0"
type input "[DATE]"
type input "16:44:30.000"
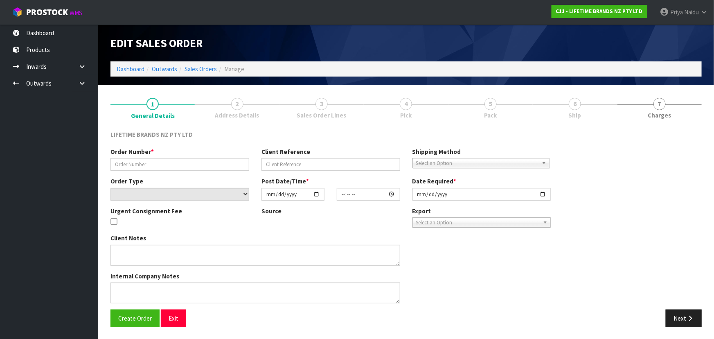
type input "[DATE]"
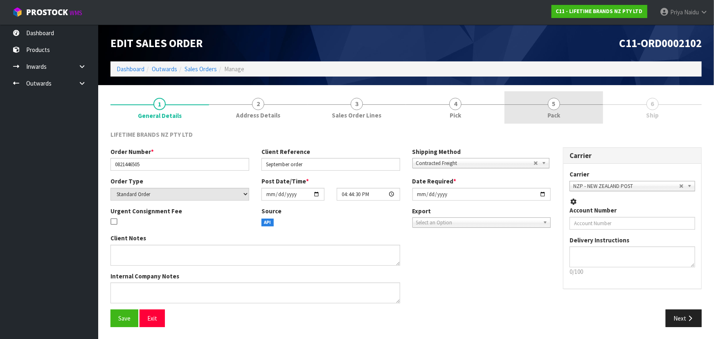
click at [551, 108] on span "5" at bounding box center [554, 104] width 12 height 12
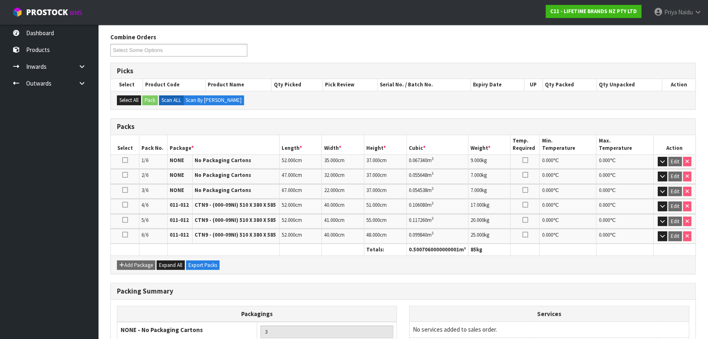
scroll to position [187, 0]
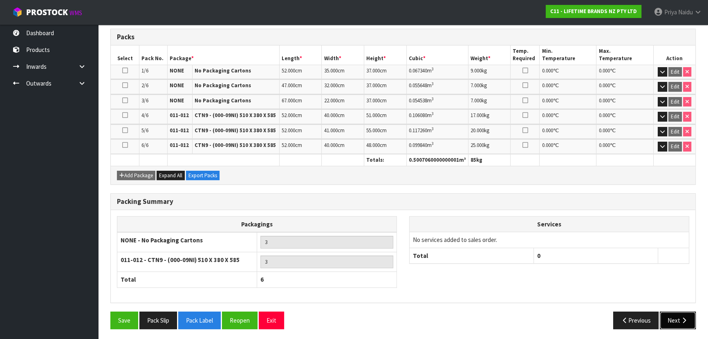
click at [684, 317] on icon "button" at bounding box center [685, 320] width 8 height 6
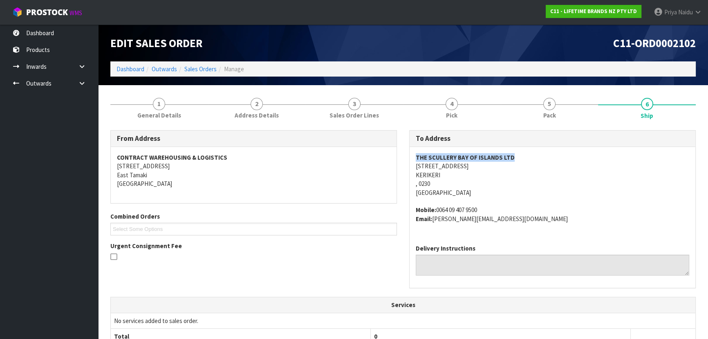
drag, startPoint x: 416, startPoint y: 153, endPoint x: 507, endPoint y: 161, distance: 91.1
click at [535, 160] on address "THE SCULLERY BAY OF ISLANDS LTD [STREET_ADDRESS]" at bounding box center [553, 175] width 274 height 44
drag, startPoint x: 409, startPoint y: 165, endPoint x: 486, endPoint y: 184, distance: 79.5
click at [486, 184] on div "To Address THE SCULLERY BAY OF ISLANDS LTD [STREET_ADDRESS] Mobile: [PHONE_NUMB…" at bounding box center [552, 213] width 299 height 166
click at [417, 163] on address "THE SCULLERY BAY OF ISLANDS LTD [STREET_ADDRESS]" at bounding box center [553, 175] width 274 height 44
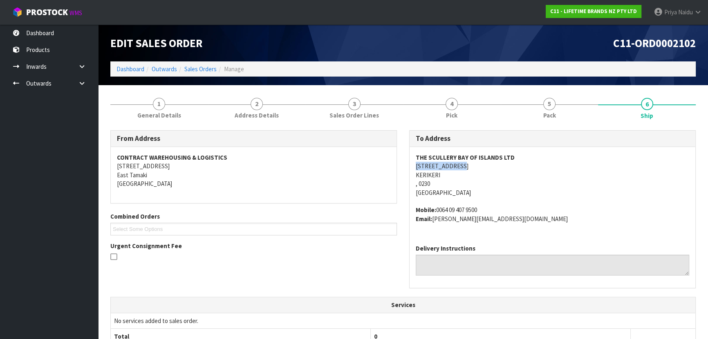
drag, startPoint x: 416, startPoint y: 164, endPoint x: 461, endPoint y: 164, distance: 45.4
click at [461, 164] on address "THE SCULLERY BAY OF ISLANDS LTD [STREET_ADDRESS]" at bounding box center [553, 175] width 274 height 44
drag, startPoint x: 437, startPoint y: 208, endPoint x: 333, endPoint y: 215, distance: 104.6
click at [490, 198] on span "THE SCULLERY BAY OF ISLANDS LTD [STREET_ADDRESS] Mobile: [PHONE_NUMBER] Email: …" at bounding box center [553, 188] width 274 height 70
drag, startPoint x: 435, startPoint y: 220, endPoint x: 540, endPoint y: 223, distance: 104.7
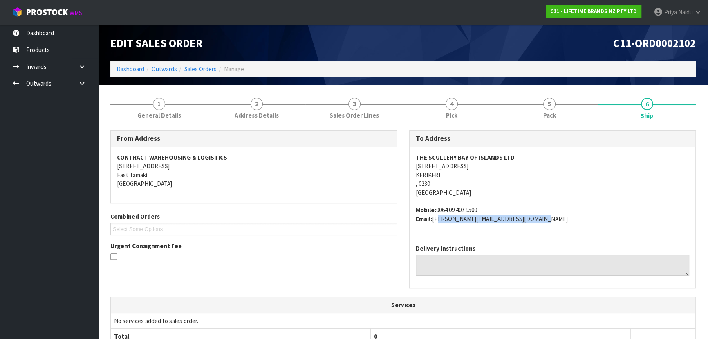
click at [540, 223] on div "THE SCULLERY BAY OF ISLANDS LTD [STREET_ADDRESS] Mobile: [PHONE_NUMBER] Email: …" at bounding box center [553, 192] width 286 height 91
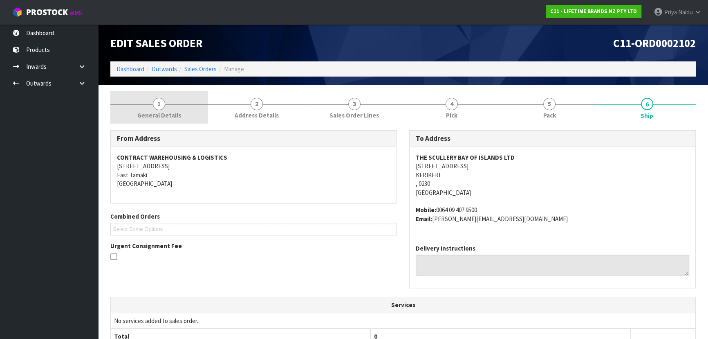
click at [164, 103] on span "1" at bounding box center [159, 104] width 12 height 12
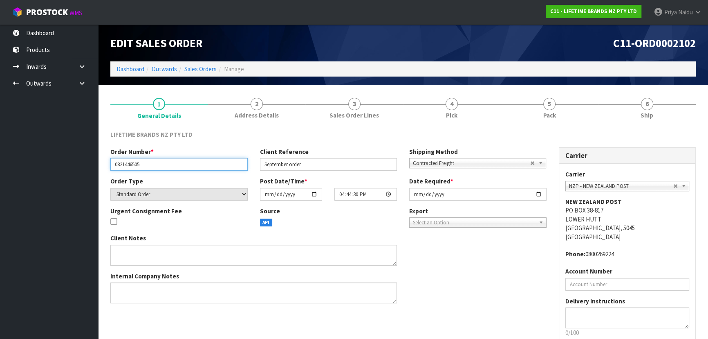
drag, startPoint x: 112, startPoint y: 165, endPoint x: 158, endPoint y: 162, distance: 45.5
click at [158, 162] on input "0821446505" at bounding box center [178, 164] width 137 height 13
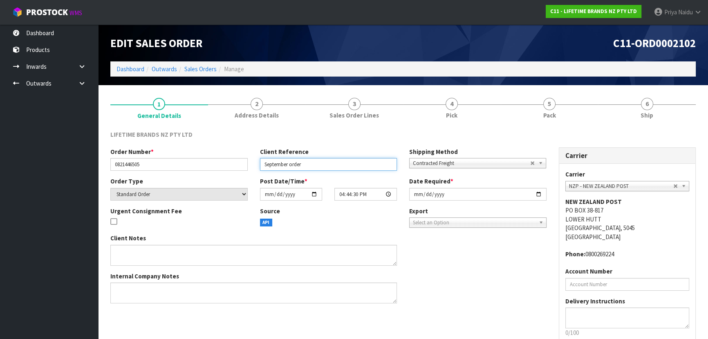
drag, startPoint x: 264, startPoint y: 164, endPoint x: 316, endPoint y: 164, distance: 52.0
click at [316, 164] on input "September order" at bounding box center [328, 164] width 137 height 13
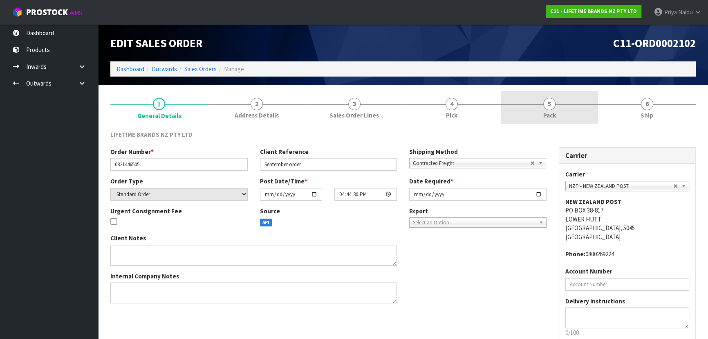
drag, startPoint x: 541, startPoint y: 104, endPoint x: 540, endPoint y: 114, distance: 9.9
click at [541, 104] on div at bounding box center [550, 104] width 98 height 0
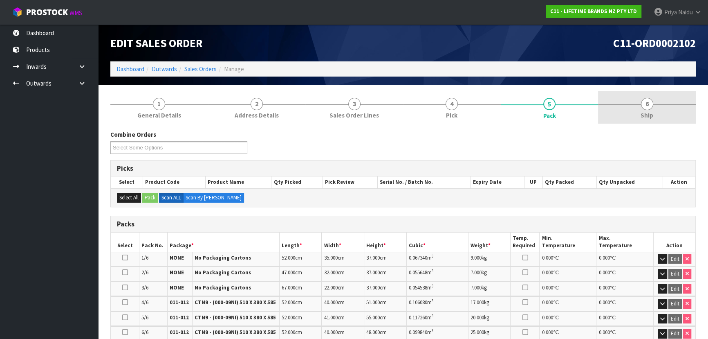
drag, startPoint x: 636, startPoint y: 108, endPoint x: 632, endPoint y: 108, distance: 4.1
click at [636, 108] on link "6 Ship" at bounding box center [647, 107] width 98 height 32
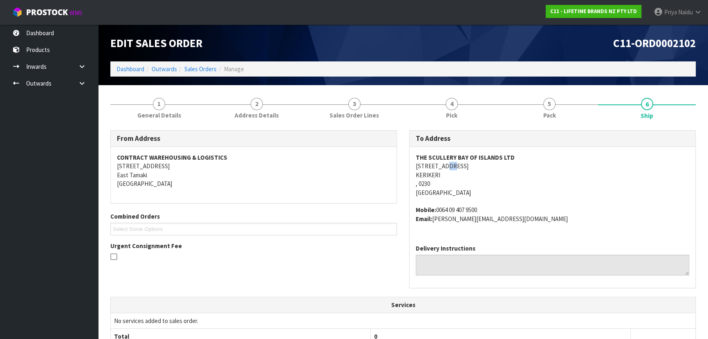
drag, startPoint x: 449, startPoint y: 163, endPoint x: 454, endPoint y: 162, distance: 5.3
click at [453, 163] on address "THE SCULLERY BAY OF ISLANDS LTD [STREET_ADDRESS]" at bounding box center [553, 175] width 274 height 44
click at [511, 175] on address "THE SCULLERY BAY OF ISLANDS LTD [STREET_ADDRESS]" at bounding box center [553, 175] width 274 height 44
click at [560, 111] on link "5 Pack" at bounding box center [550, 107] width 98 height 32
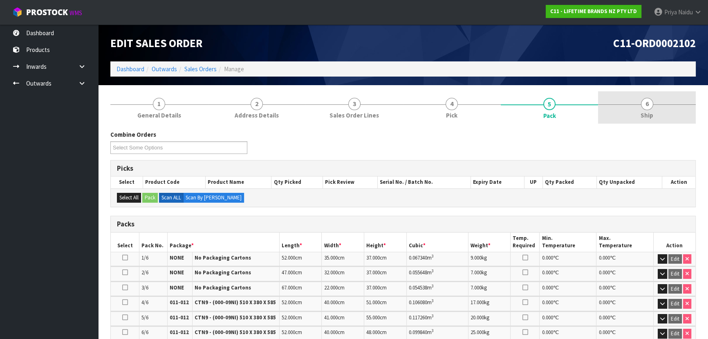
click at [623, 107] on link "6 Ship" at bounding box center [647, 107] width 98 height 32
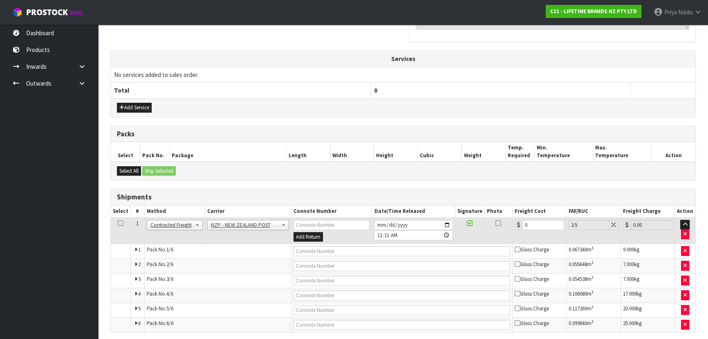
scroll to position [276, 0]
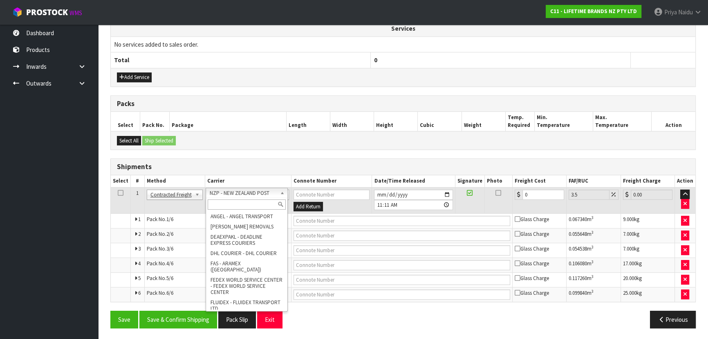
click at [235, 206] on input "text" at bounding box center [247, 204] width 78 height 10
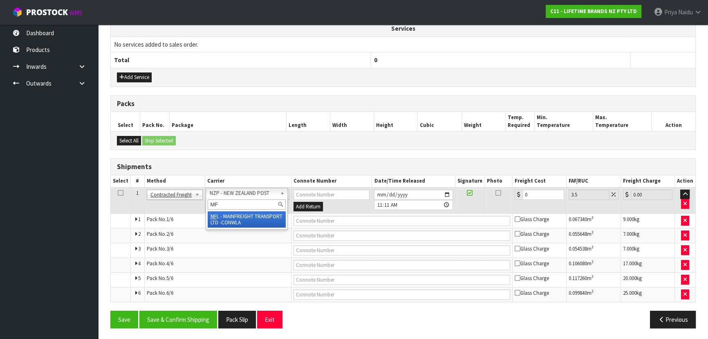
type input "MF"
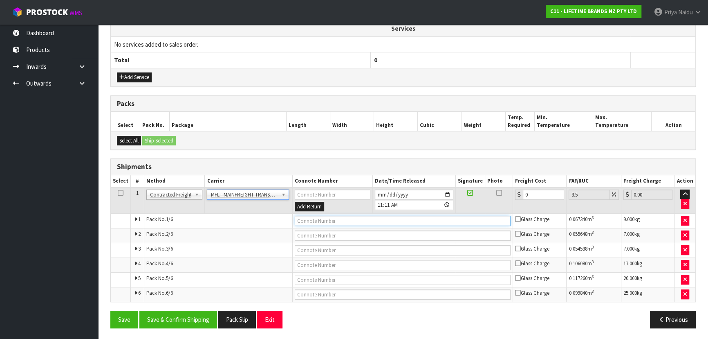
click at [341, 217] on input "text" at bounding box center [403, 221] width 216 height 10
paste input "FWM59009137"
type input "FWM59009137"
click at [533, 196] on input "0" at bounding box center [543, 194] width 41 height 10
type input "0"
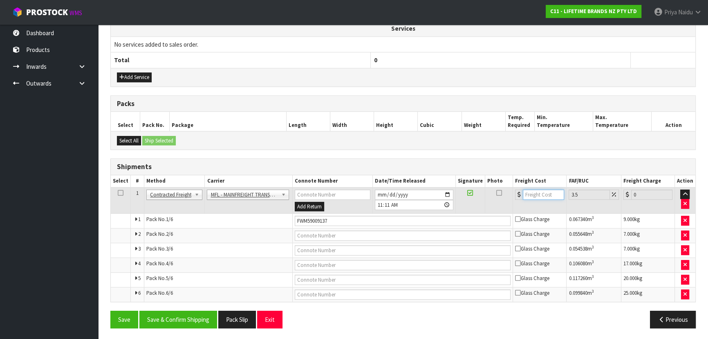
type input "5"
type input "5.17"
type input "50"
type input "51.75"
type input "50.5"
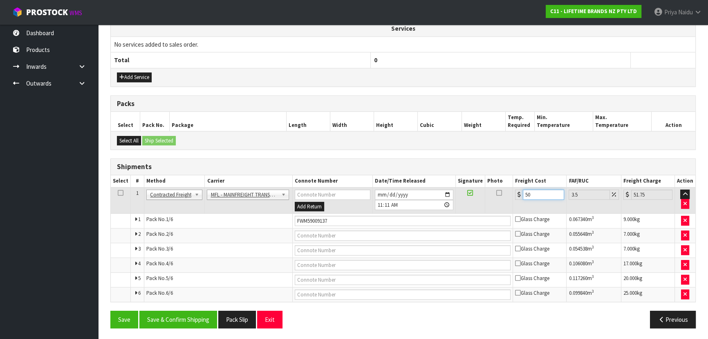
type input "52.27"
type input "50.50"
click at [168, 313] on button "Save & Confirm Shipping" at bounding box center [178, 319] width 78 height 18
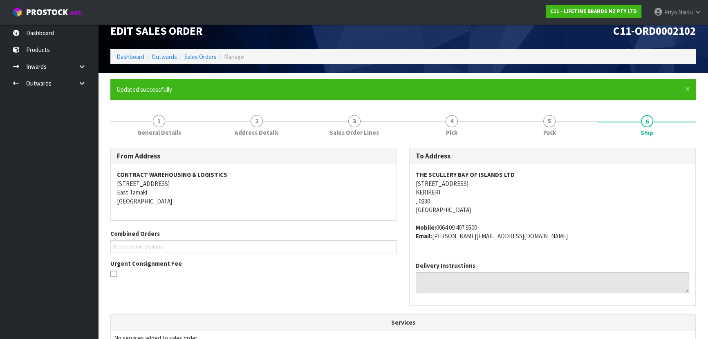
scroll to position [0, 0]
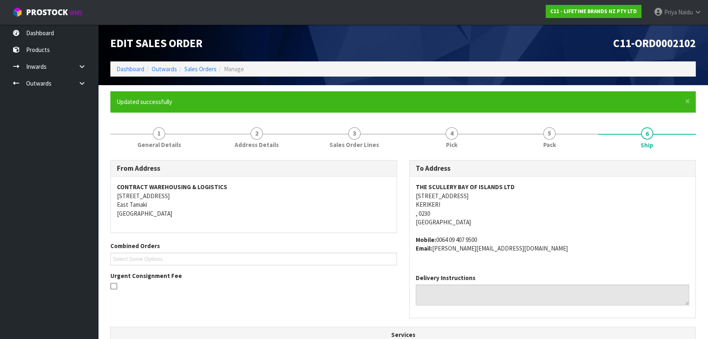
click at [264, 262] on ul "Select Some Options" at bounding box center [253, 258] width 287 height 13
click at [269, 262] on ul "Select Some Options" at bounding box center [253, 258] width 287 height 13
click at [140, 72] on link "Dashboard" at bounding box center [131, 69] width 28 height 8
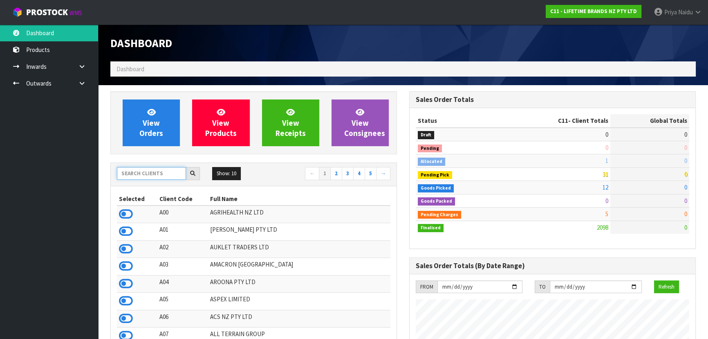
click at [137, 171] on input "text" at bounding box center [151, 173] width 69 height 13
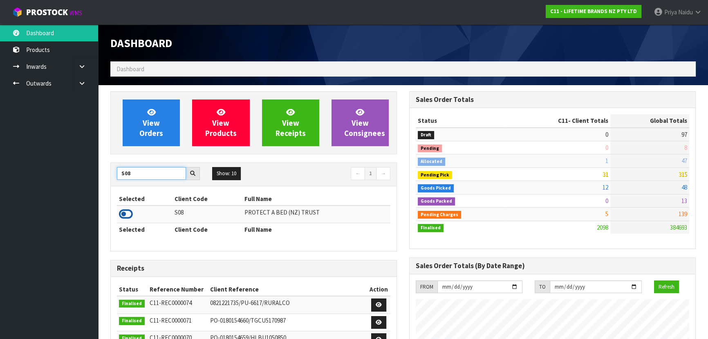
type input "S08"
click at [125, 215] on icon at bounding box center [126, 214] width 14 height 12
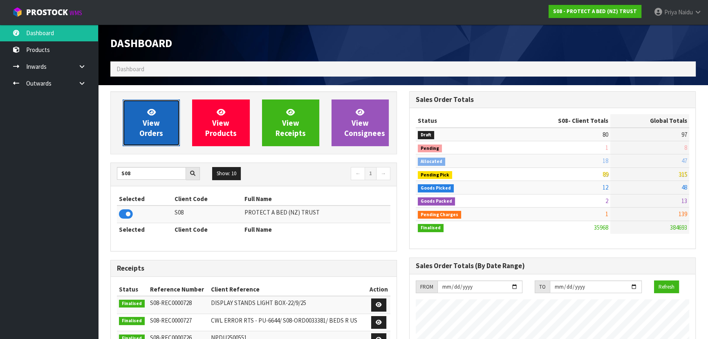
click at [145, 126] on span "View Orders" at bounding box center [151, 122] width 24 height 31
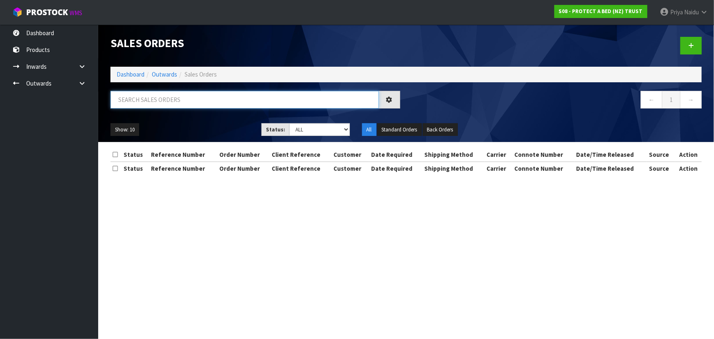
click at [182, 94] on input "text" at bounding box center [244, 100] width 268 height 18
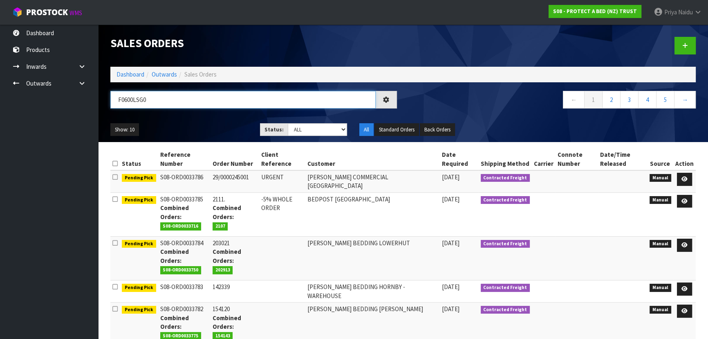
type input "F0600LSG0"
click at [203, 116] on div "F0600LSG0 ← 1 2 3 4 5 →" at bounding box center [403, 104] width 598 height 26
click at [689, 198] on link at bounding box center [684, 201] width 15 height 13
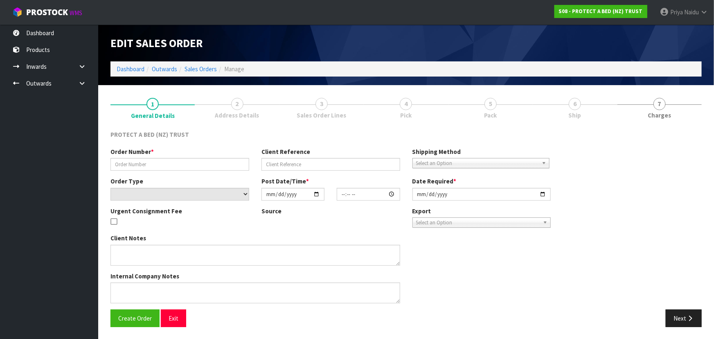
type input "2111."
type input "-5% WHOLE ORDER"
select select "number:0"
type input "[DATE]"
type input "10:36:00.000"
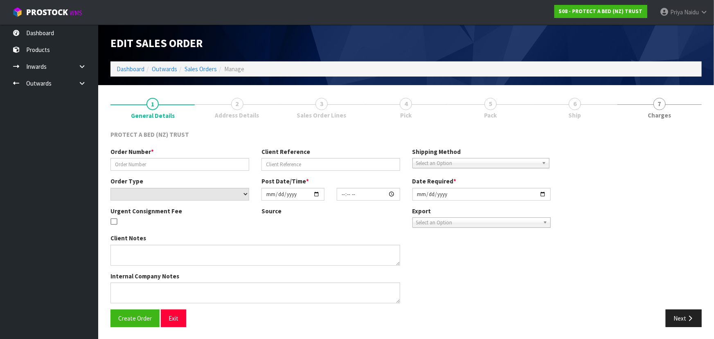
type input "[DATE]"
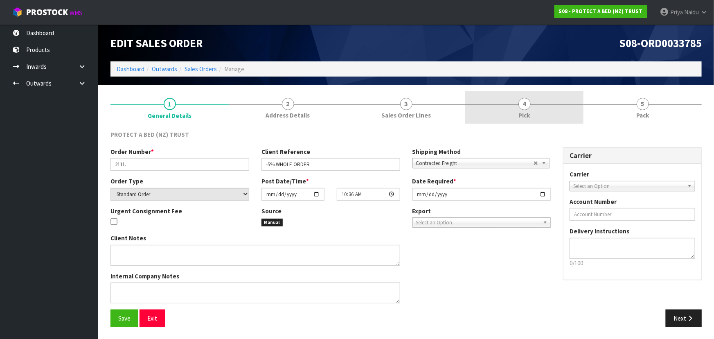
click at [531, 115] on link "4 Pick" at bounding box center [524, 107] width 118 height 32
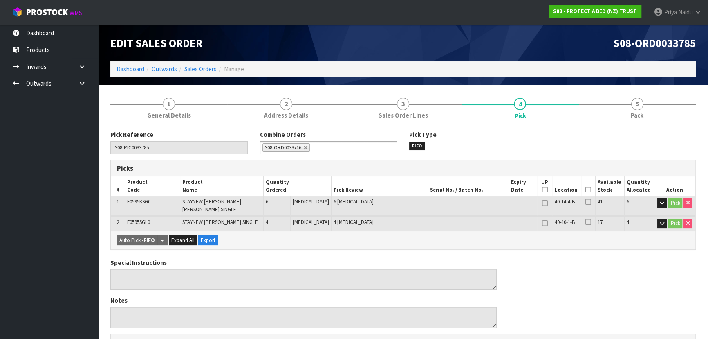
click at [131, 73] on li "Dashboard" at bounding box center [131, 69] width 28 height 9
click at [137, 69] on link "Dashboard" at bounding box center [131, 69] width 28 height 8
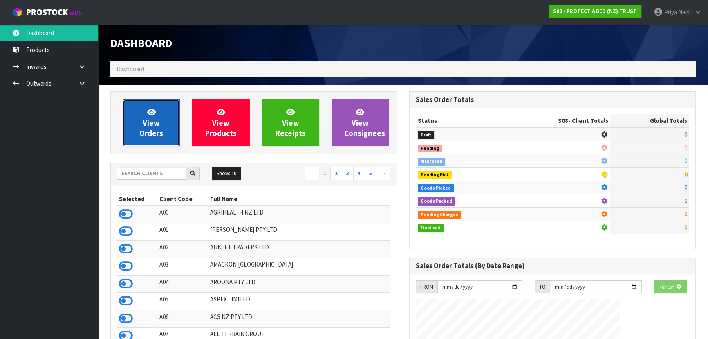
click at [153, 127] on span "View Orders" at bounding box center [151, 122] width 24 height 31
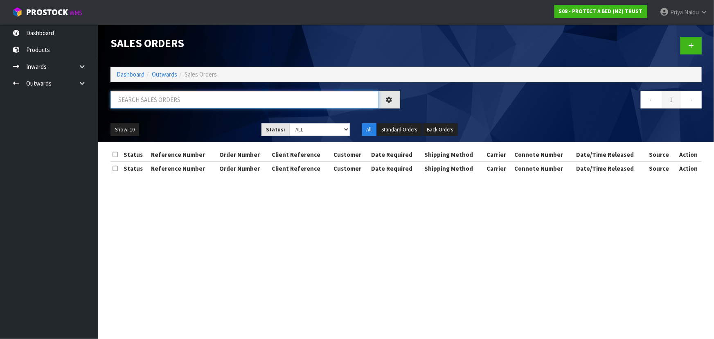
click at [175, 100] on input "text" at bounding box center [244, 100] width 268 height 18
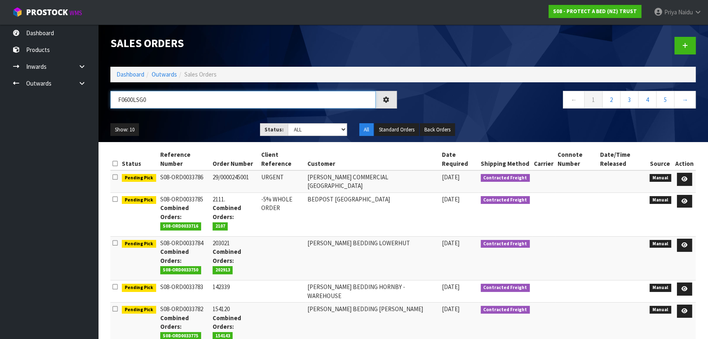
type input "F0600LSG0"
click at [211, 127] on ul "Show: 10 5 10 25 50" at bounding box center [178, 129] width 137 height 13
click at [213, 127] on ul "Show: 10 5 10 25 50" at bounding box center [178, 129] width 137 height 13
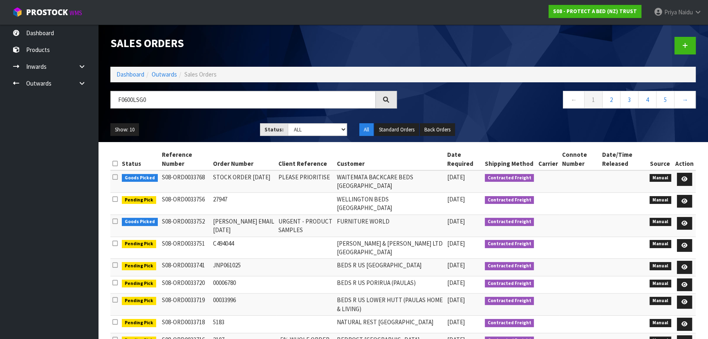
click at [213, 127] on ul "Show: 10 5 10 25 50" at bounding box center [178, 129] width 137 height 13
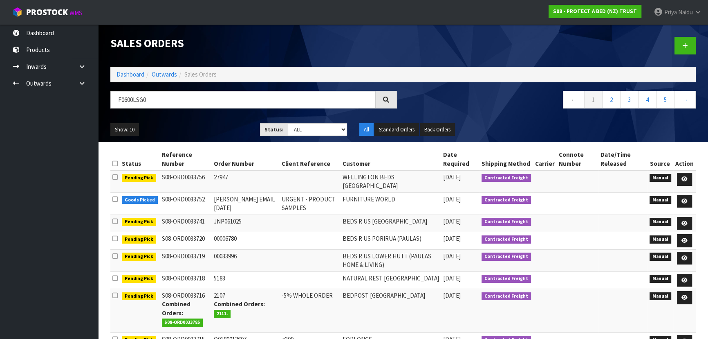
click at [190, 139] on div "Show: 10 5 10 25 50 Status: Draft Pending Allocated Pending Pick Goods Picked G…" at bounding box center [403, 129] width 598 height 25
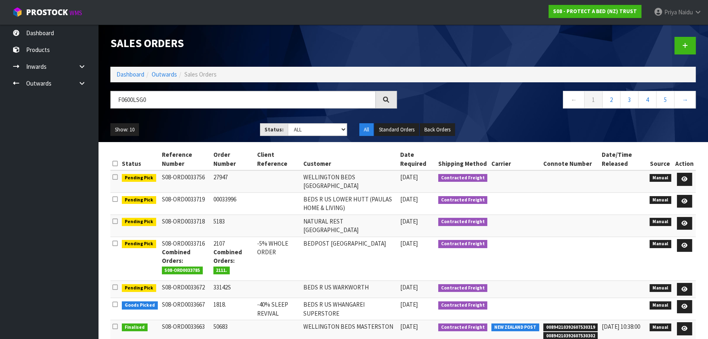
click at [190, 139] on div "Show: 10 5 10 25 50 Status: Draft Pending Allocated Pending Pick Goods Picked G…" at bounding box center [403, 129] width 598 height 25
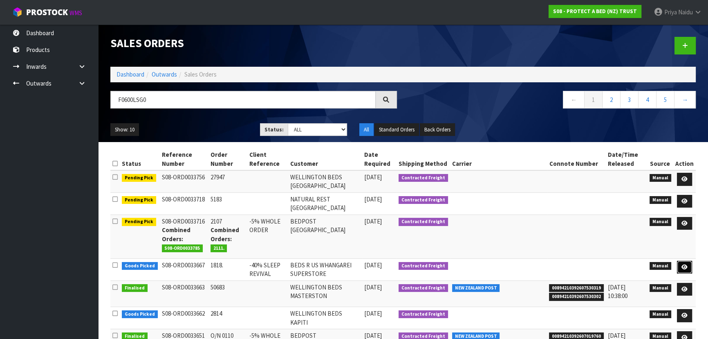
click at [684, 264] on icon at bounding box center [685, 266] width 6 height 5
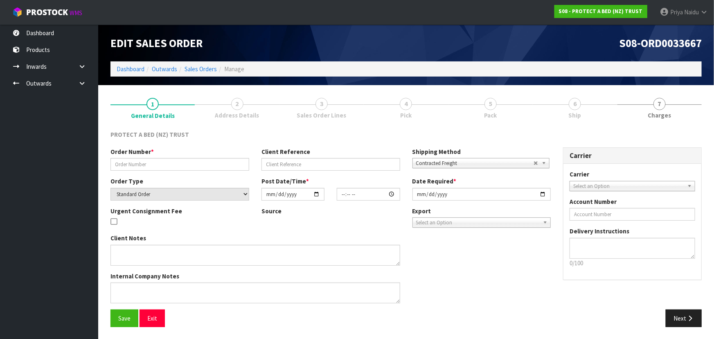
type input "1818."
type input "-40% SLEEP REVIVAL"
select select "number:0"
type input "[DATE]"
type input "10:09:00.000"
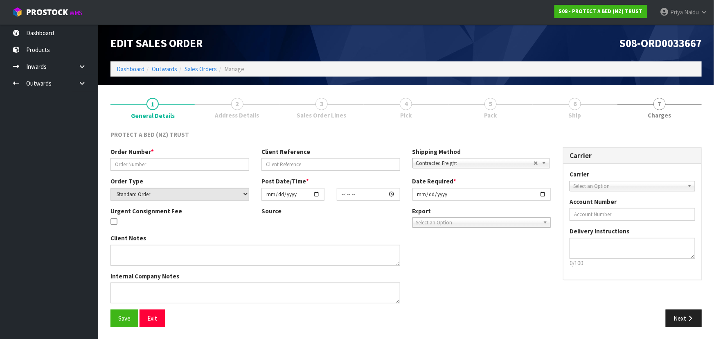
type input "[DATE]"
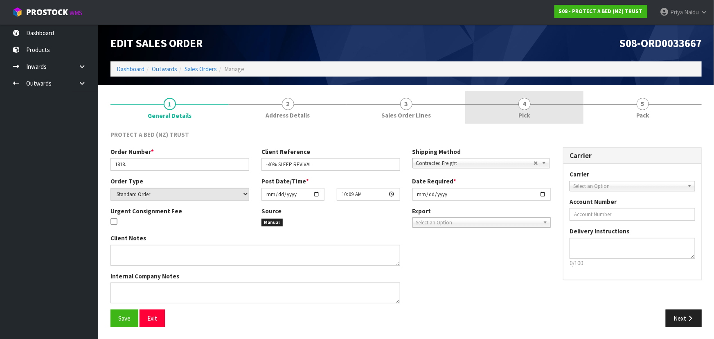
click at [536, 97] on link "4 Pick" at bounding box center [524, 107] width 118 height 32
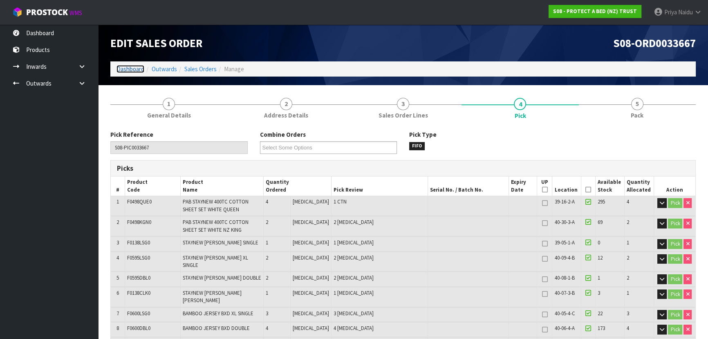
click at [123, 65] on link "Dashboard" at bounding box center [131, 69] width 28 height 8
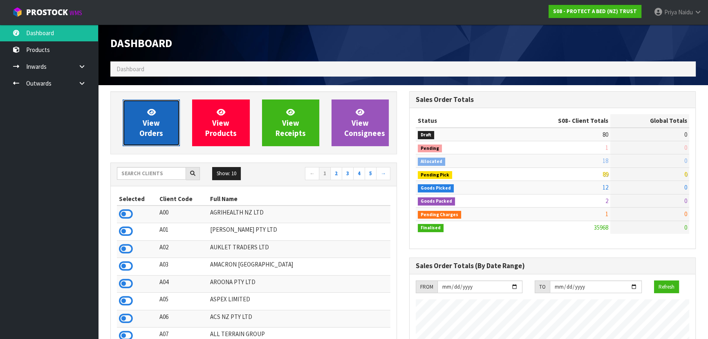
scroll to position [618, 299]
click at [155, 131] on span "View Orders" at bounding box center [151, 122] width 24 height 31
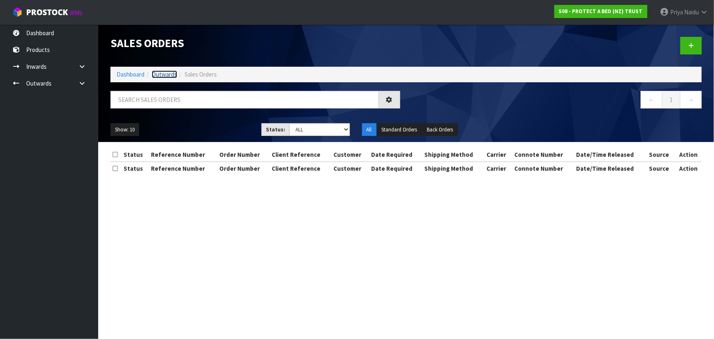
click at [159, 72] on link "Outwards" at bounding box center [164, 74] width 25 height 8
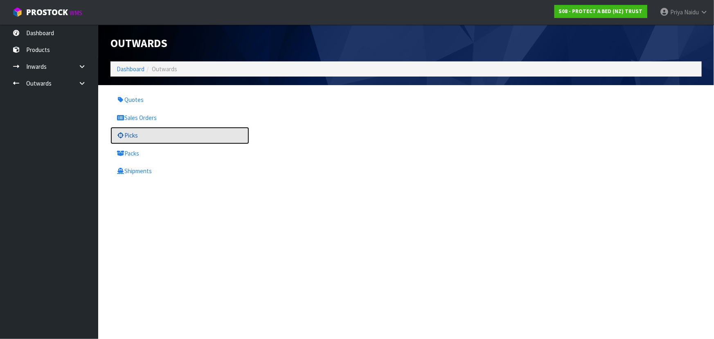
click at [141, 132] on link "Picks" at bounding box center [179, 135] width 139 height 17
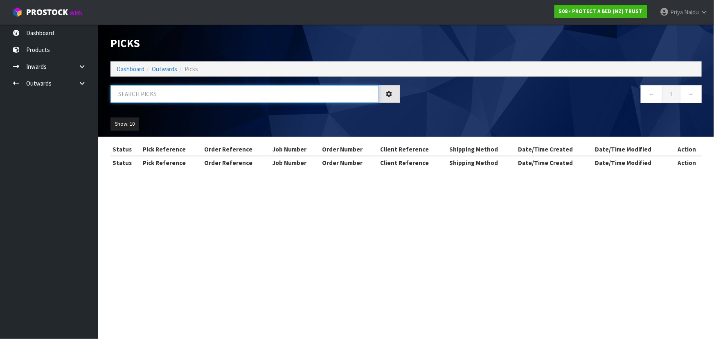
click at [165, 97] on input "text" at bounding box center [244, 94] width 268 height 18
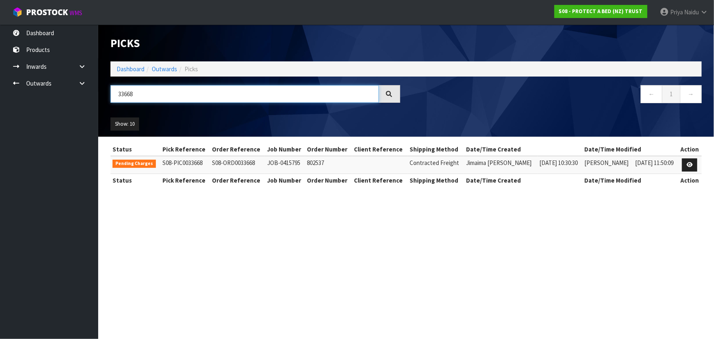
type input "33668"
click at [215, 117] on div "Show: 10 5 10 25 50" at bounding box center [405, 123] width 603 height 25
click at [275, 241] on section "Picks Dashboard Outwards Picks 33668 ← 1 → Show: 10 5 10 25 50 Status Pick Refe…" at bounding box center [357, 169] width 714 height 339
click at [134, 67] on link "Dashboard" at bounding box center [131, 69] width 28 height 8
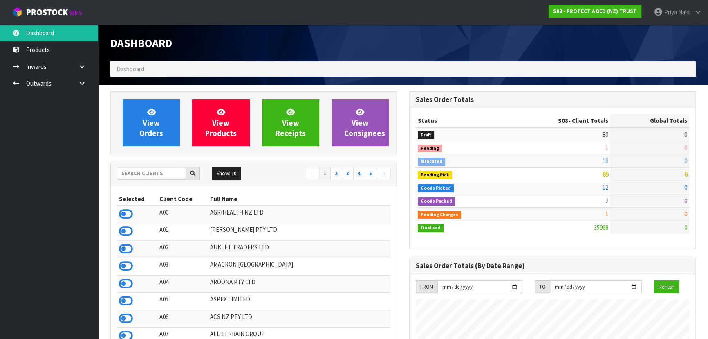
scroll to position [618, 299]
click at [139, 173] on input "text" at bounding box center [151, 173] width 69 height 13
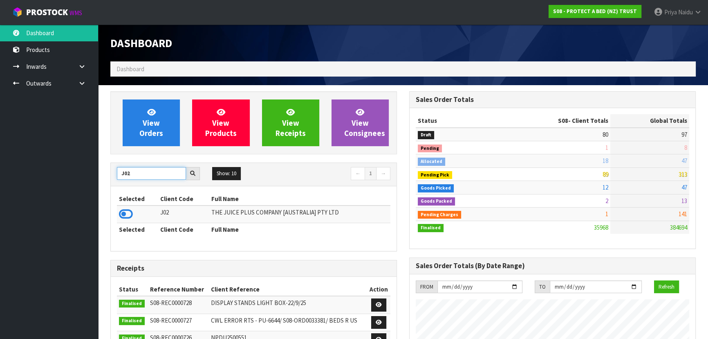
type input "J02"
click at [124, 214] on icon at bounding box center [126, 214] width 14 height 12
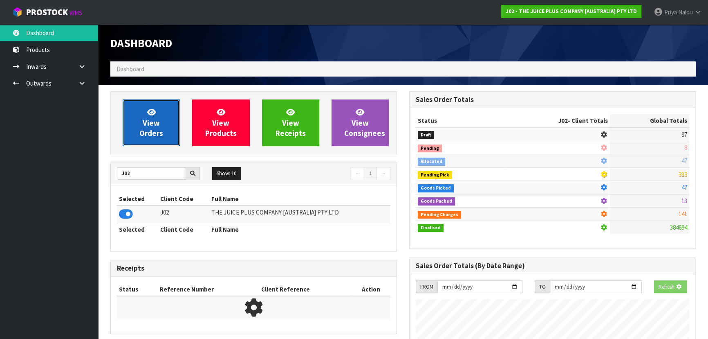
click at [157, 139] on link "View Orders" at bounding box center [151, 122] width 57 height 47
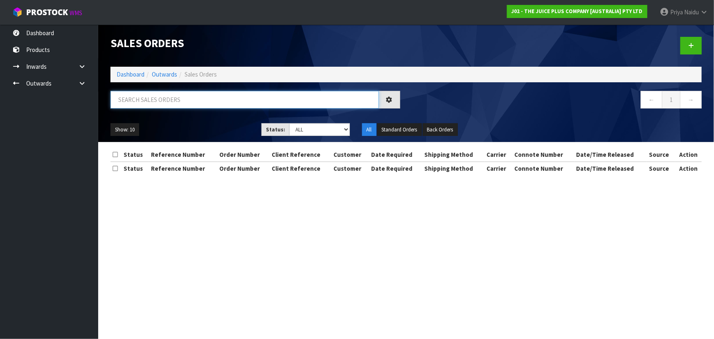
click at [172, 103] on input "text" at bounding box center [244, 100] width 268 height 18
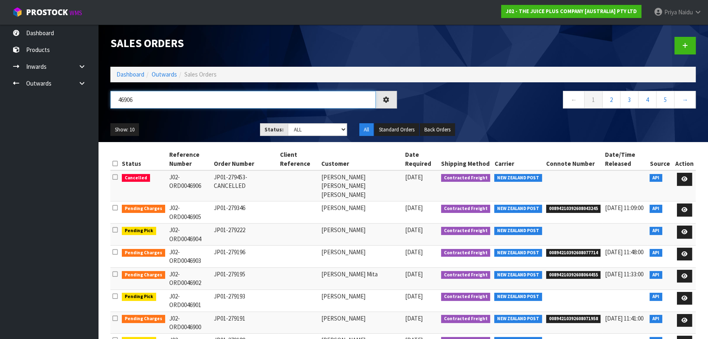
type input "46906"
click at [173, 142] on section "Status Reference Number Order Number Client Reference Customer Date Required Sh…" at bounding box center [403, 289] width 610 height 294
click at [686, 177] on icon at bounding box center [685, 178] width 6 height 5
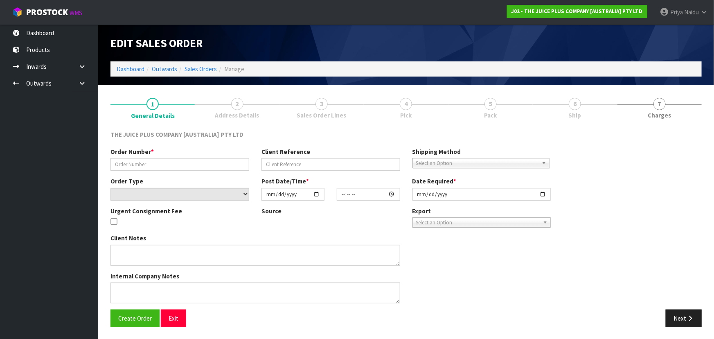
type input "JP01-279453-CANCELLED"
select select "number:0"
type input "[DATE]"
type input "04:21:29.000"
type input "[DATE]"
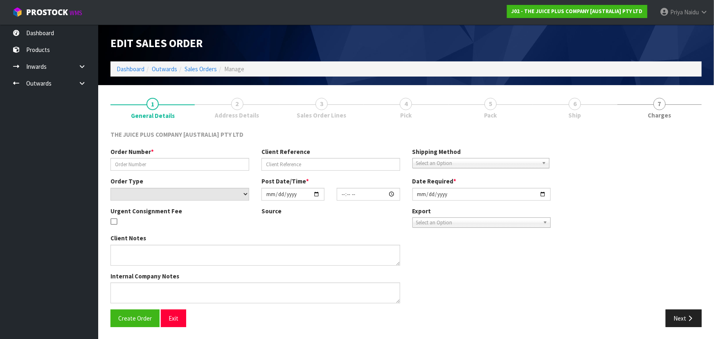
type textarea "CANCELLATION REASON: CANCELLED - ARE WE PLEASE ABLE TO STOP THIS ORDER?"
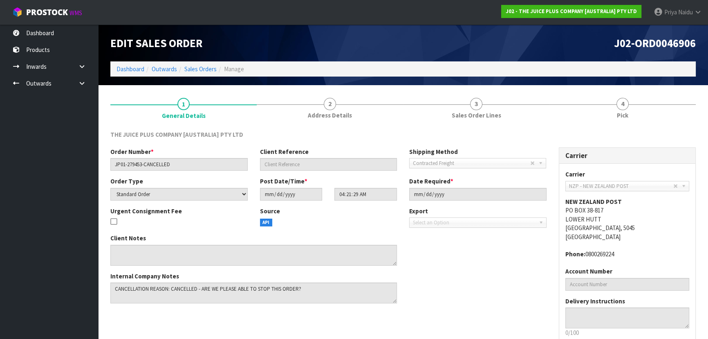
click at [399, 225] on div "Source API" at bounding box center [329, 220] width 150 height 26
click at [139, 69] on link "Dashboard" at bounding box center [131, 69] width 28 height 8
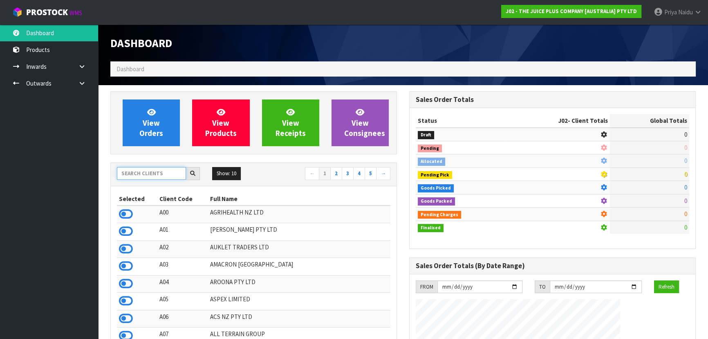
click at [159, 172] on input "text" at bounding box center [151, 173] width 69 height 13
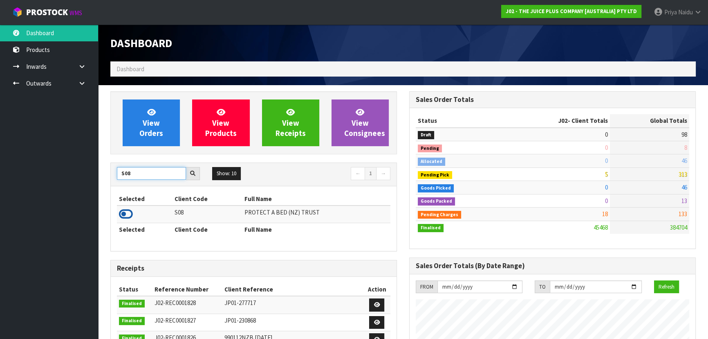
type input "S08"
click at [126, 211] on icon at bounding box center [126, 214] width 14 height 12
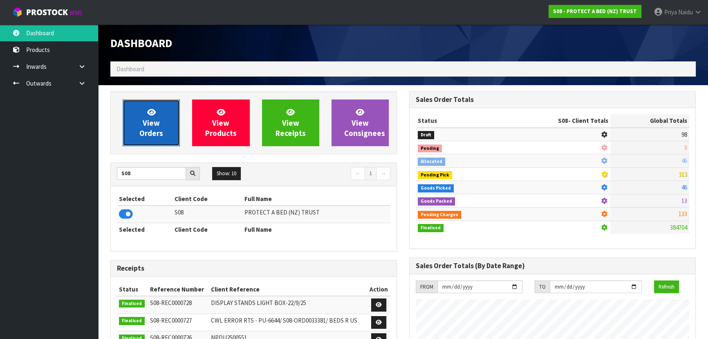
click at [154, 129] on span "View Orders" at bounding box center [151, 122] width 24 height 31
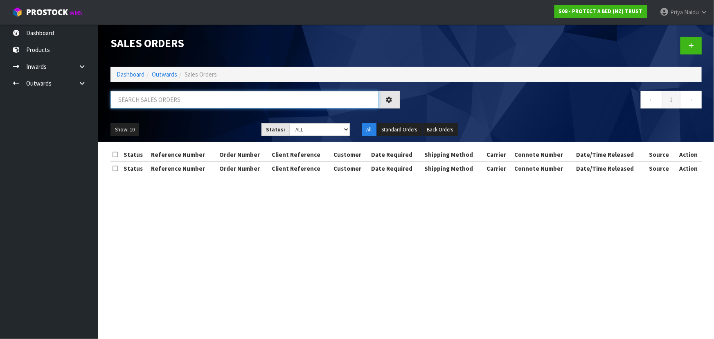
click at [162, 97] on input "text" at bounding box center [244, 100] width 268 height 18
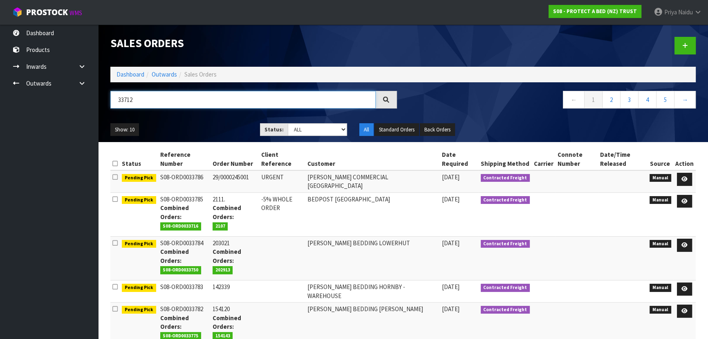
type input "33712"
click at [313, 125] on select "Draft Pending Allocated Pending Pick Goods Picked Goods Packed Pending Charges …" at bounding box center [318, 129] width 60 height 13
select select "string:5"
click at [288, 123] on select "Draft Pending Allocated Pending Pick Goods Picked Goods Packed Pending Charges …" at bounding box center [318, 129] width 60 height 13
click at [202, 116] on div "33712 ← 1 2 3 4 5 →" at bounding box center [403, 104] width 598 height 26
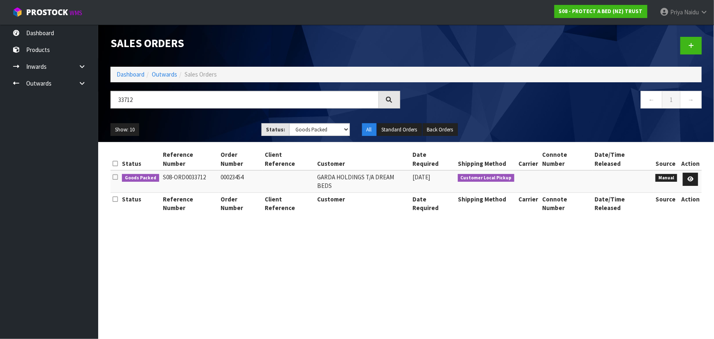
click at [205, 115] on div "33712 ← 1 →" at bounding box center [405, 104] width 603 height 26
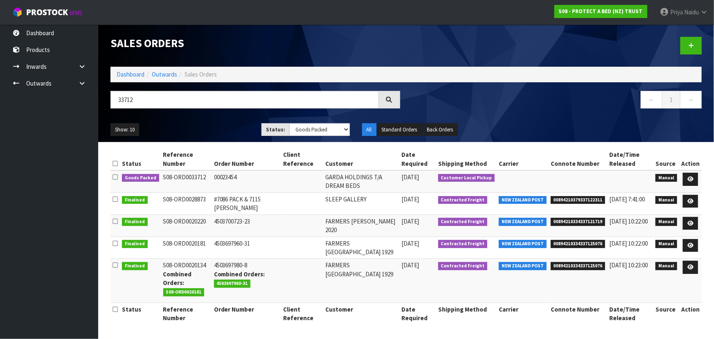
click at [207, 115] on div "33712 ← 1 →" at bounding box center [405, 104] width 603 height 26
click at [691, 180] on icon at bounding box center [690, 178] width 6 height 5
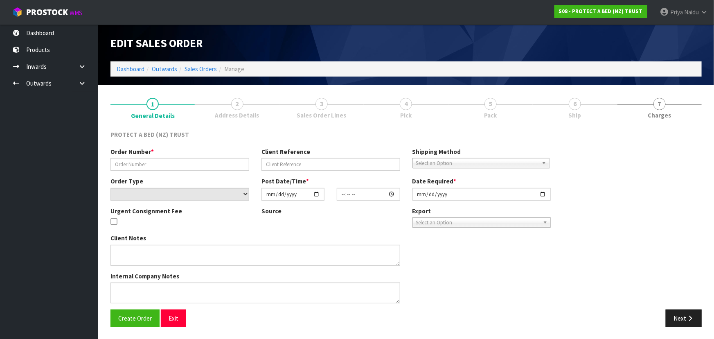
type input "00023454"
select select "number:0"
type input "[DATE]"
type input "09:23:00.000"
type input "[DATE]"
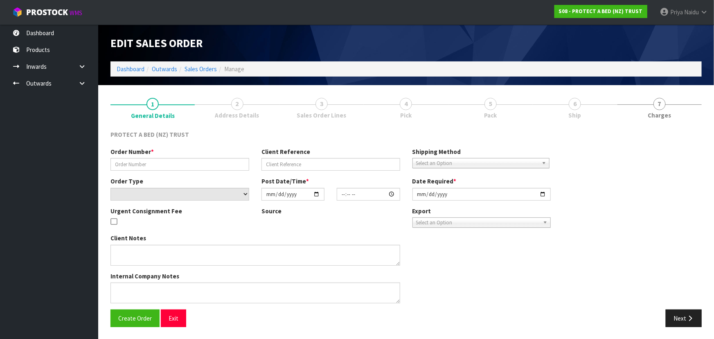
type textarea "THANKS [PERSON_NAME]. IF YOU CAN ADVISE WHEN IT IS READY WE WILL SWING BY AND C…"
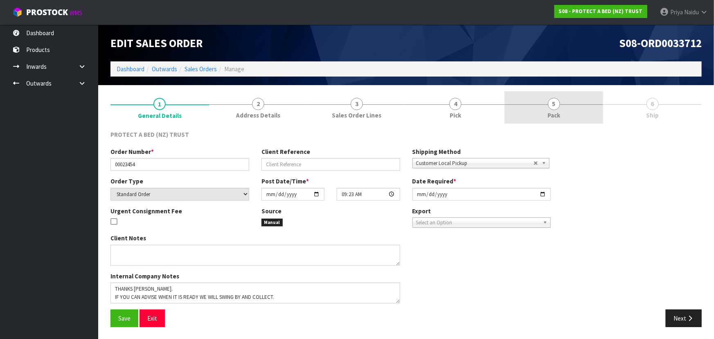
click at [531, 115] on link "5 Pack" at bounding box center [553, 107] width 99 height 32
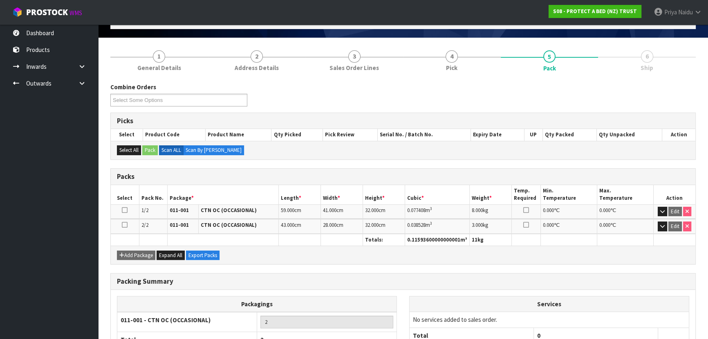
scroll to position [108, 0]
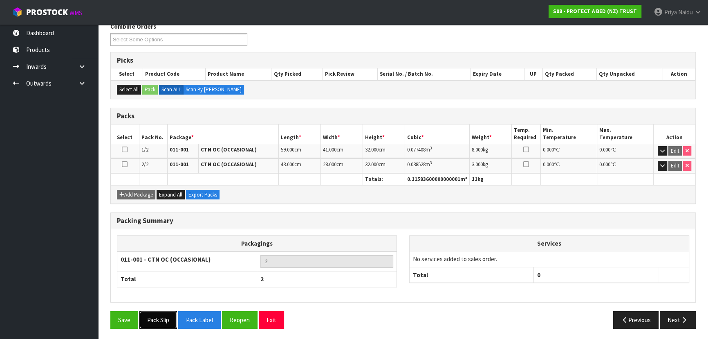
click at [161, 311] on button "Pack Slip" at bounding box center [158, 320] width 38 height 18
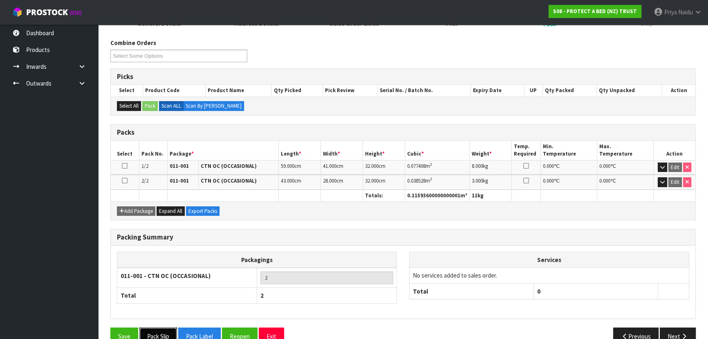
scroll to position [0, 0]
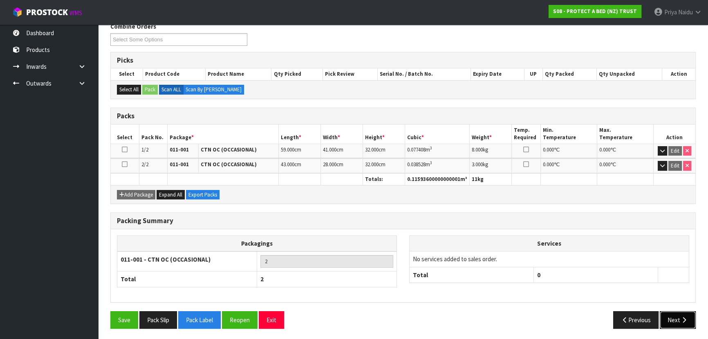
click at [677, 311] on button "Next" at bounding box center [678, 320] width 36 height 18
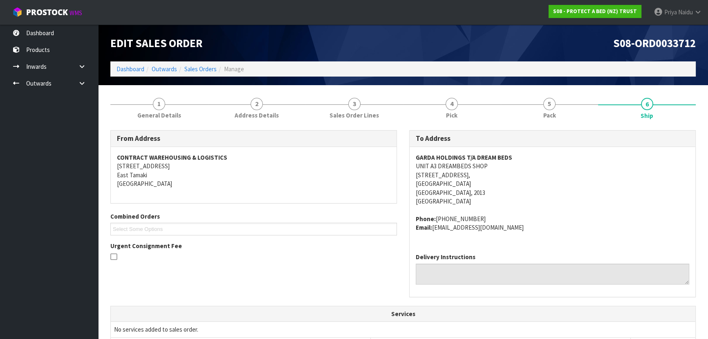
click at [568, 210] on span "GARDA HOLDINGS T/A DREAM BEDS UNIT A3 DREAMBEDS SHOP [STREET_ADDRESS] Phone: [P…" at bounding box center [553, 192] width 274 height 79
click at [515, 234] on div "GARDA HOLDINGS T/A DREAM BEDS UNIT A3 DREAMBEDS SHOP [STREET_ADDRESS] Phone: [P…" at bounding box center [553, 196] width 286 height 99
drag, startPoint x: 275, startPoint y: 245, endPoint x: 266, endPoint y: 261, distance: 19.0
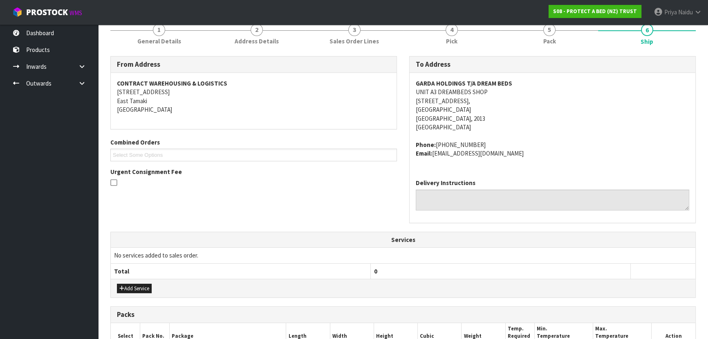
drag, startPoint x: 266, startPoint y: 261, endPoint x: 161, endPoint y: 245, distance: 106.9
click at [161, 245] on th "Services" at bounding box center [403, 240] width 585 height 16
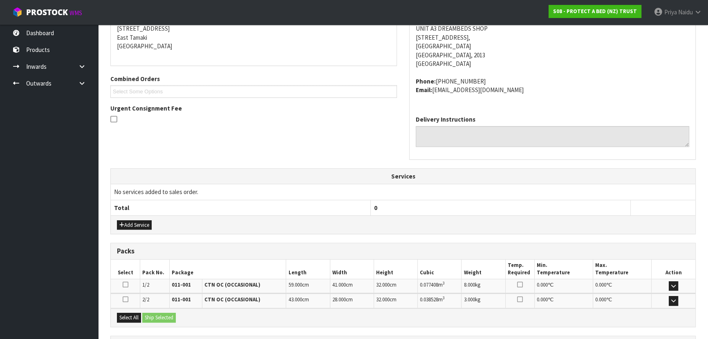
scroll to position [211, 0]
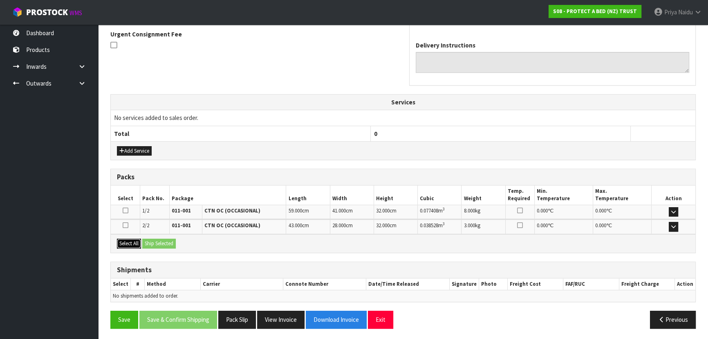
drag, startPoint x: 131, startPoint y: 241, endPoint x: 162, endPoint y: 234, distance: 32.3
click at [131, 241] on button "Select All" at bounding box center [129, 243] width 24 height 10
click at [167, 234] on div "Select All Ship Selected" at bounding box center [403, 243] width 585 height 18
click at [166, 240] on button "Ship Selected" at bounding box center [159, 243] width 34 height 10
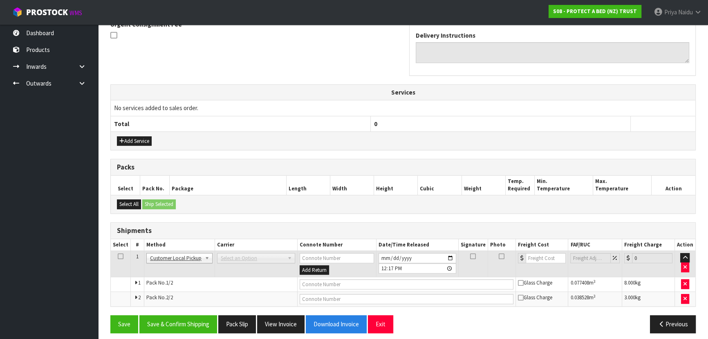
scroll to position [226, 0]
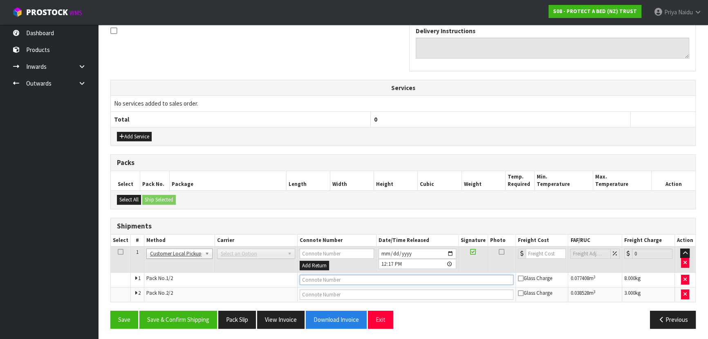
click at [316, 278] on input "text" at bounding box center [407, 279] width 214 height 10
type input "CUSTOMER COLLECTED"
click at [186, 319] on button "Save & Confirm Shipping" at bounding box center [178, 319] width 78 height 18
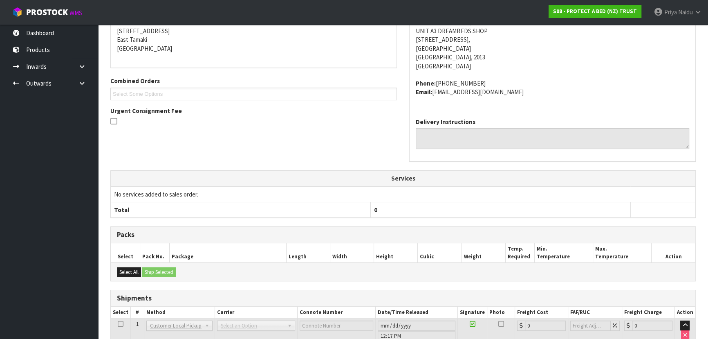
scroll to position [0, 0]
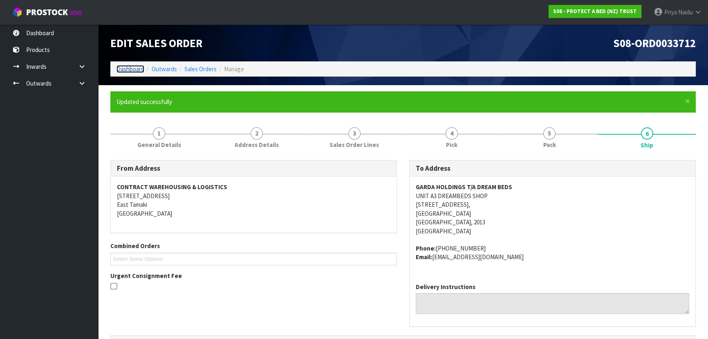
click at [119, 68] on link "Dashboard" at bounding box center [131, 69] width 28 height 8
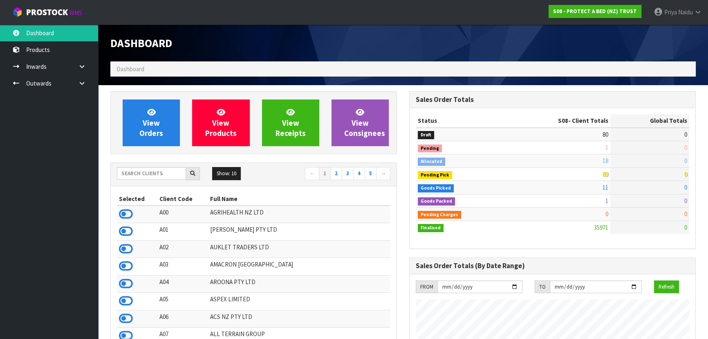
click at [146, 178] on div at bounding box center [158, 173] width 83 height 13
click at [149, 175] on input "text" at bounding box center [151, 173] width 69 height 13
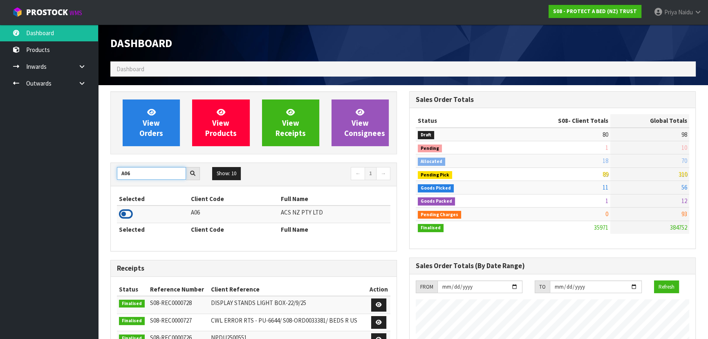
type input "A06"
click at [129, 212] on icon at bounding box center [126, 214] width 14 height 12
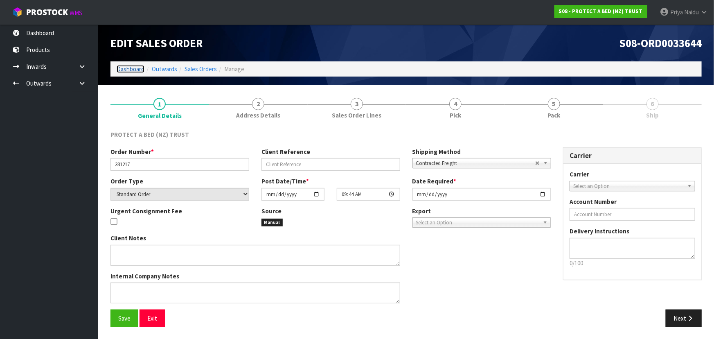
click at [133, 68] on link "Dashboard" at bounding box center [131, 69] width 28 height 8
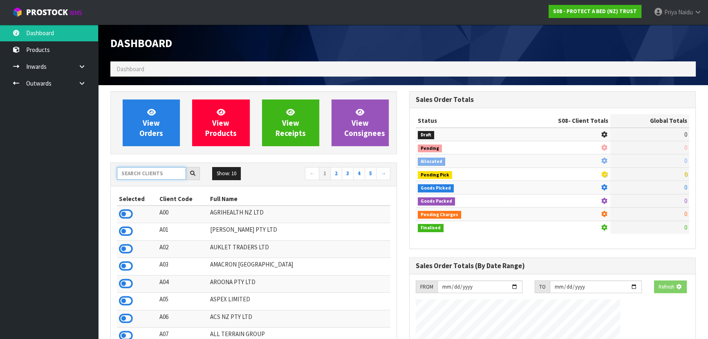
click at [141, 172] on input "text" at bounding box center [151, 173] width 69 height 13
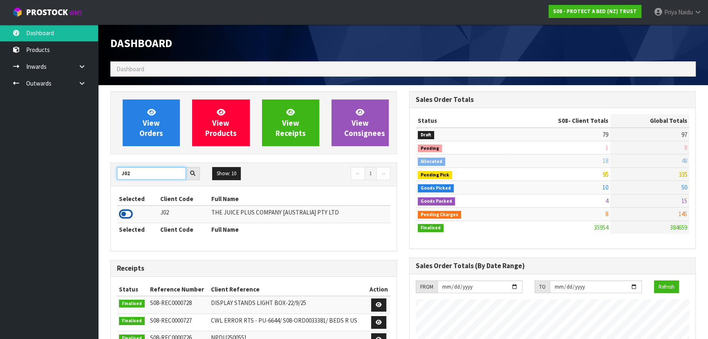
type input "J02"
drag, startPoint x: 122, startPoint y: 216, endPoint x: 137, endPoint y: 176, distance: 42.6
click at [124, 213] on icon at bounding box center [126, 214] width 14 height 12
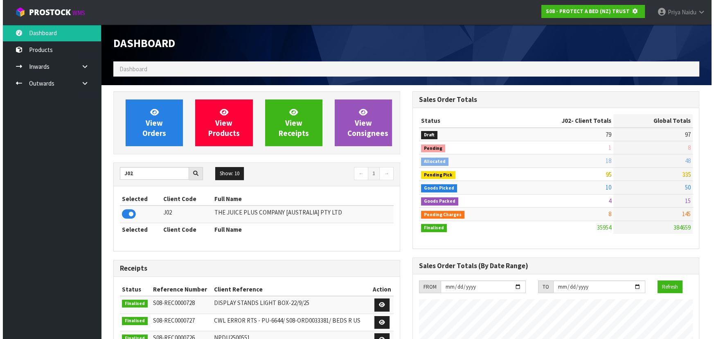
scroll to position [408544, 408754]
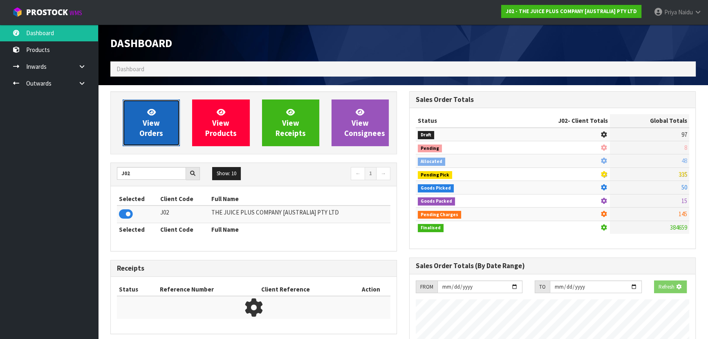
click at [140, 126] on link "View Orders" at bounding box center [151, 122] width 57 height 47
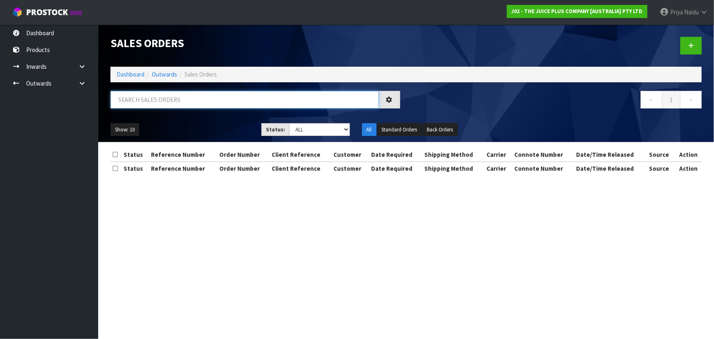
click at [155, 100] on input "text" at bounding box center [244, 100] width 268 height 18
type input "46865"
click at [315, 128] on select "Draft Pending Allocated Pending Pick Goods Picked Goods Packed Pending Charges …" at bounding box center [319, 129] width 61 height 13
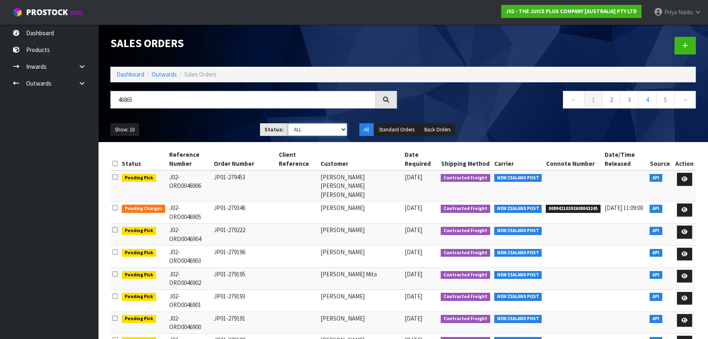
select select "string:3"
click at [288, 123] on select "Draft Pending Allocated Pending Pick Goods Picked Goods Packed Pending Charges …" at bounding box center [318, 129] width 60 height 13
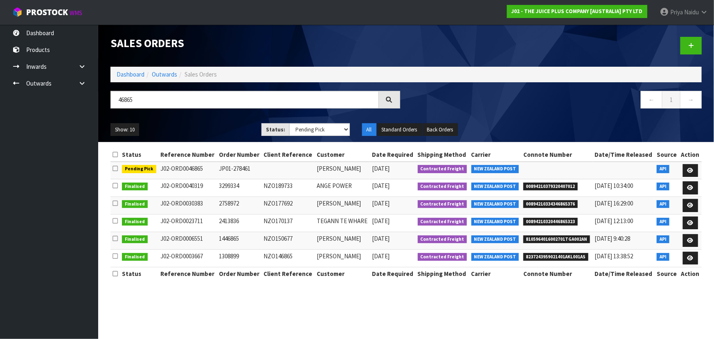
click at [222, 134] on ul "Show: 10 5 10 25 50" at bounding box center [179, 129] width 139 height 13
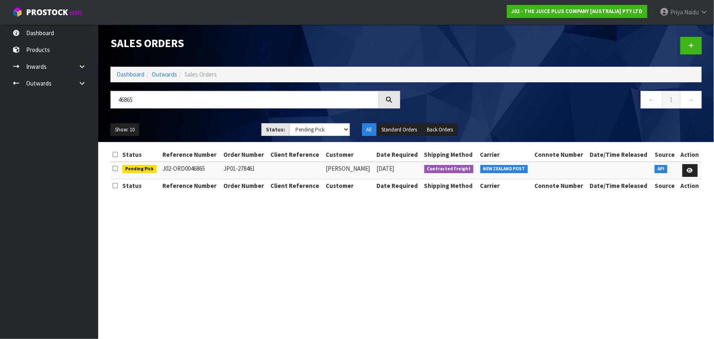
click at [222, 134] on ul "Show: 10 5 10 25 50" at bounding box center [179, 129] width 139 height 13
click at [229, 242] on section "Sales Orders Dashboard Outwards Sales Orders 46865 ← 1 → Show: 10 5 10 25 50 St…" at bounding box center [357, 169] width 714 height 339
click at [484, 239] on section "Sales Orders Dashboard Outwards Sales Orders 46865 ← 1 → Show: 10 5 10 25 50 St…" at bounding box center [357, 169] width 714 height 339
